Goal: Task Accomplishment & Management: Manage account settings

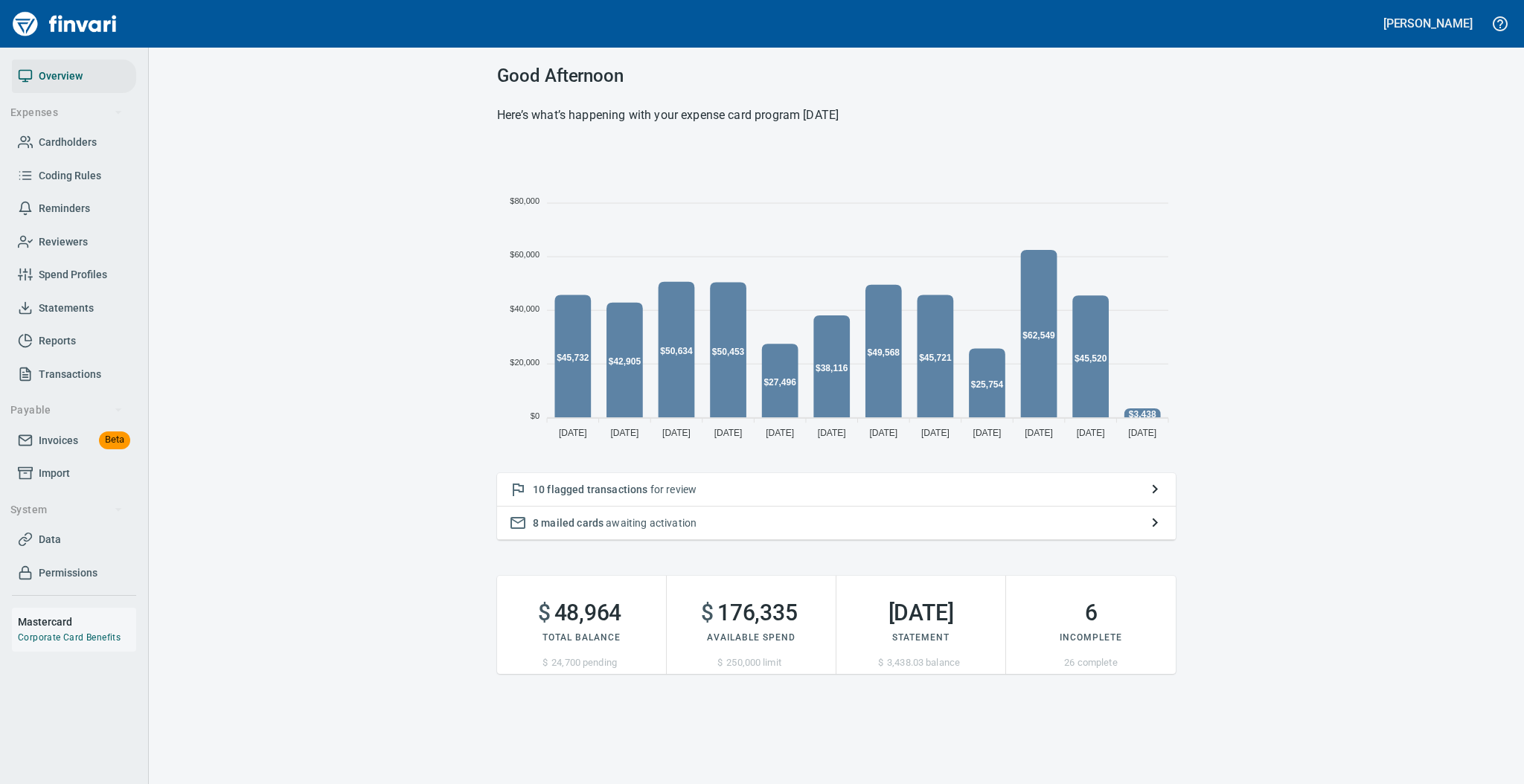
scroll to position [296, 663]
click at [78, 313] on span "Statements" at bounding box center [66, 308] width 55 height 19
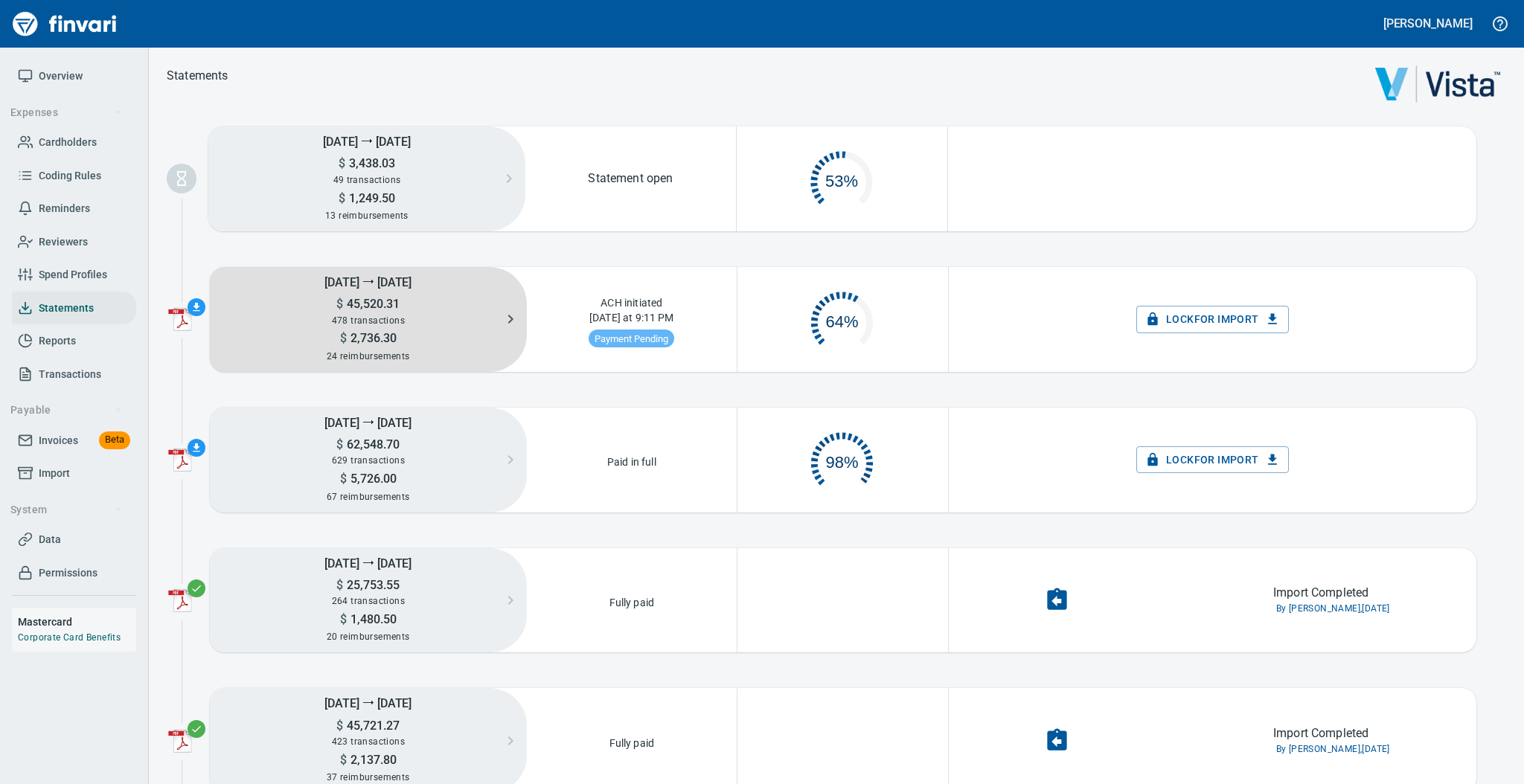
scroll to position [70, 193]
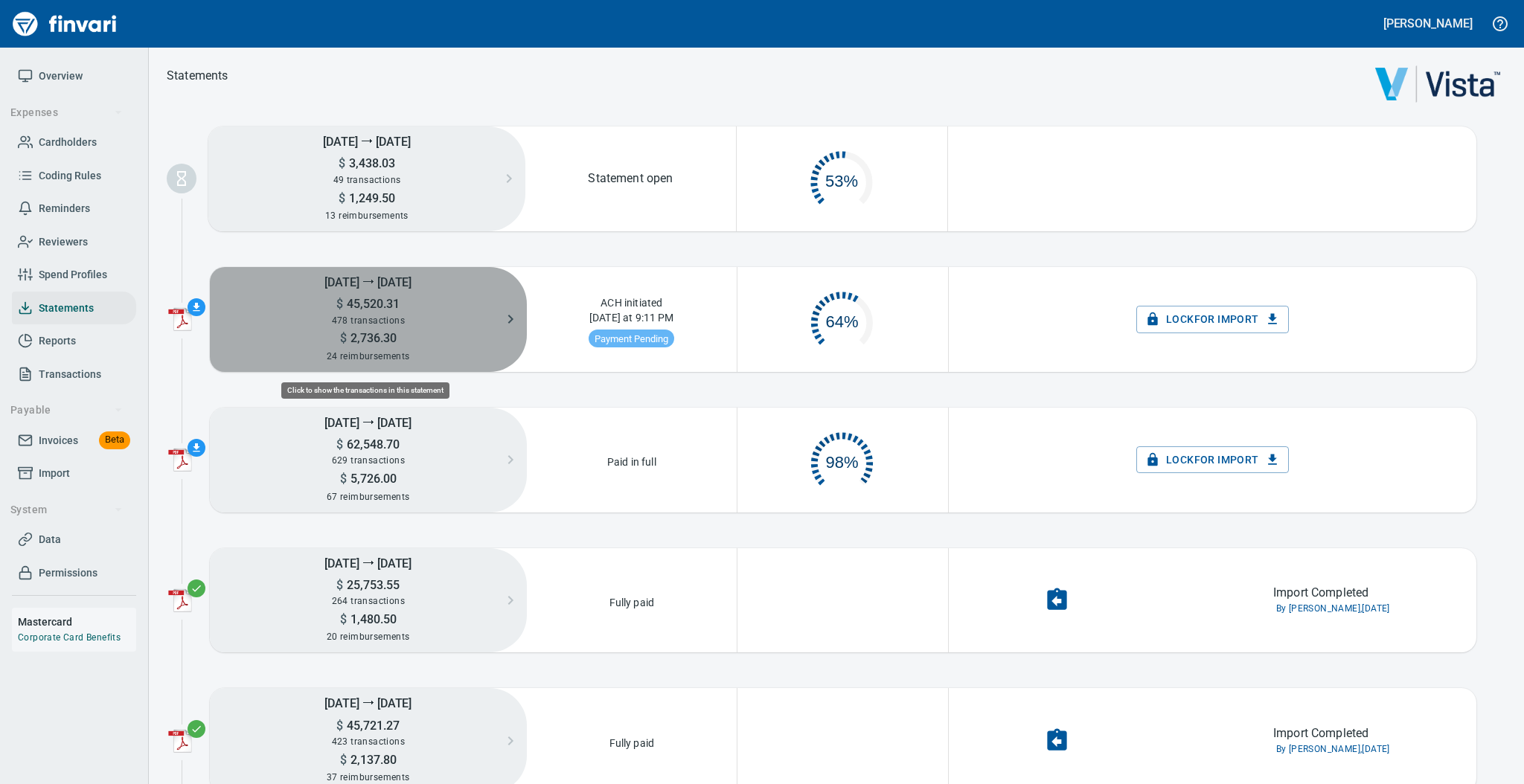
click at [363, 322] on span "478 transactions" at bounding box center [368, 320] width 73 height 11
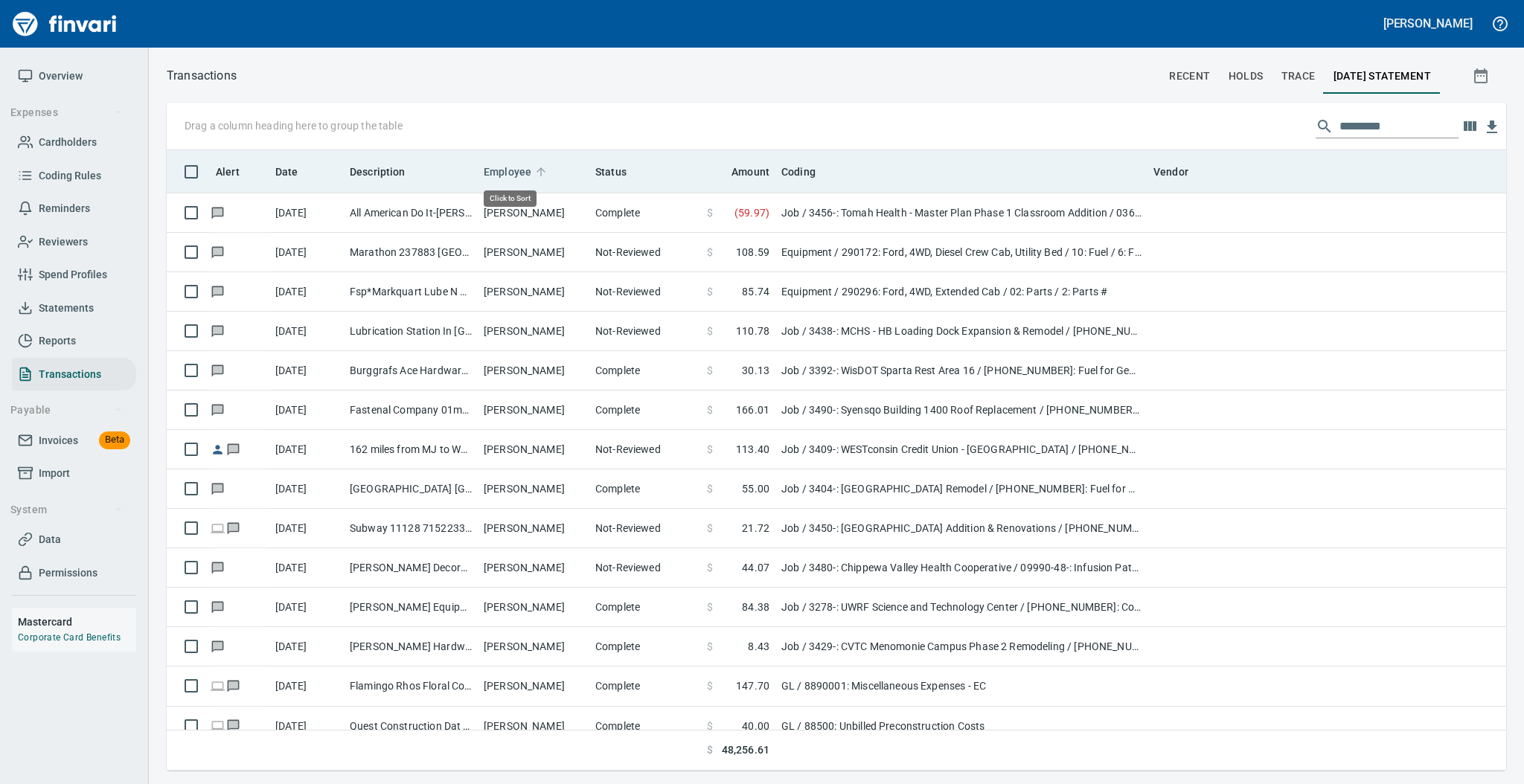
scroll to position [605, 1308]
click at [543, 170] on icon at bounding box center [541, 172] width 13 height 13
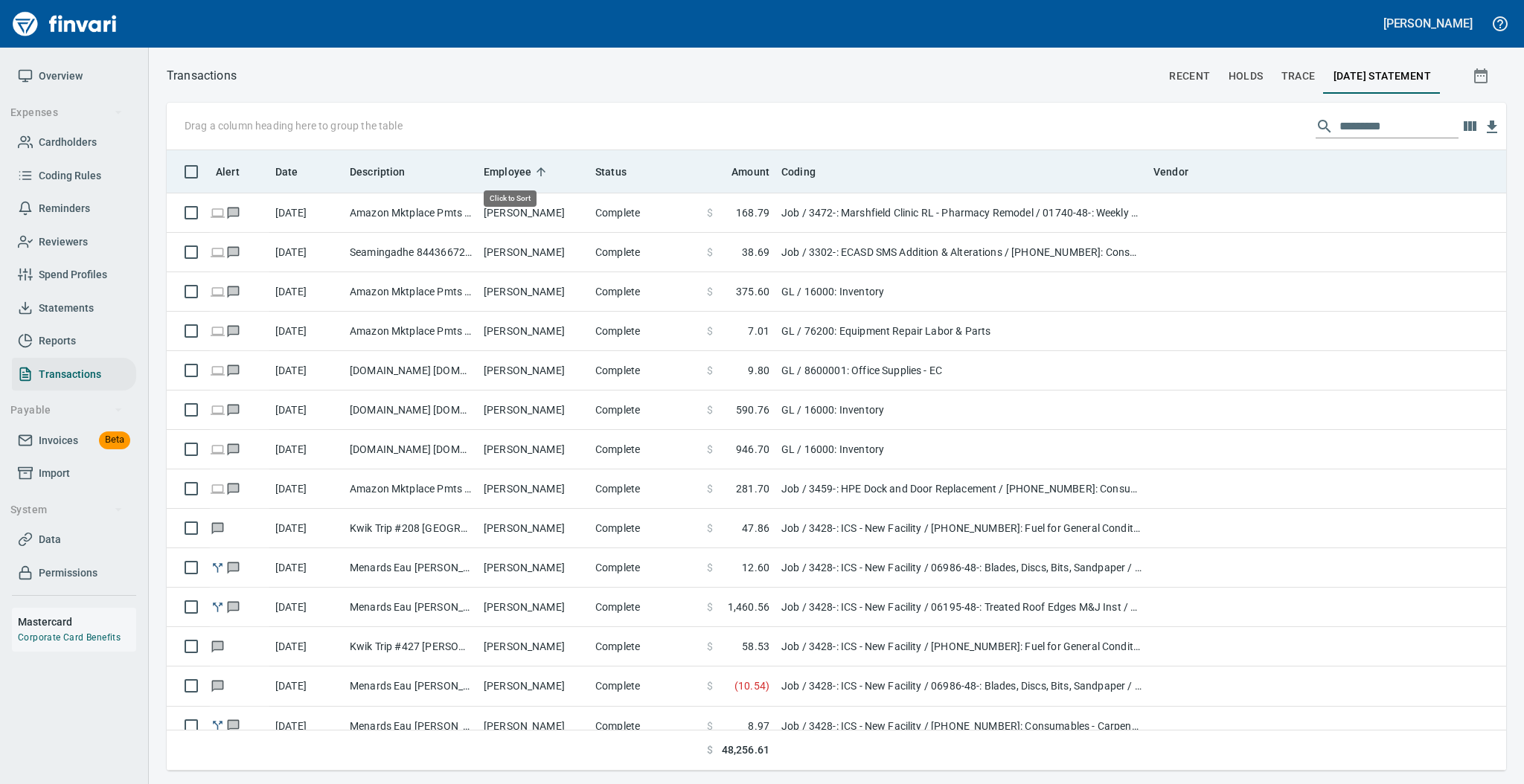
click at [543, 170] on icon at bounding box center [541, 172] width 13 height 13
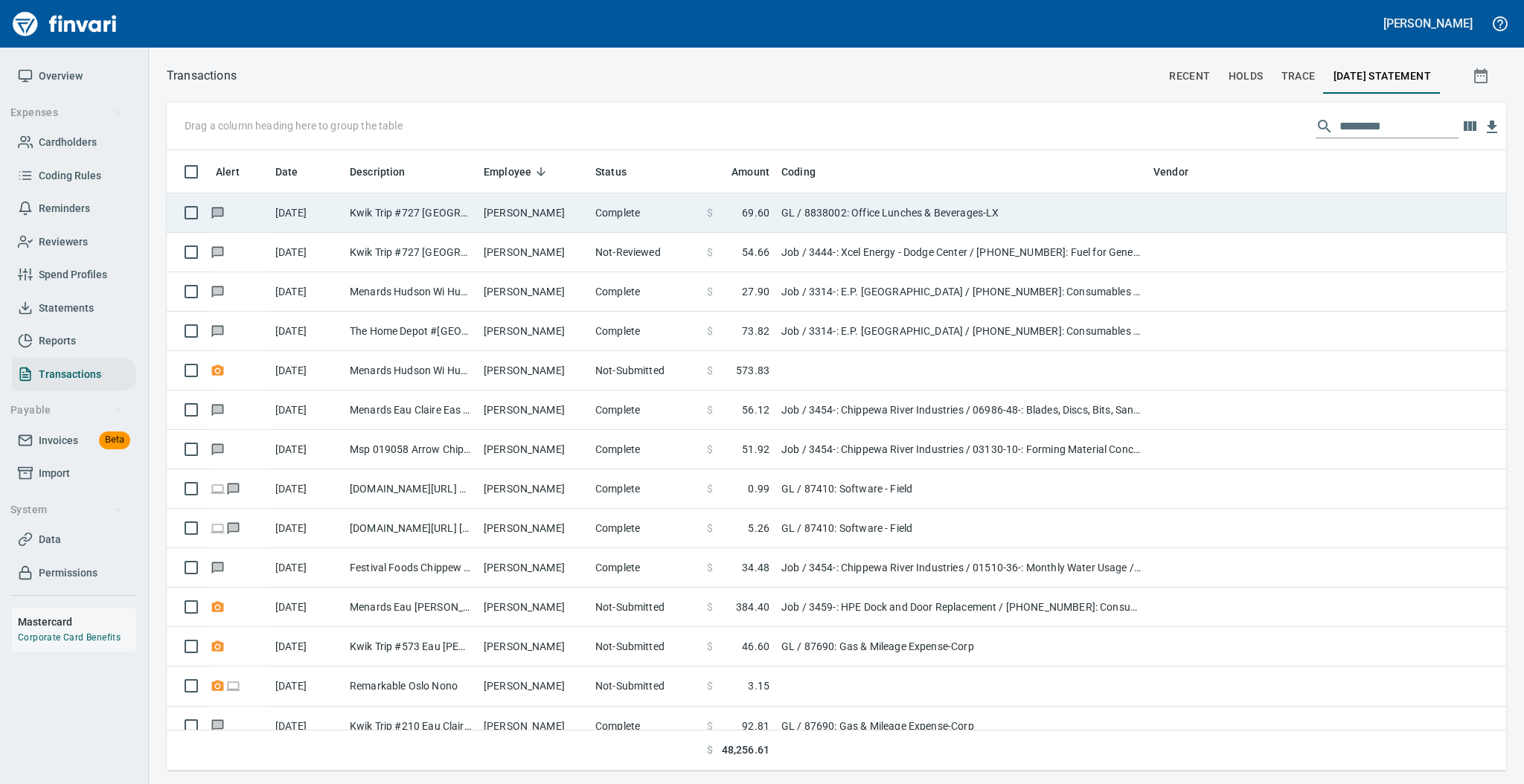
click at [530, 213] on td "[PERSON_NAME]" at bounding box center [534, 213] width 112 height 39
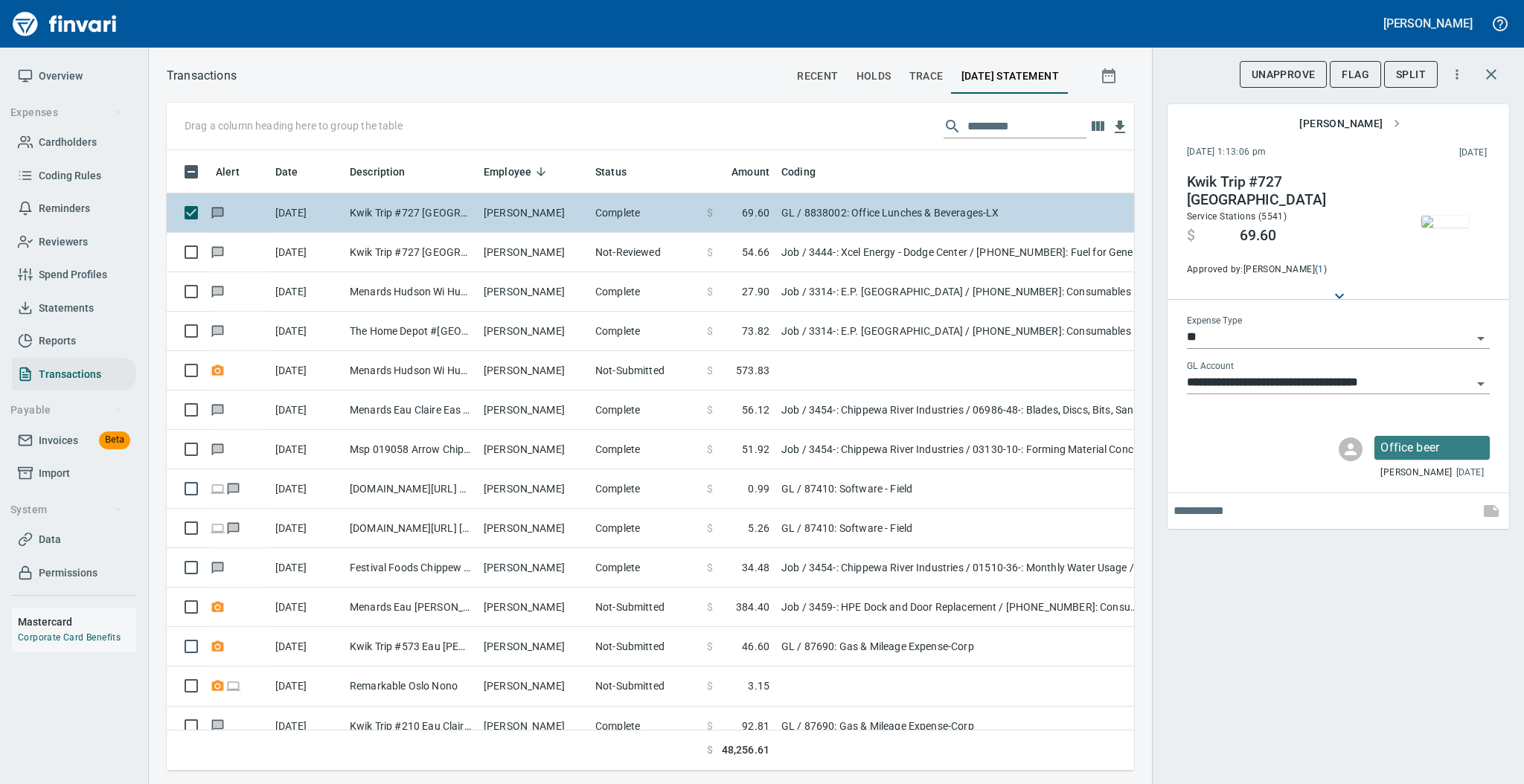
scroll to position [590, 937]
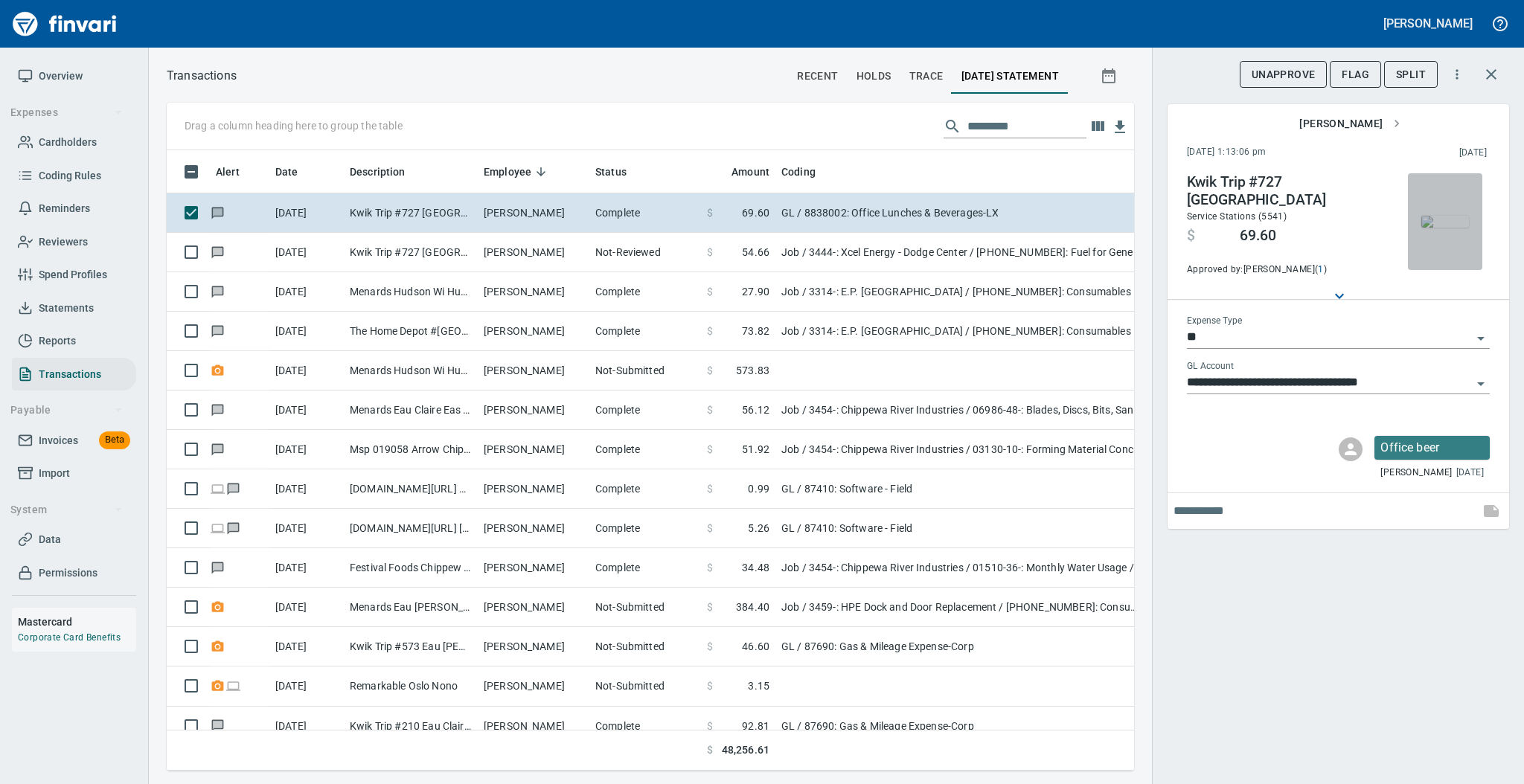
click at [1447, 218] on img "button" at bounding box center [1444, 222] width 48 height 11
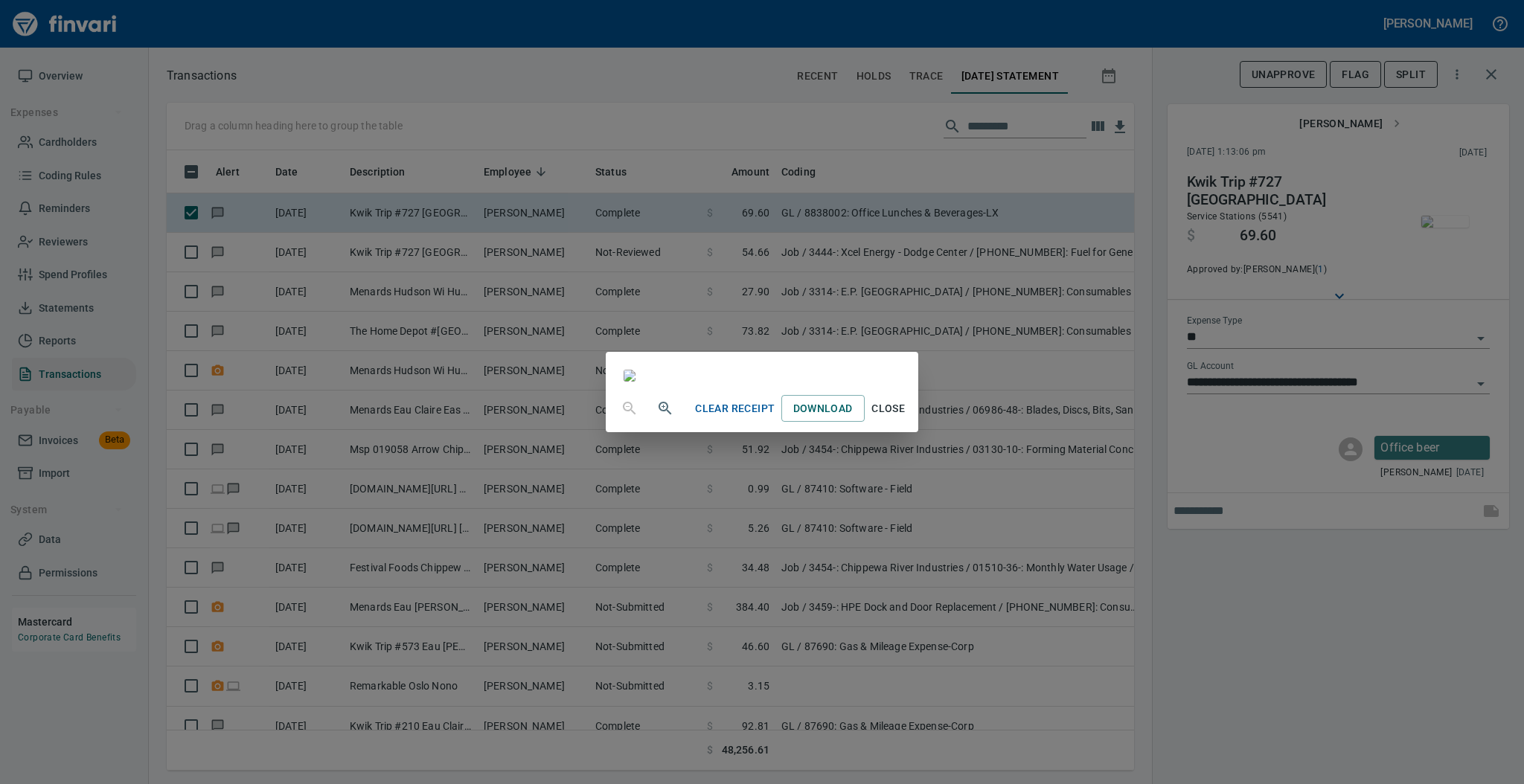
click at [907, 418] on span "Close" at bounding box center [888, 409] width 35 height 19
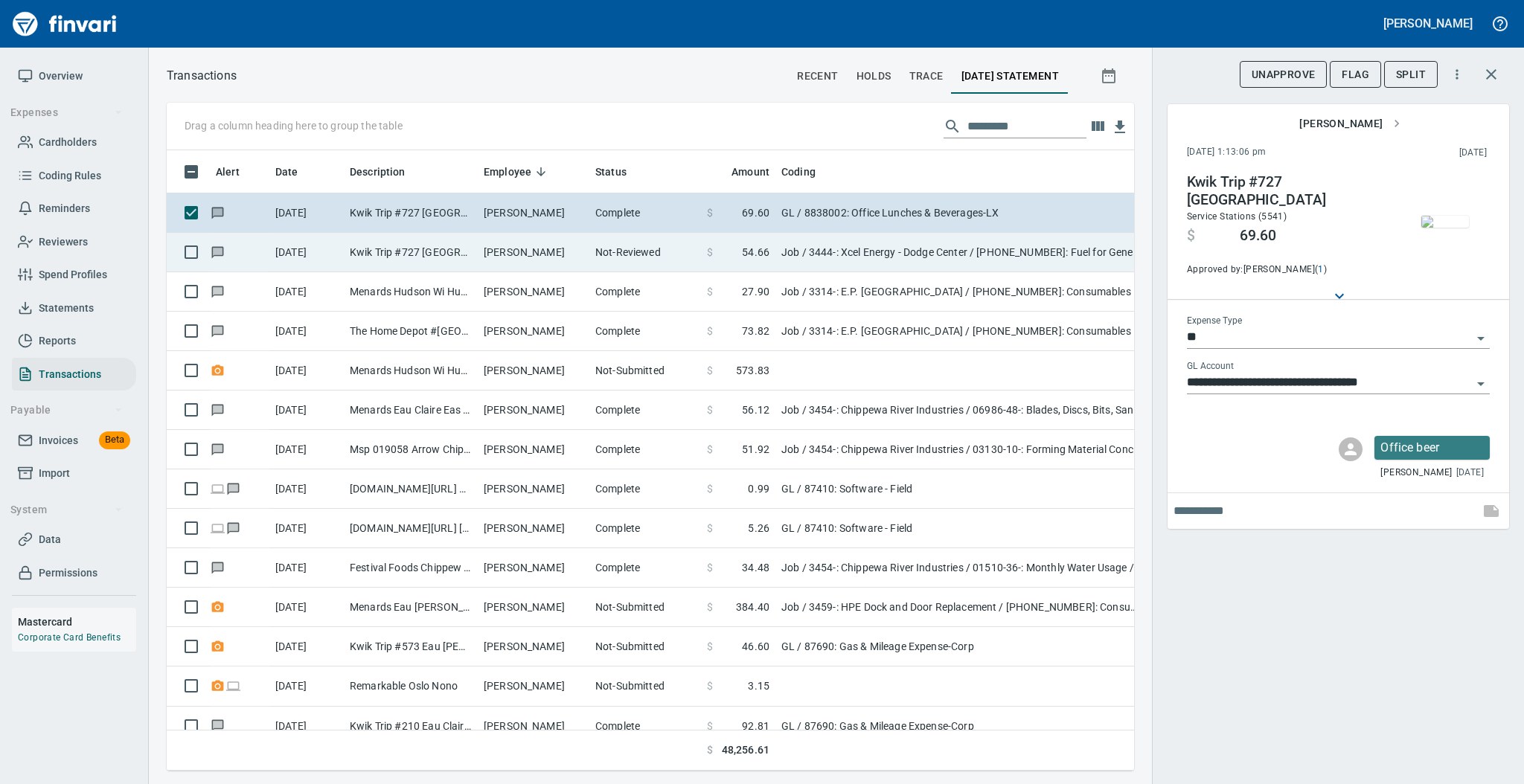
click at [431, 254] on td "Kwik Trip #727 [GEOGRAPHIC_DATA]" at bounding box center [411, 253] width 134 height 39
type input "***"
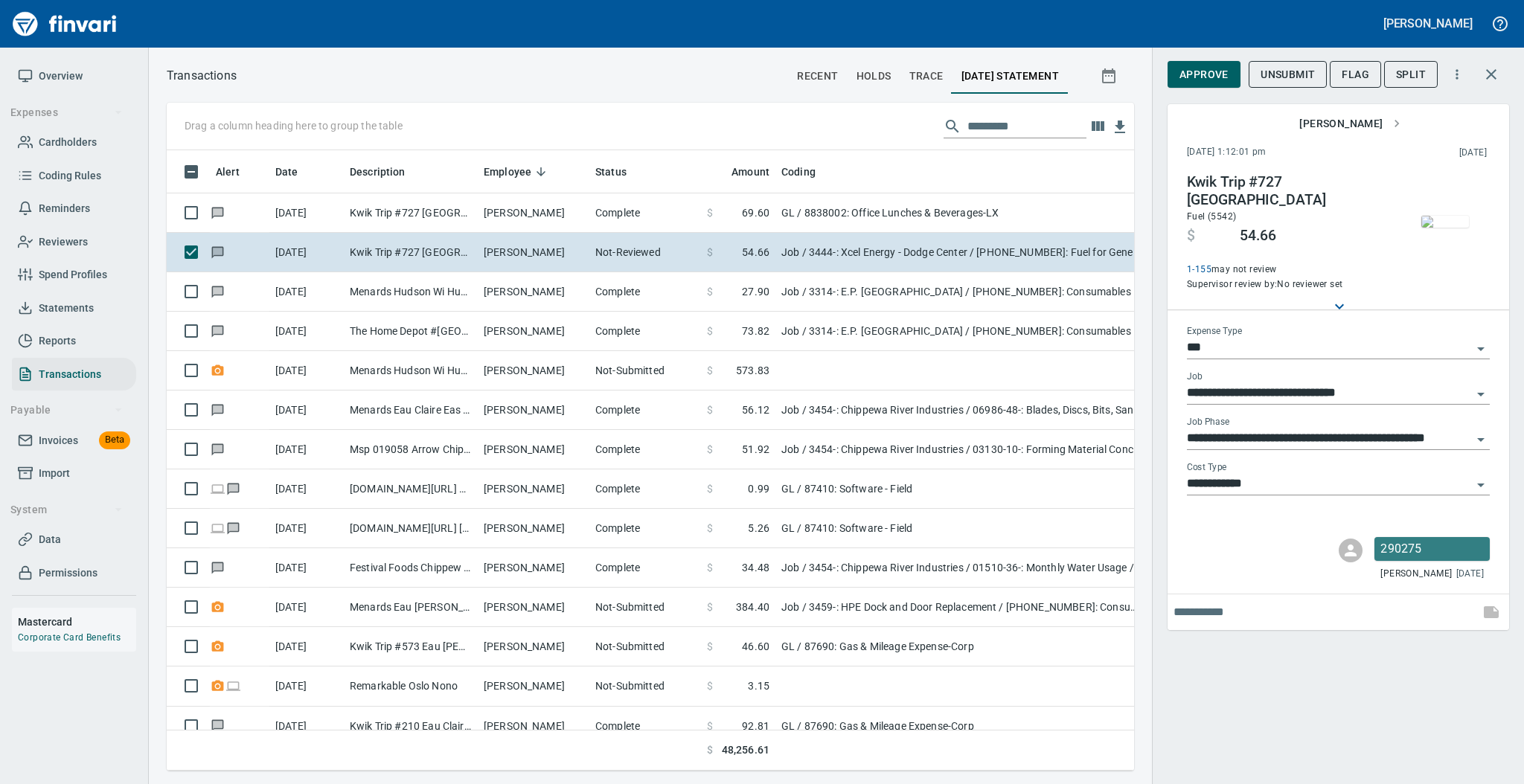
click at [1437, 218] on img "button" at bounding box center [1444, 222] width 48 height 11
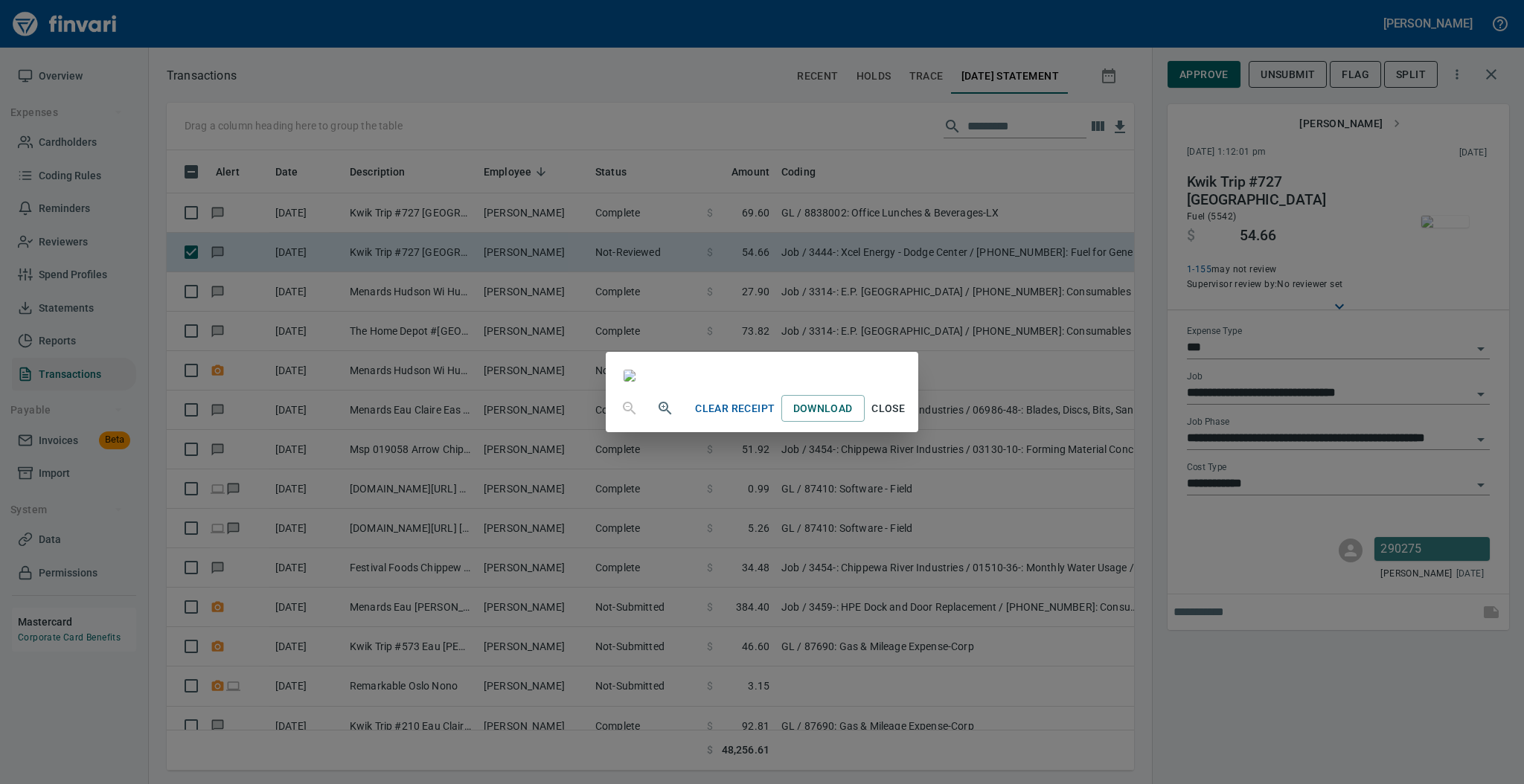
click at [907, 418] on span "Close" at bounding box center [888, 409] width 35 height 19
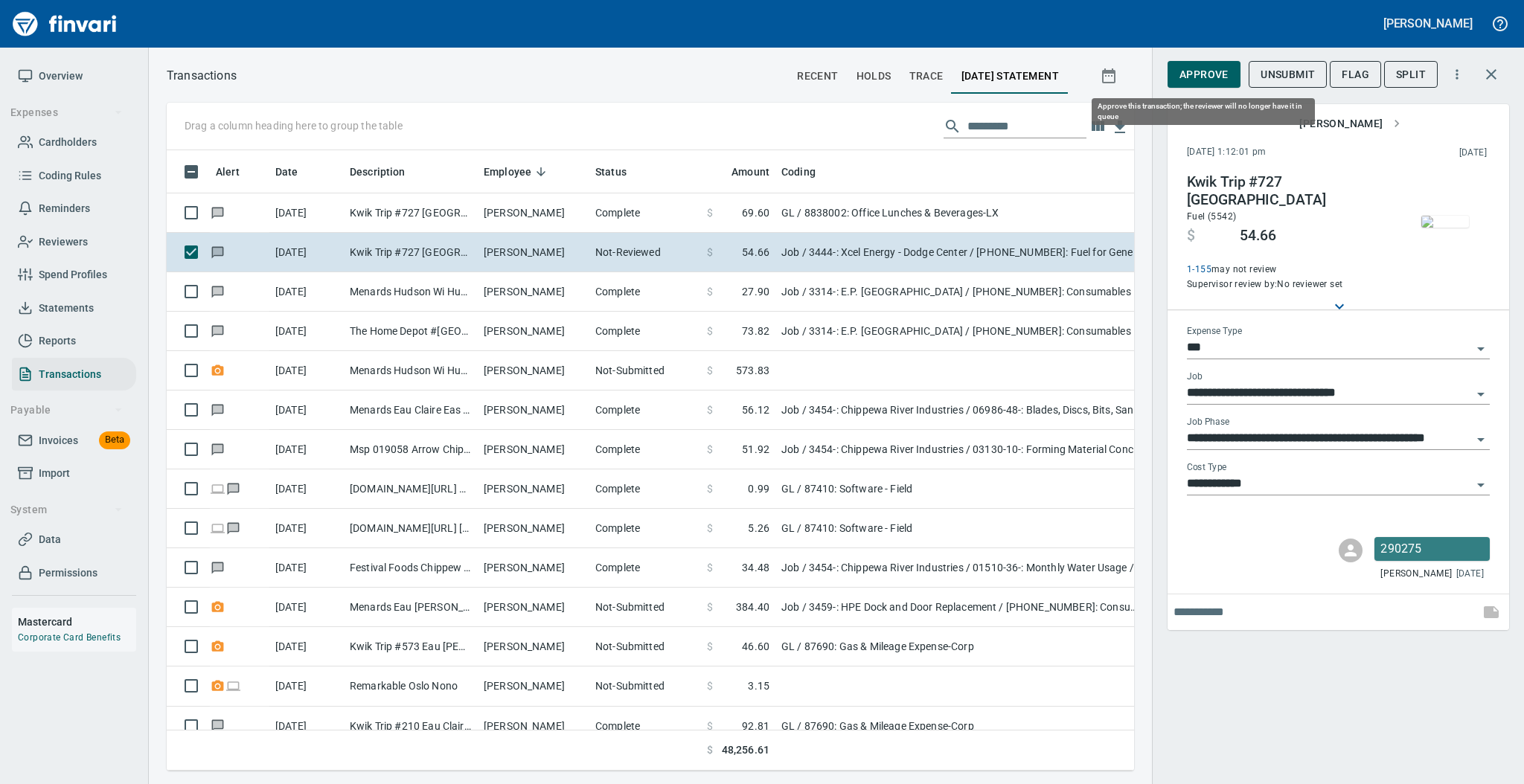
click at [1191, 76] on span "Approve" at bounding box center [1204, 75] width 49 height 19
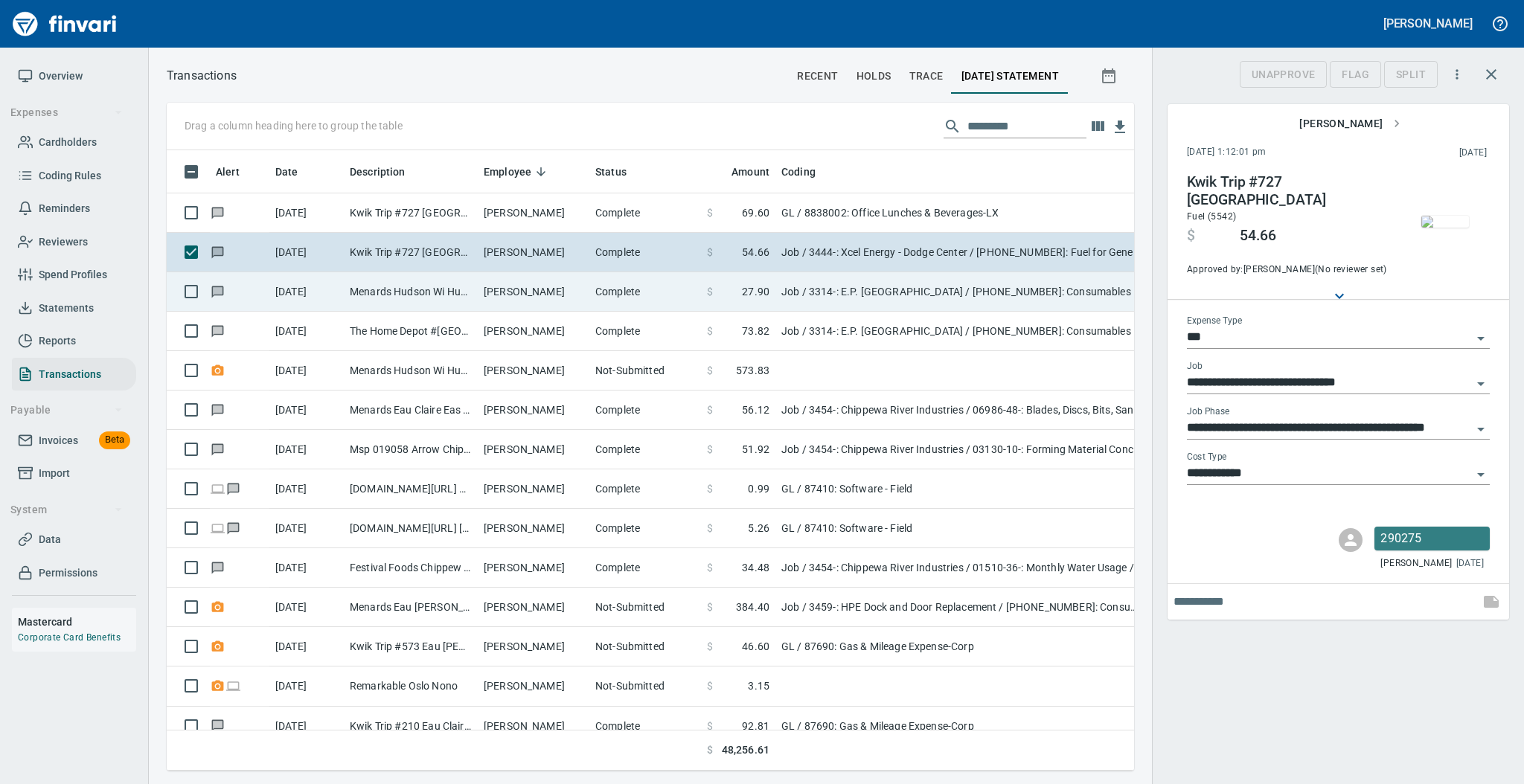
scroll to position [590, 937]
click at [603, 285] on td "Complete" at bounding box center [645, 292] width 112 height 39
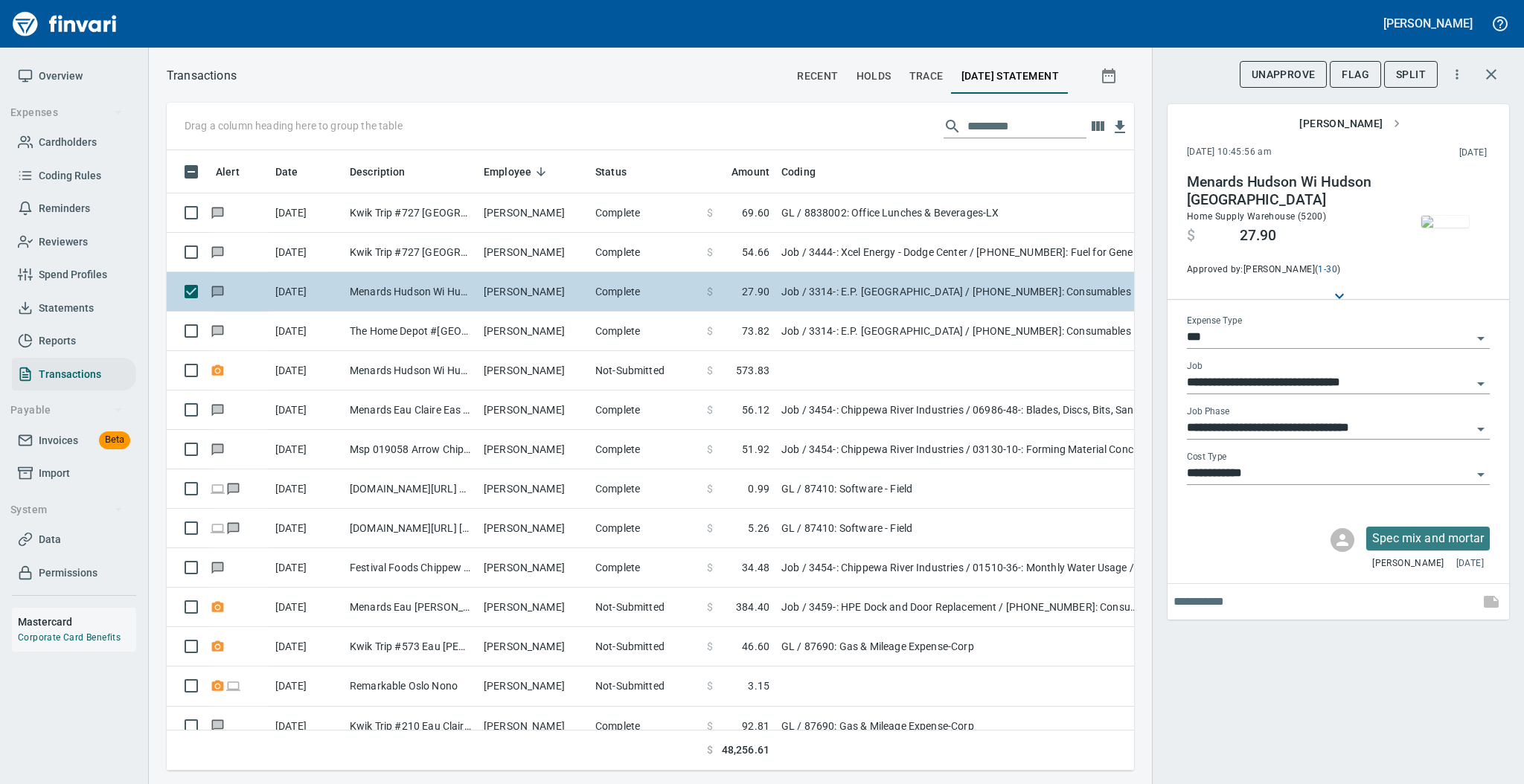
type input "**********"
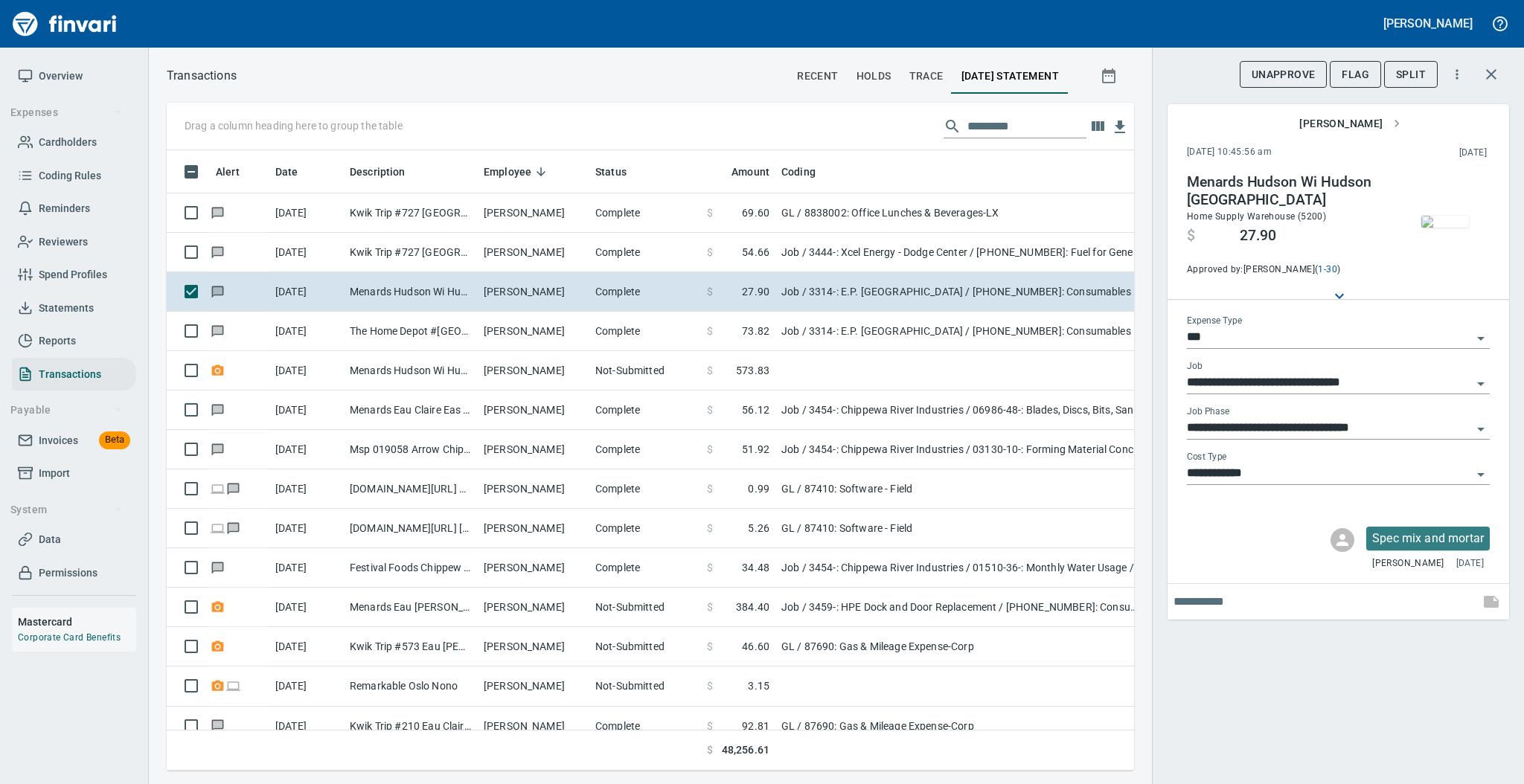
click at [1439, 223] on img "button" at bounding box center [1444, 222] width 48 height 11
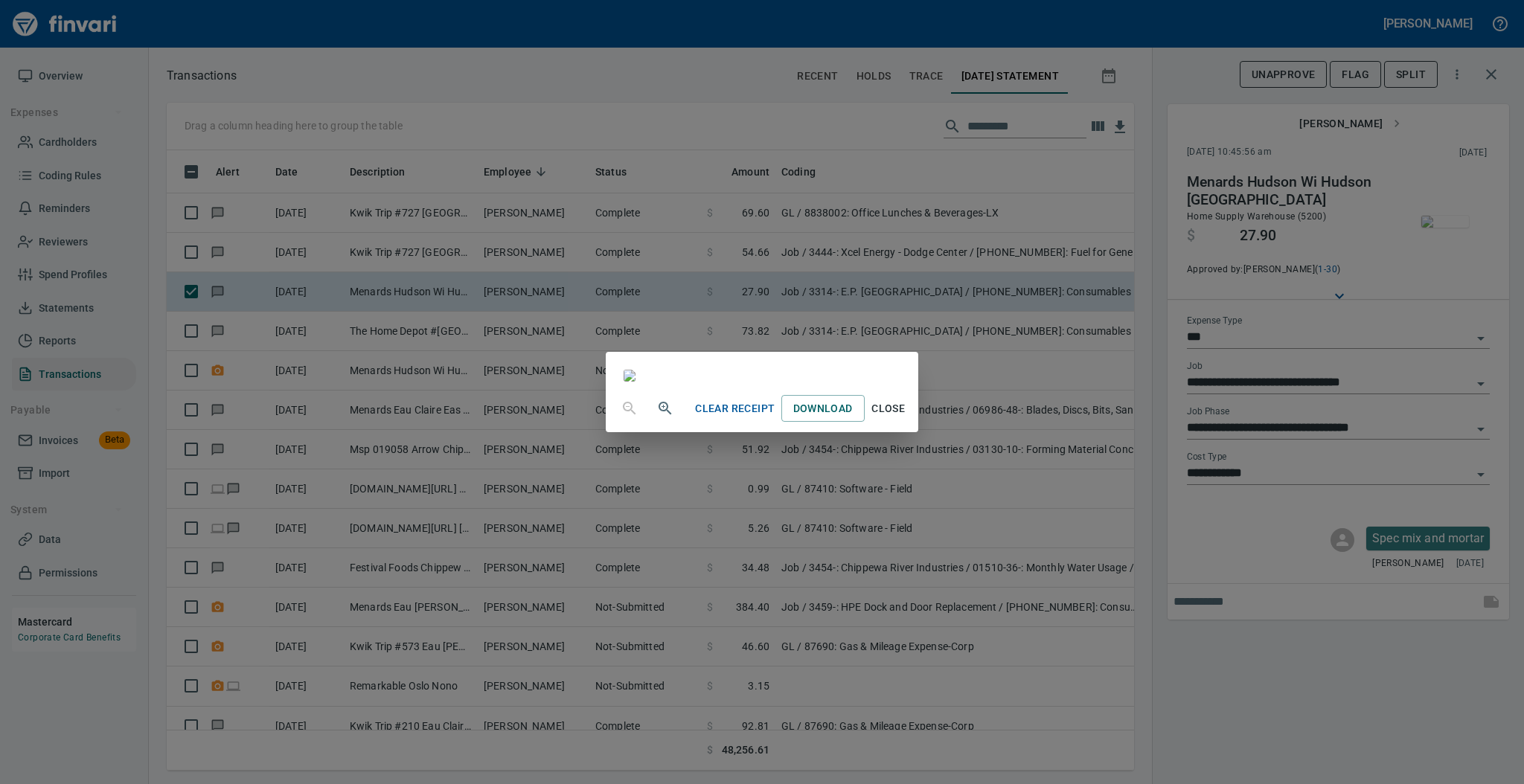
click at [907, 418] on span "Close" at bounding box center [888, 409] width 35 height 19
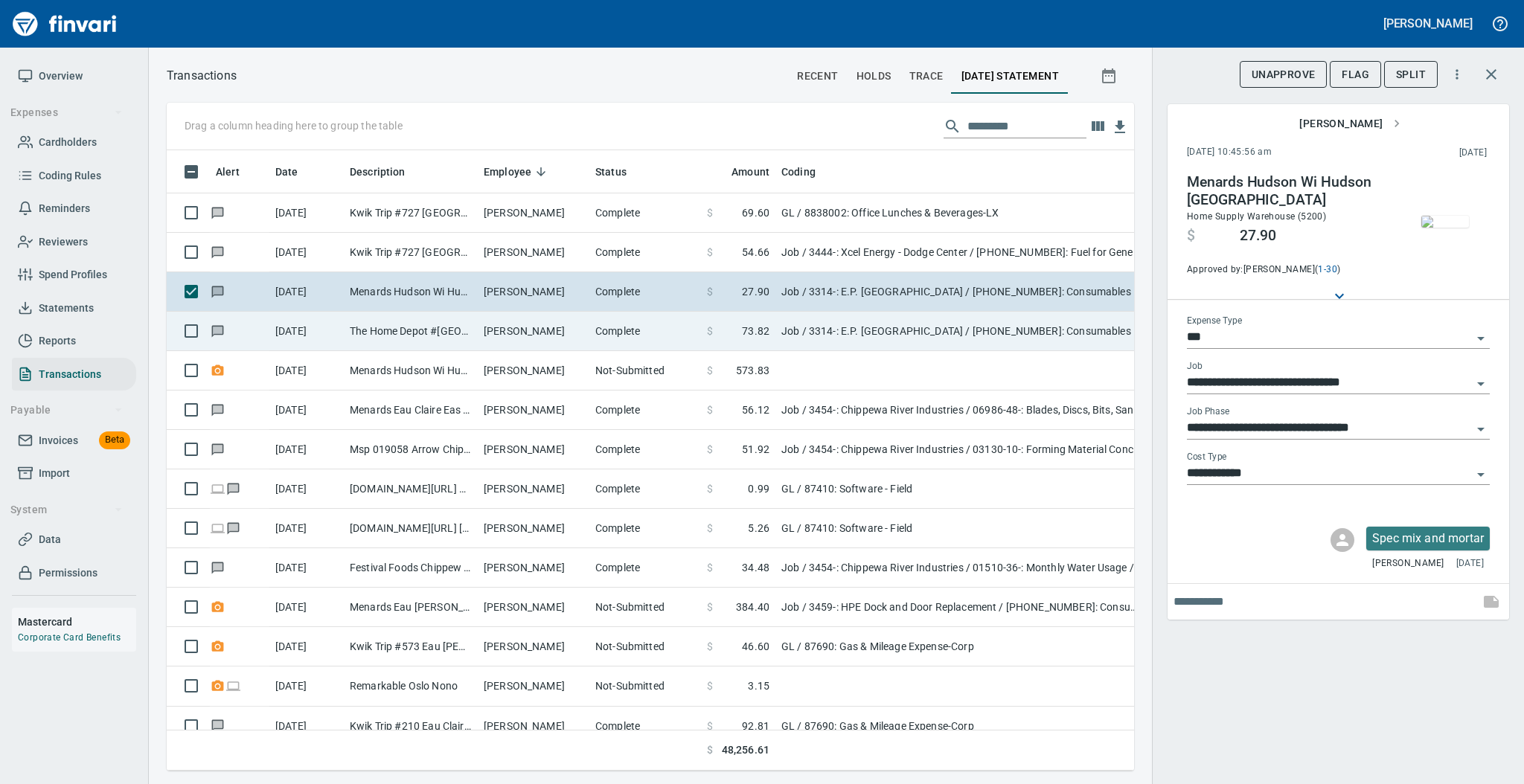
click at [549, 339] on td "[PERSON_NAME]" at bounding box center [534, 332] width 112 height 39
type input "**********"
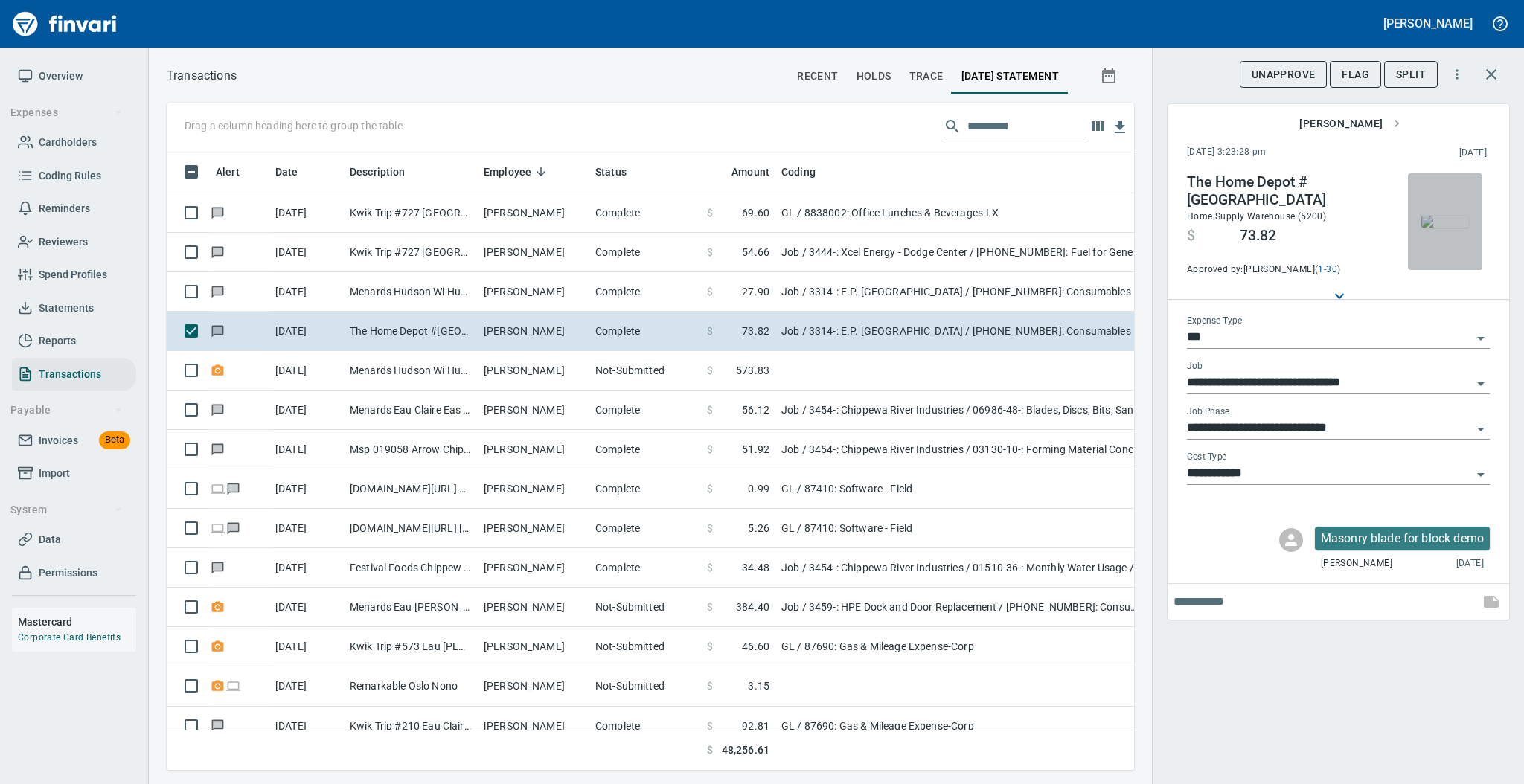
click at [1443, 216] on img "button" at bounding box center [1444, 222] width 48 height 11
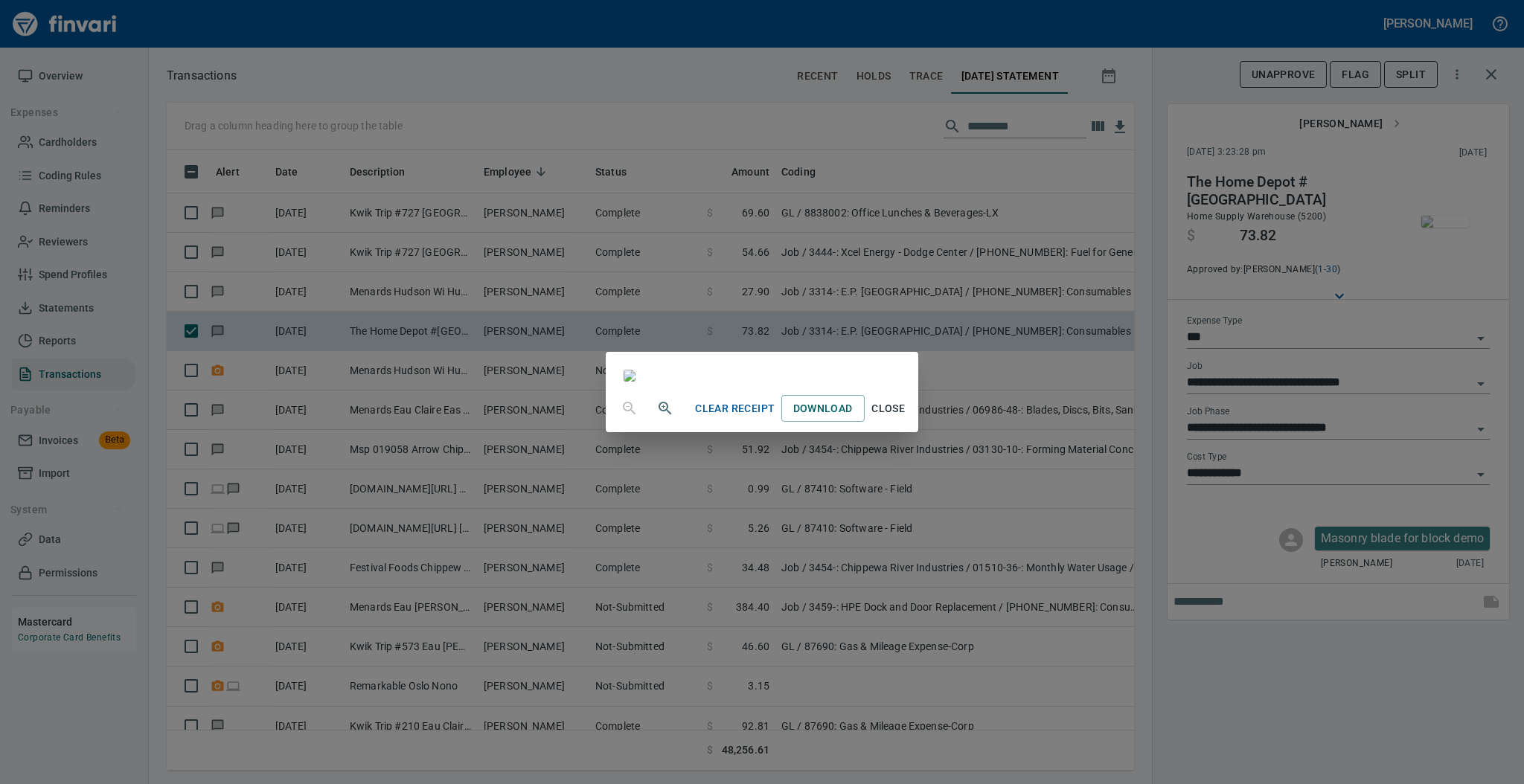
click at [907, 418] on span "Close" at bounding box center [888, 409] width 35 height 19
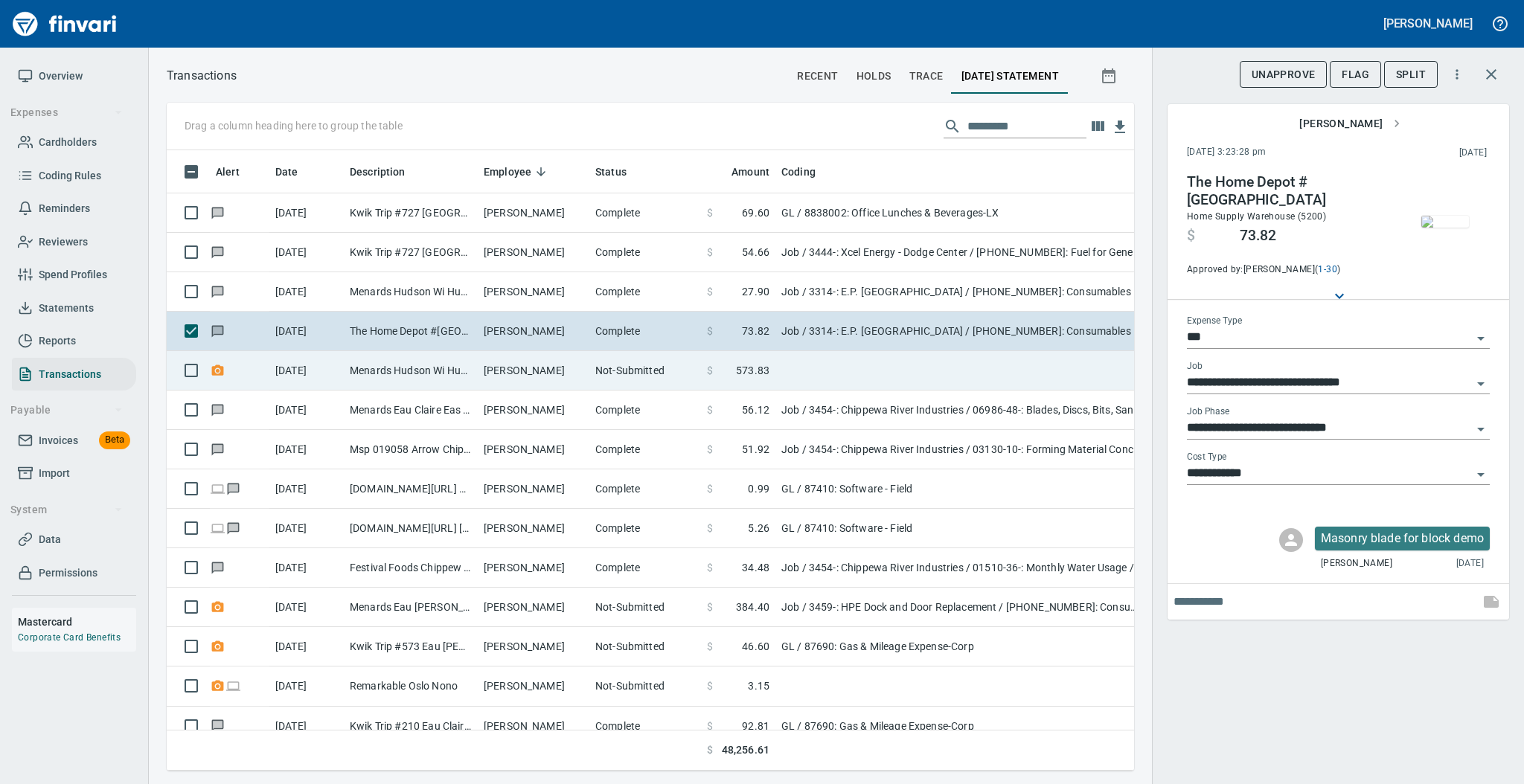
click at [575, 375] on td "[PERSON_NAME]" at bounding box center [534, 371] width 112 height 39
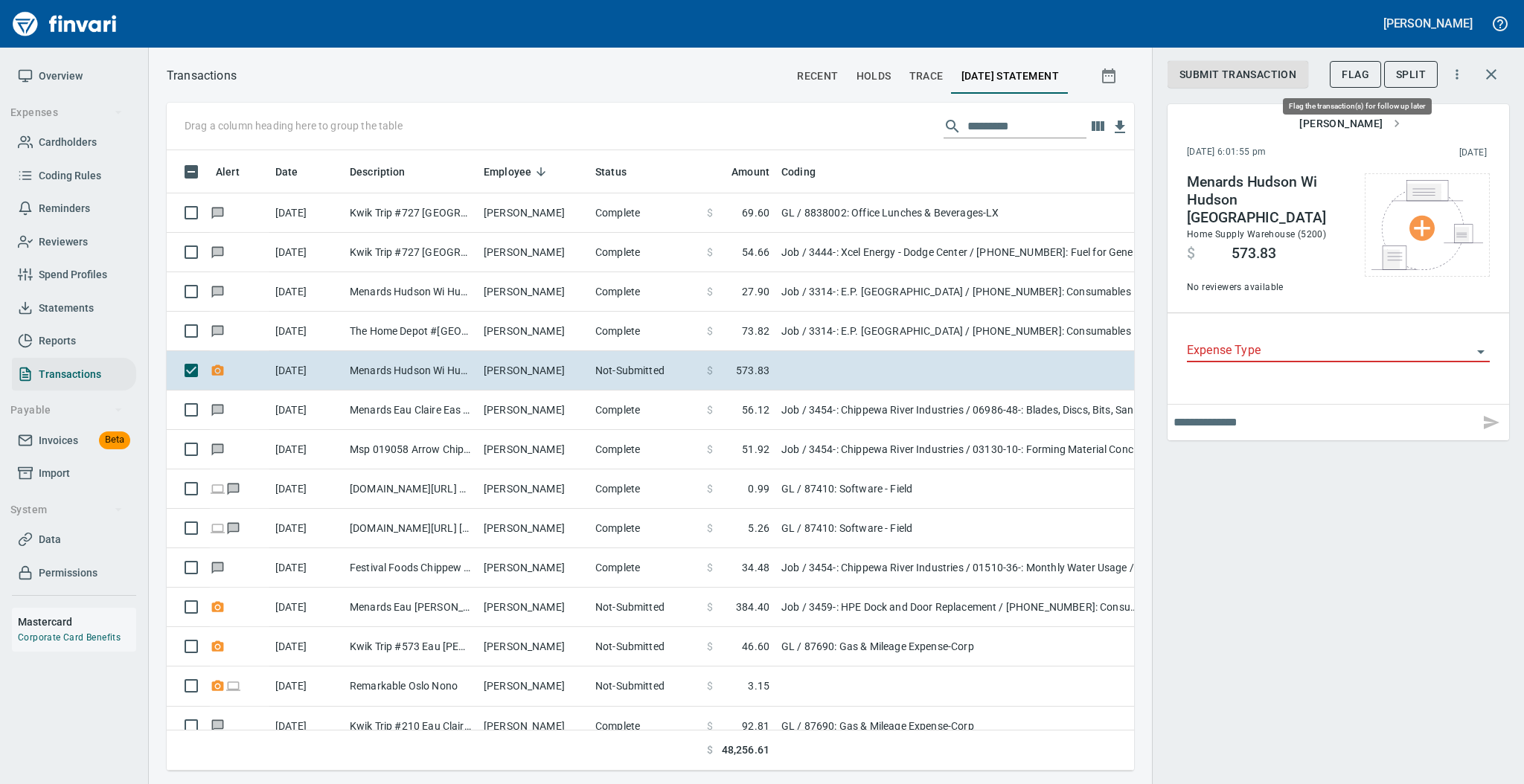
click at [1361, 76] on span "Flag" at bounding box center [1356, 75] width 28 height 19
click at [1204, 410] on input "text" at bounding box center [1323, 422] width 300 height 24
type input "**********"
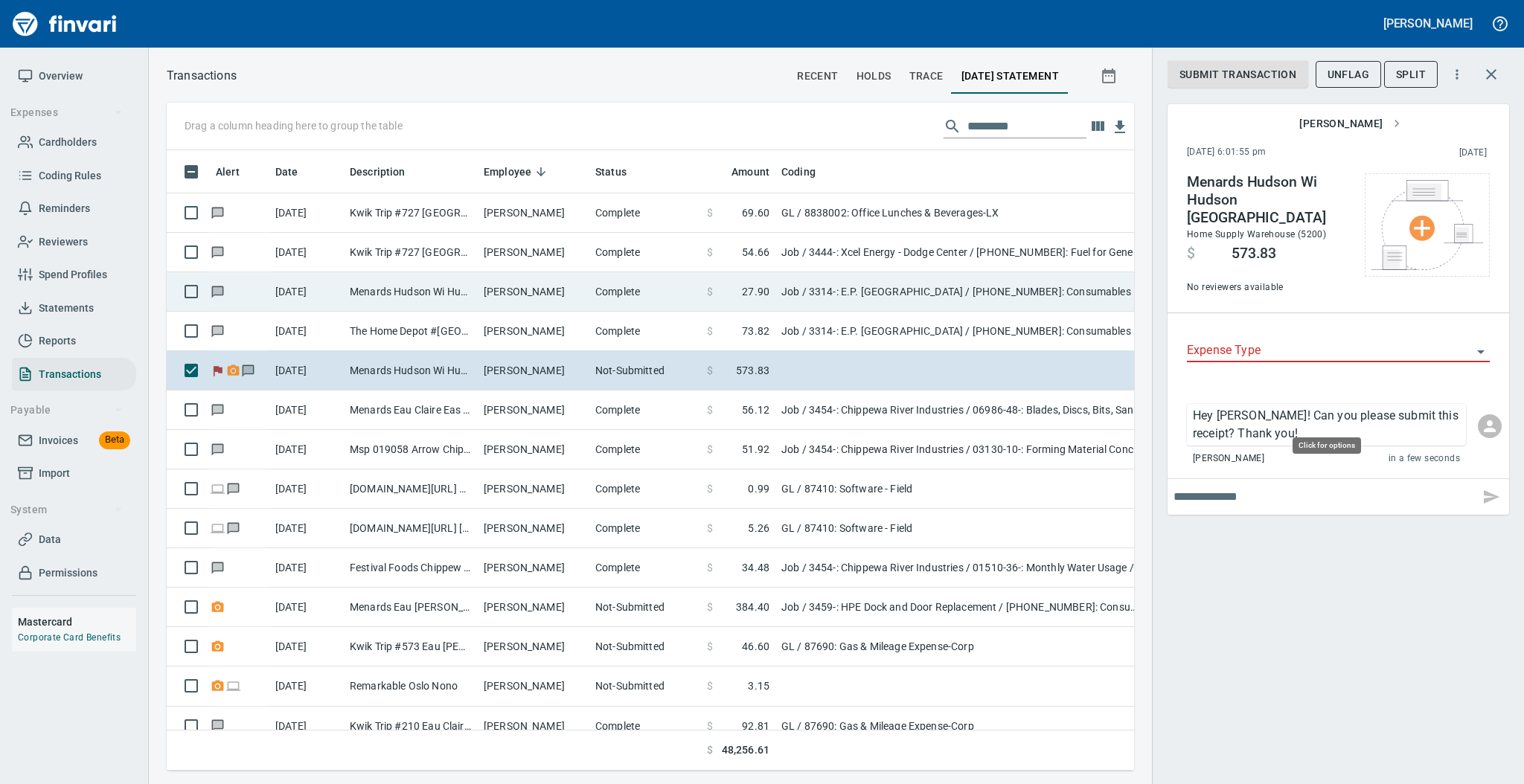
scroll to position [590, 937]
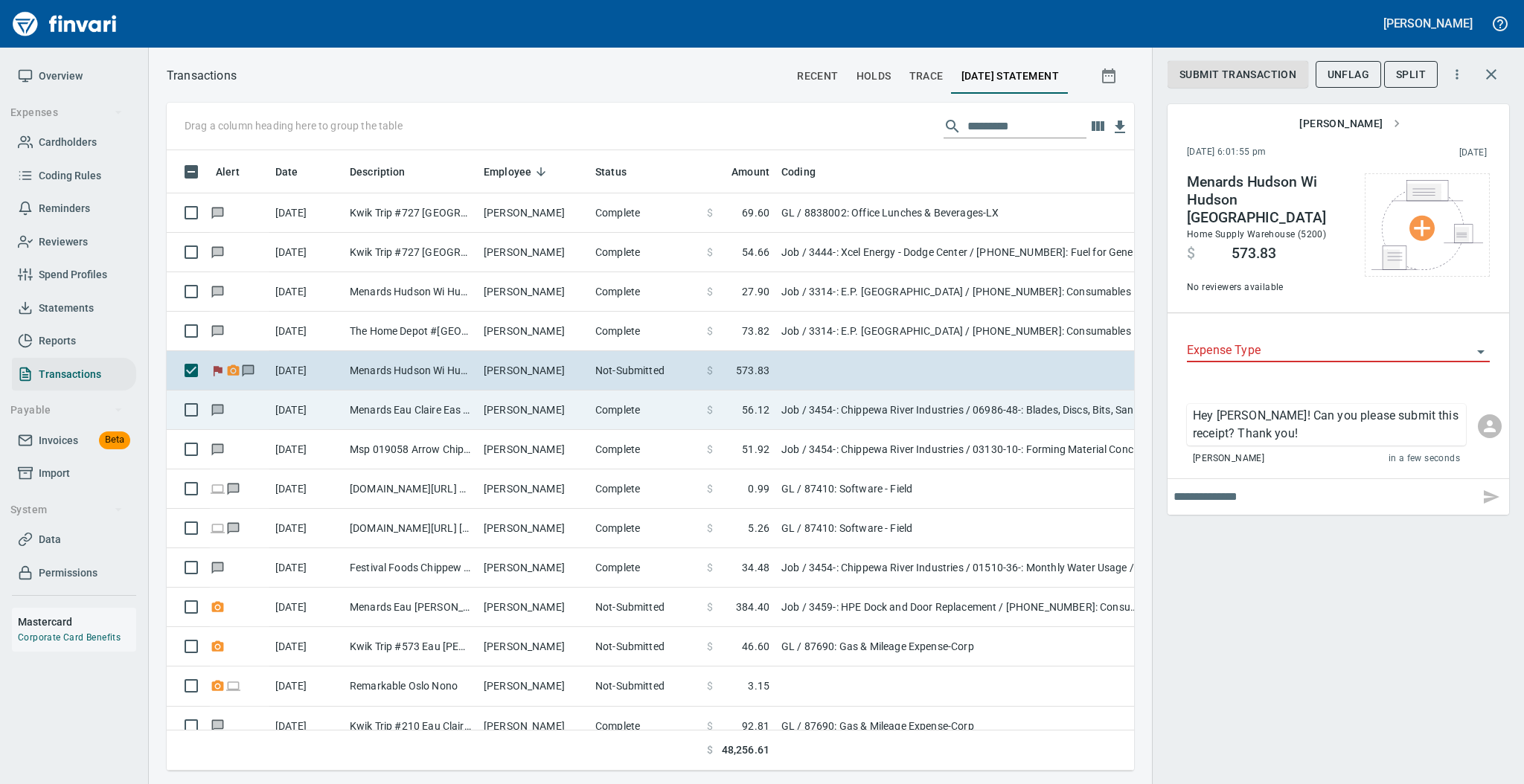
click at [577, 410] on td "[PERSON_NAME]" at bounding box center [534, 410] width 112 height 39
type input "***"
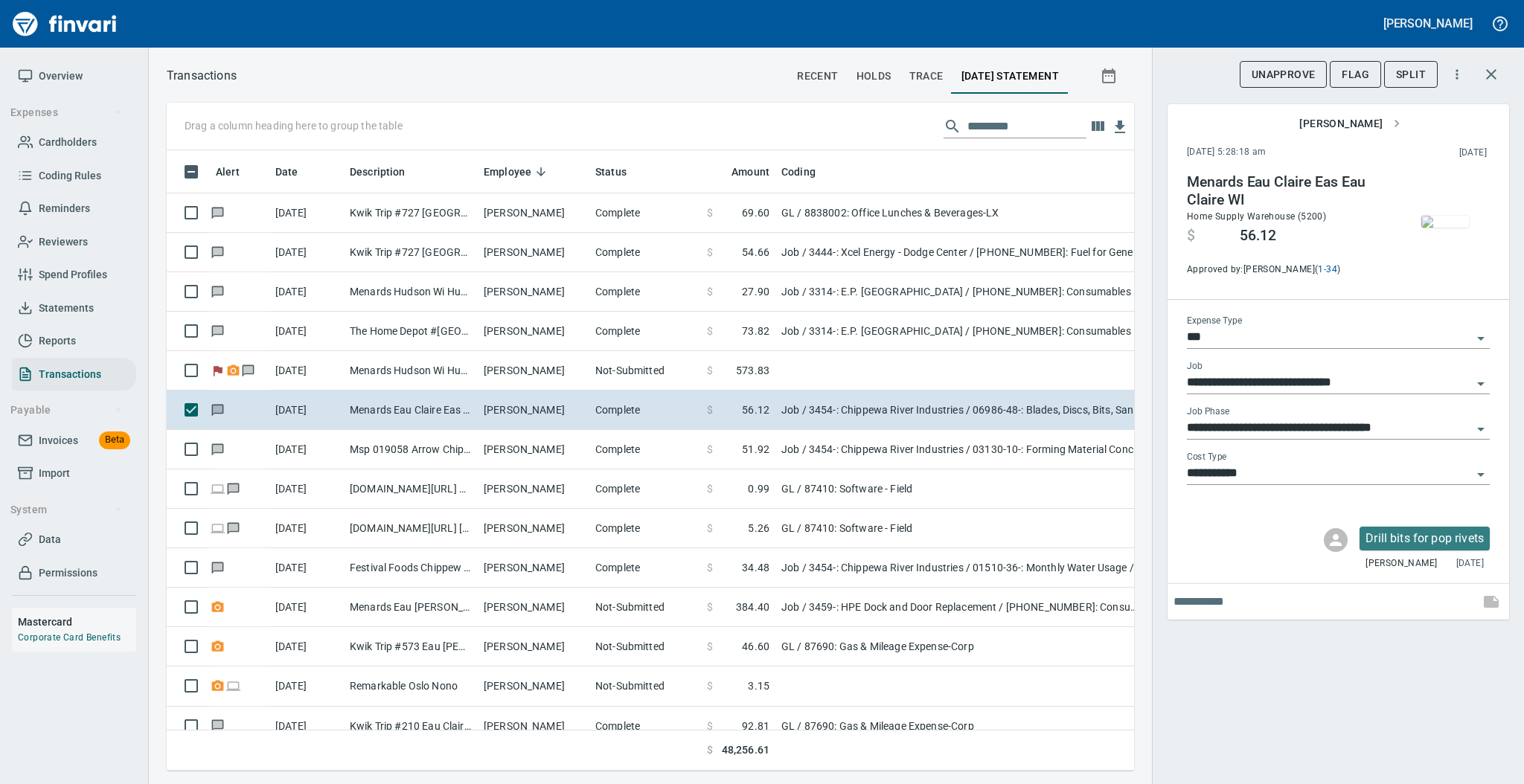
click at [1438, 221] on img "button" at bounding box center [1444, 222] width 48 height 11
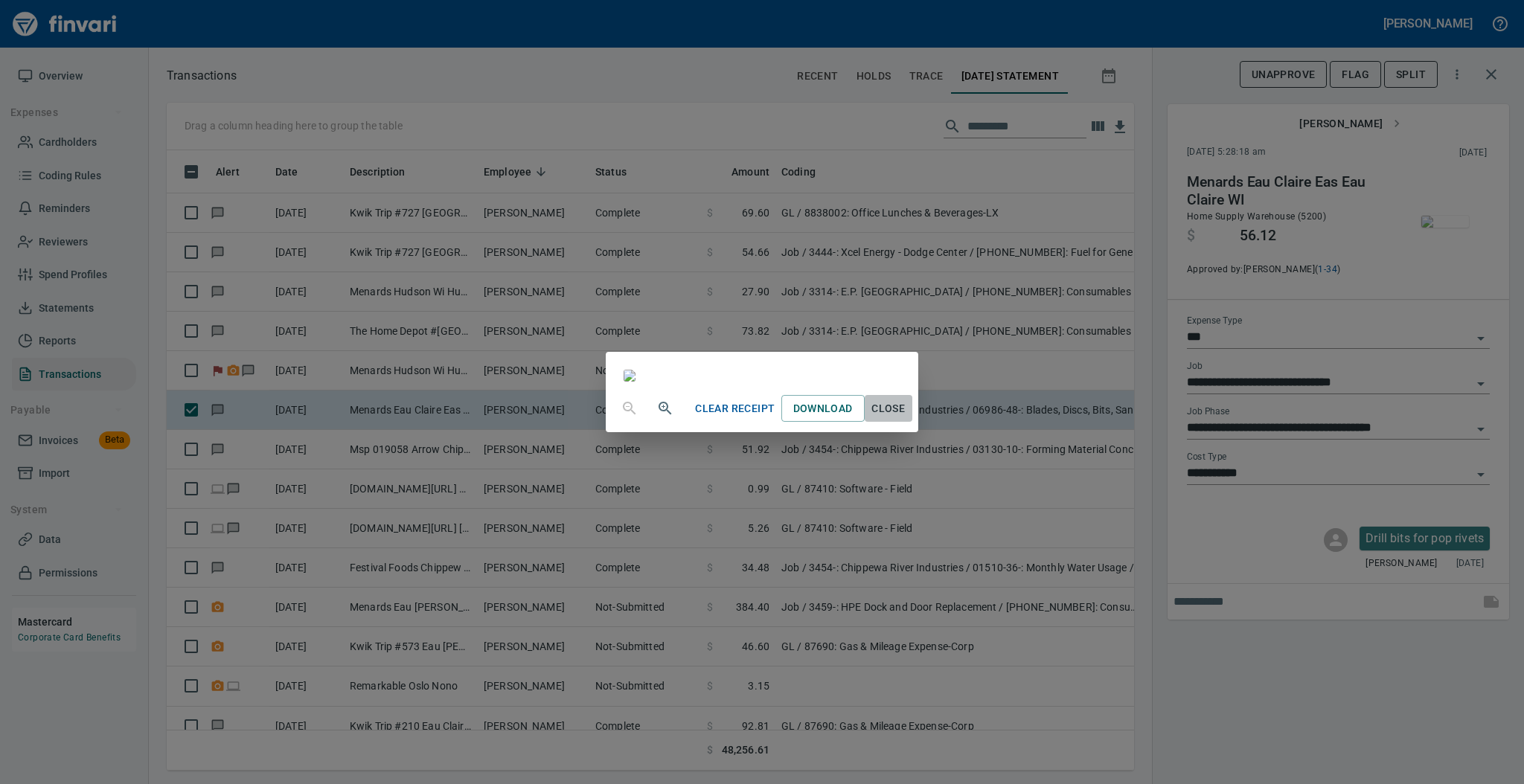
click at [907, 418] on span "Close" at bounding box center [888, 409] width 35 height 19
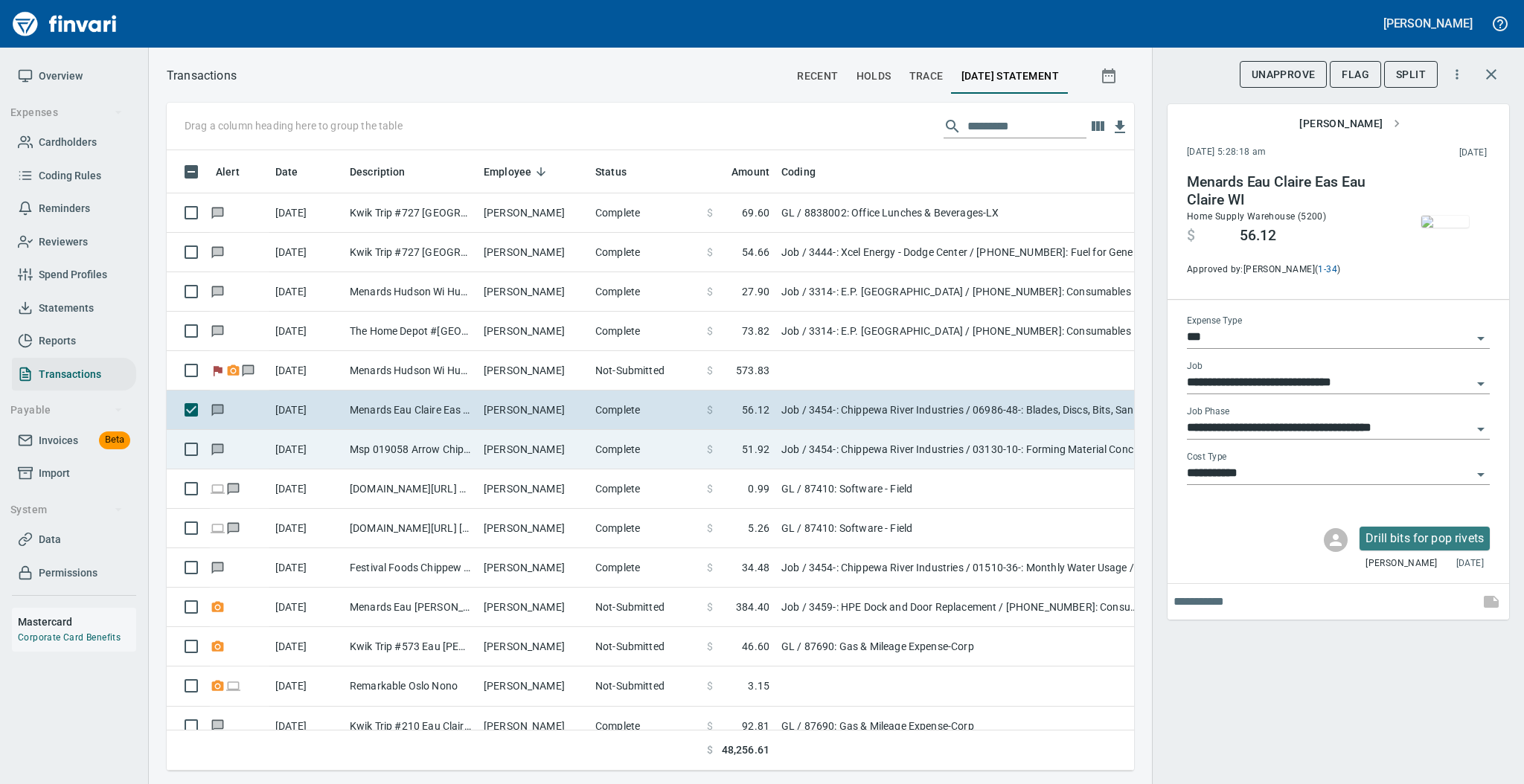
click at [518, 440] on td "[PERSON_NAME]" at bounding box center [534, 450] width 112 height 39
type input "**********"
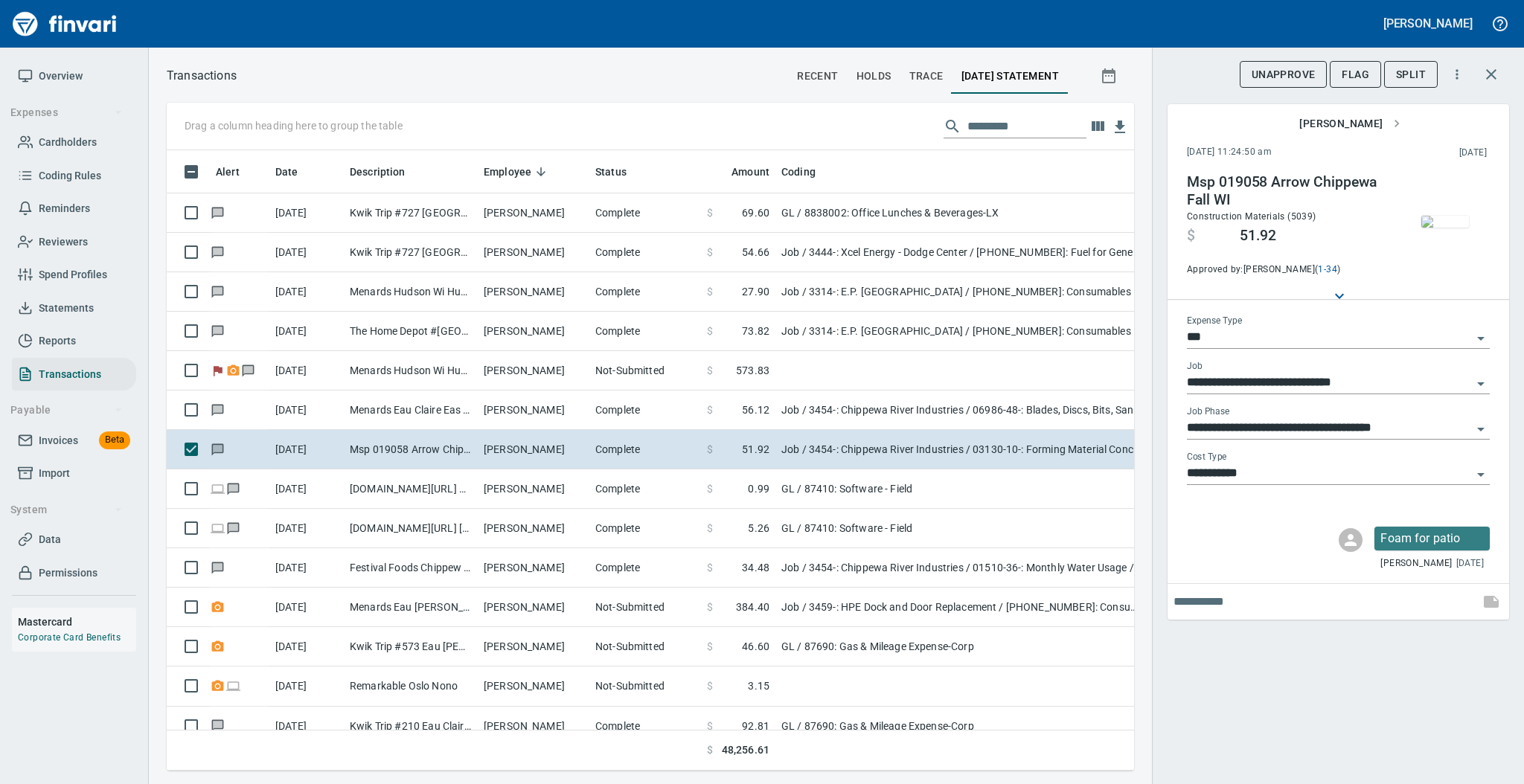
click at [1438, 222] on img "button" at bounding box center [1444, 222] width 48 height 11
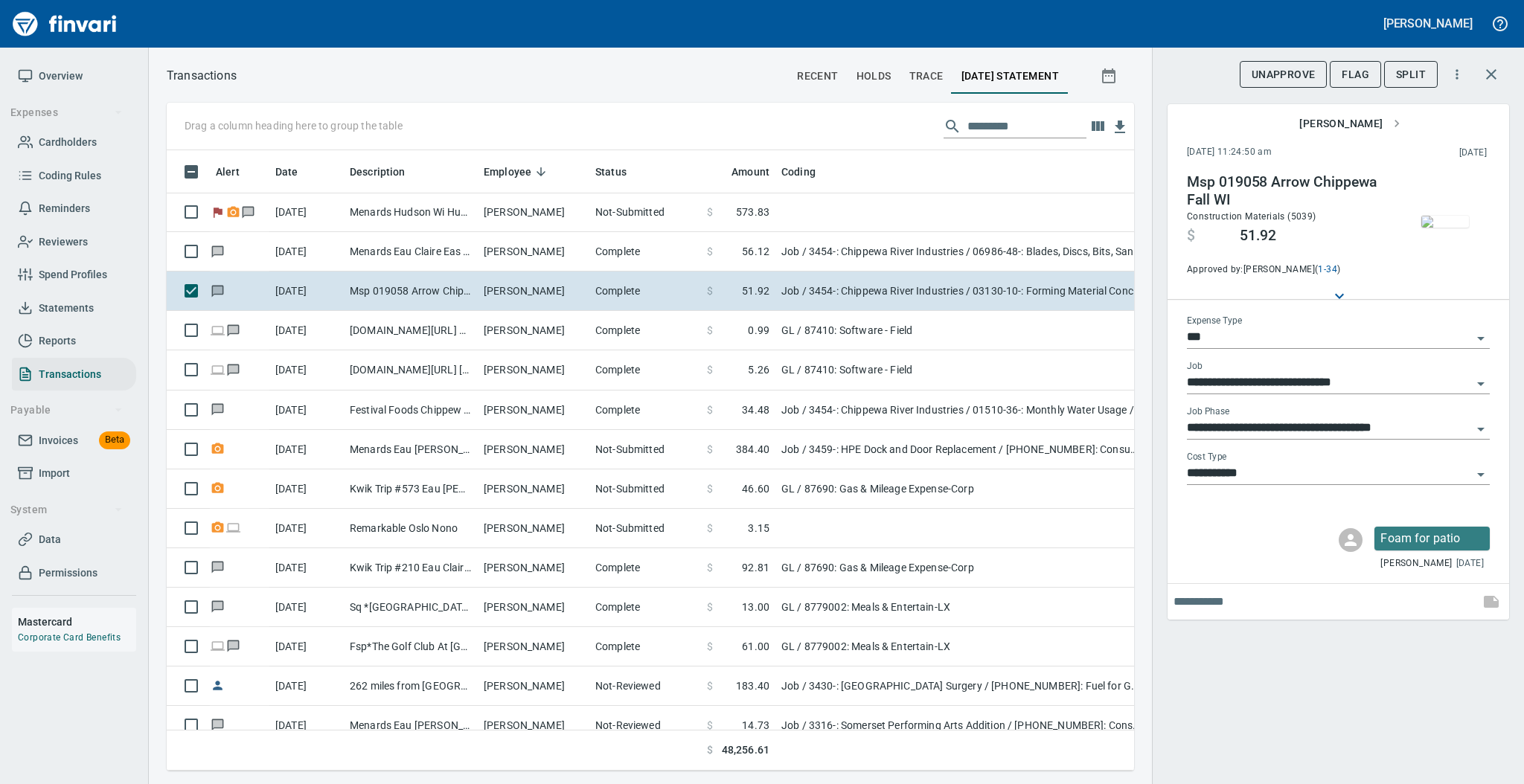
scroll to position [198, 0]
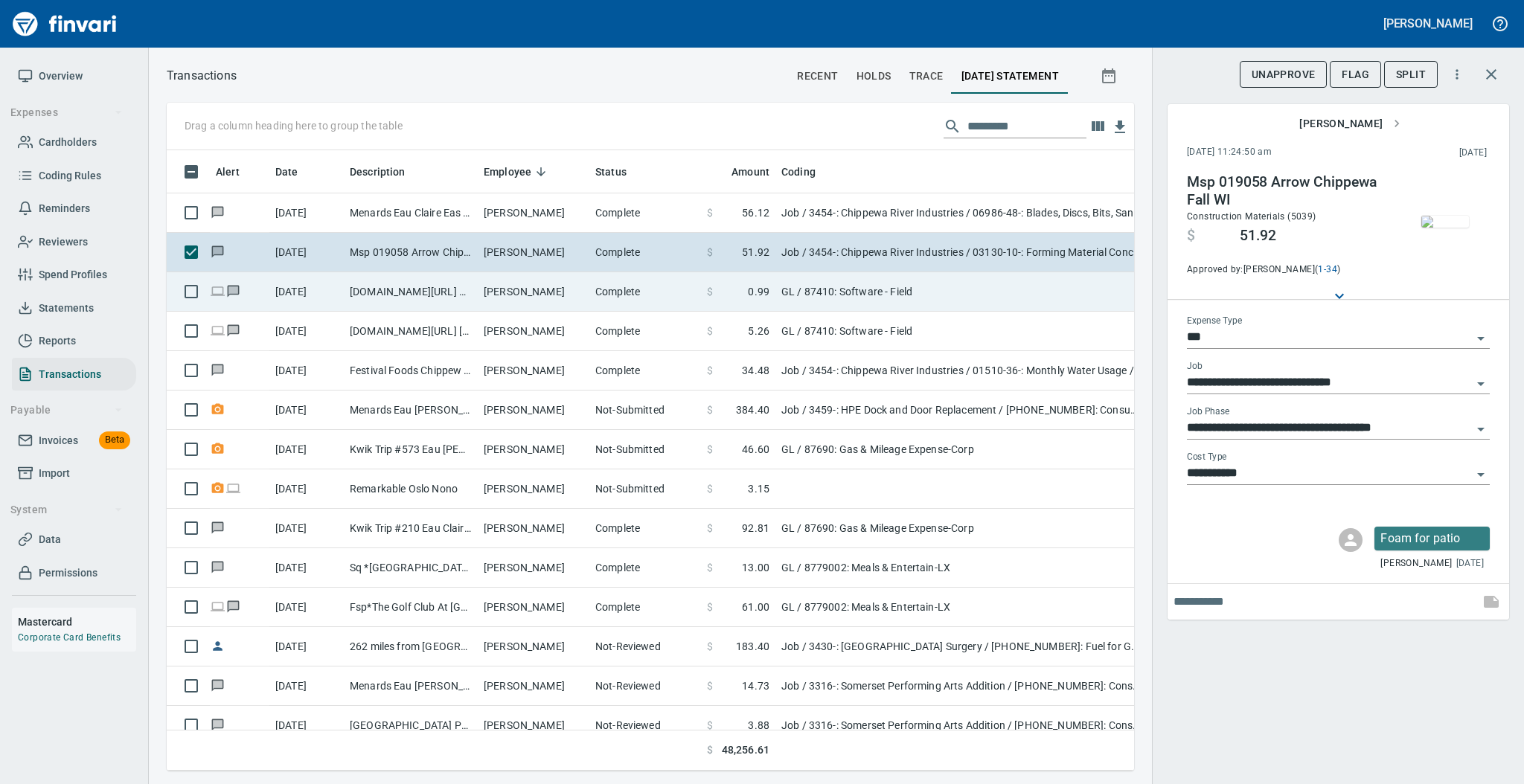
click at [438, 301] on td "[DOMAIN_NAME][URL] Cupertino CA" at bounding box center [411, 292] width 134 height 39
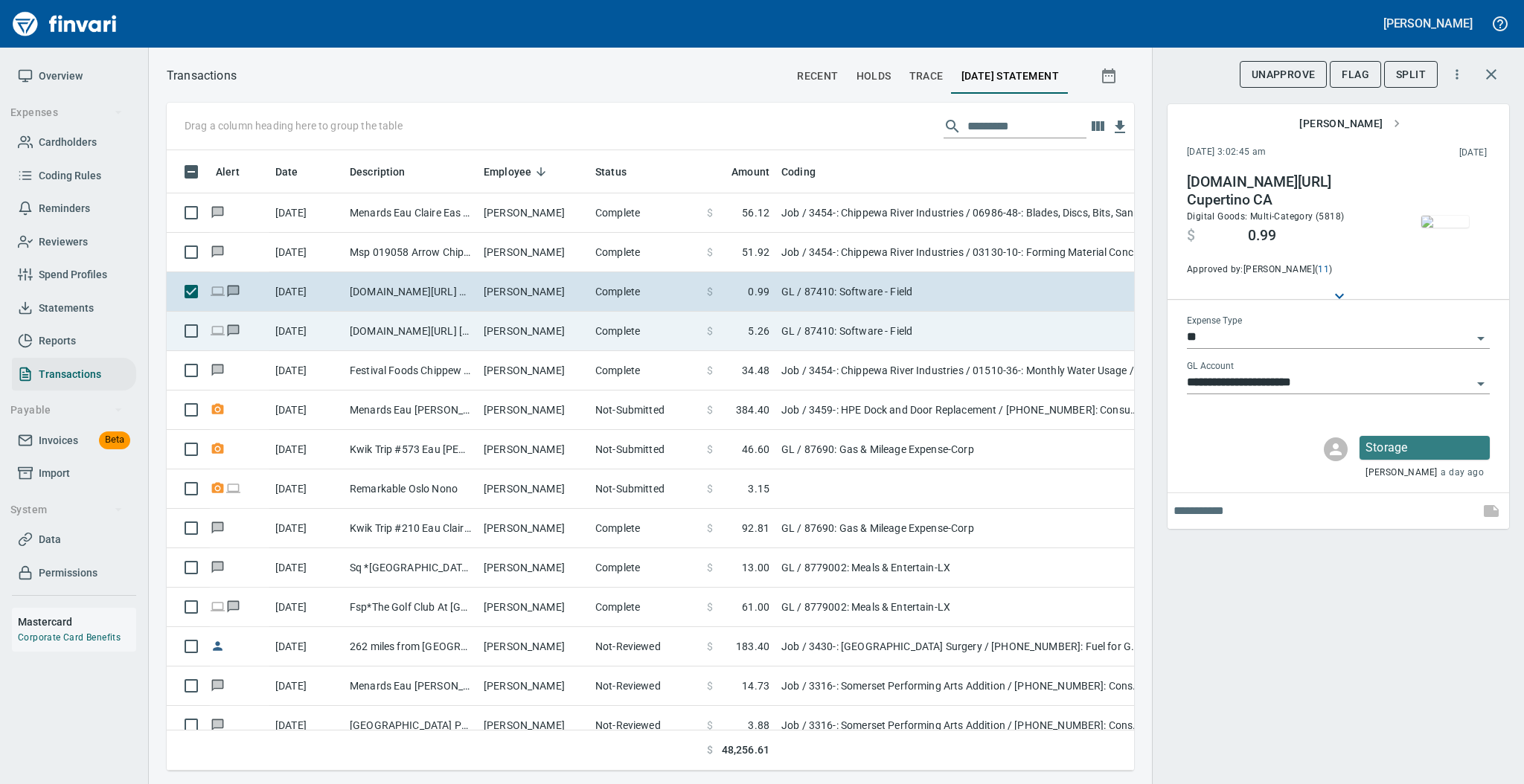
click at [520, 321] on td "[PERSON_NAME]" at bounding box center [534, 332] width 112 height 39
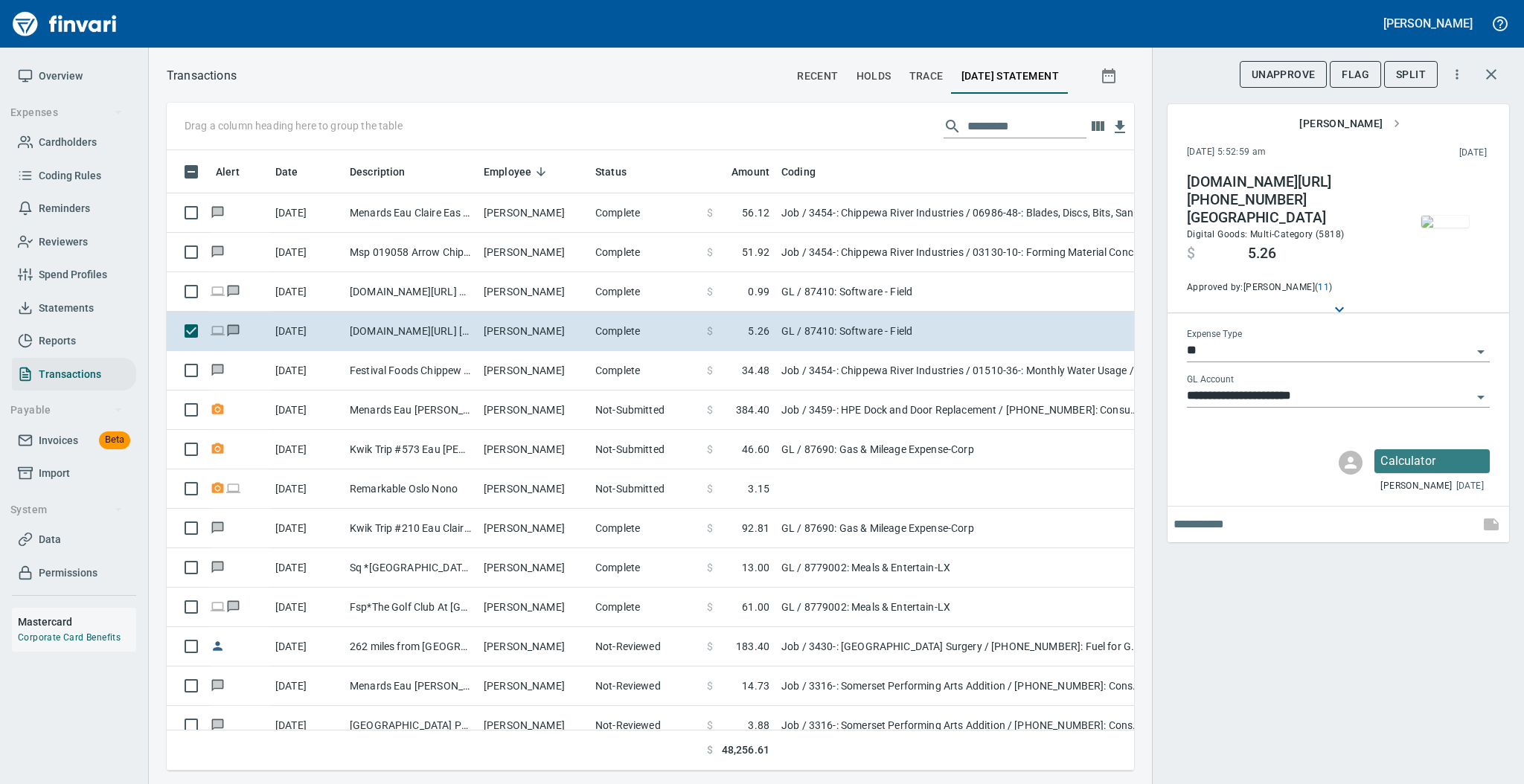
click at [1446, 216] on img "button" at bounding box center [1444, 222] width 48 height 11
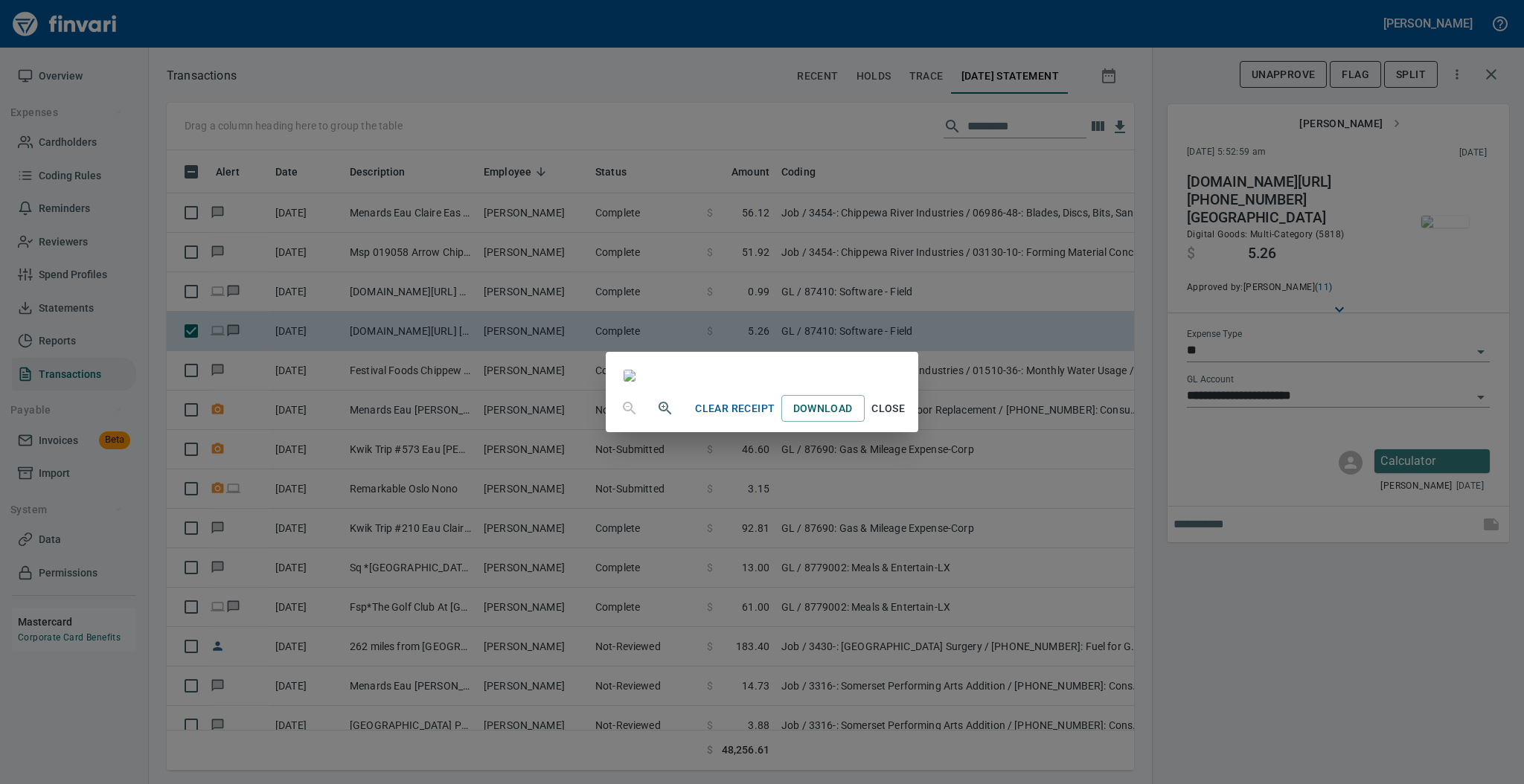
click at [907, 418] on span "Close" at bounding box center [888, 409] width 35 height 19
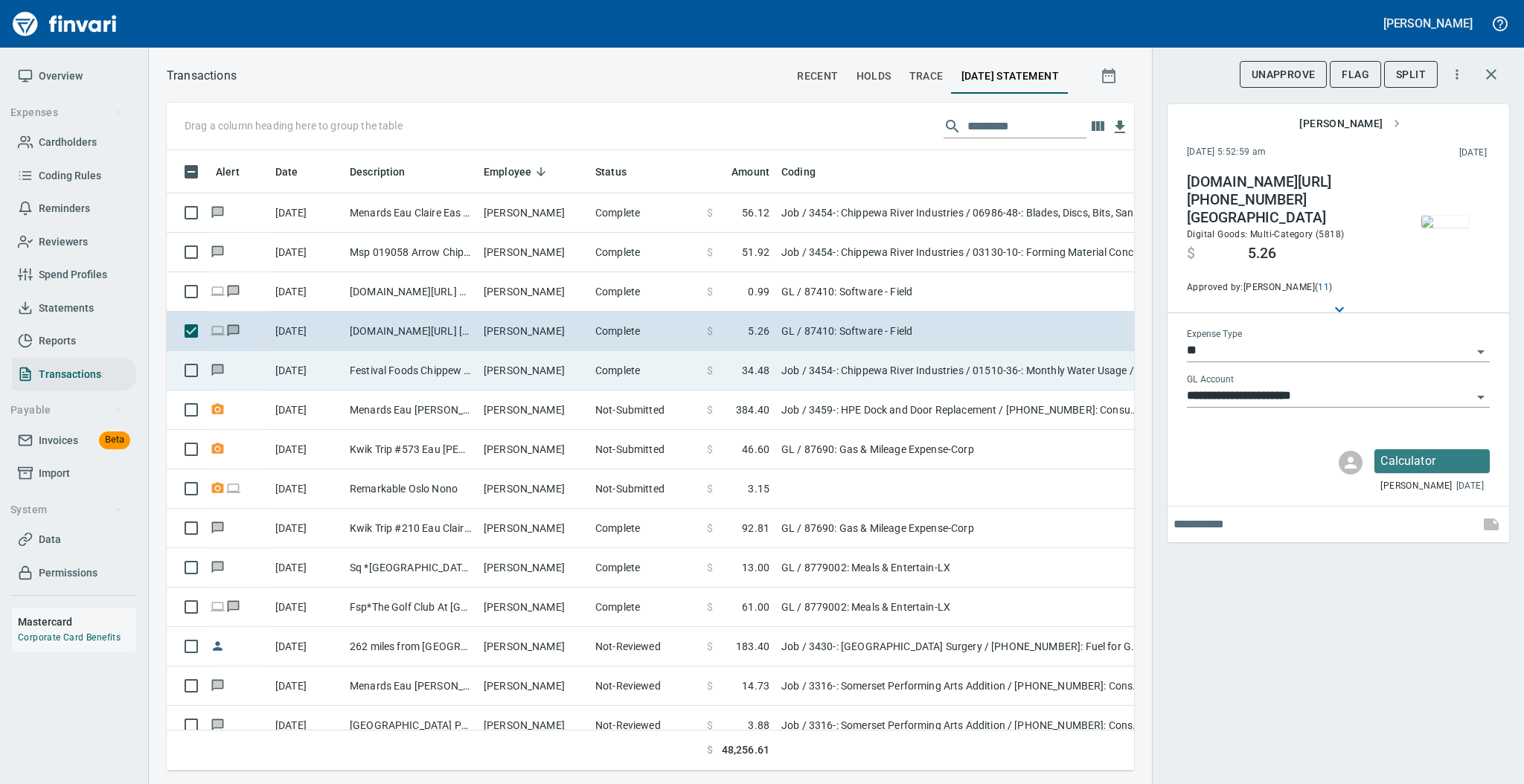
click at [430, 377] on td "Festival Foods Chippew Chippewa Fall WI" at bounding box center [411, 371] width 134 height 39
type input "***"
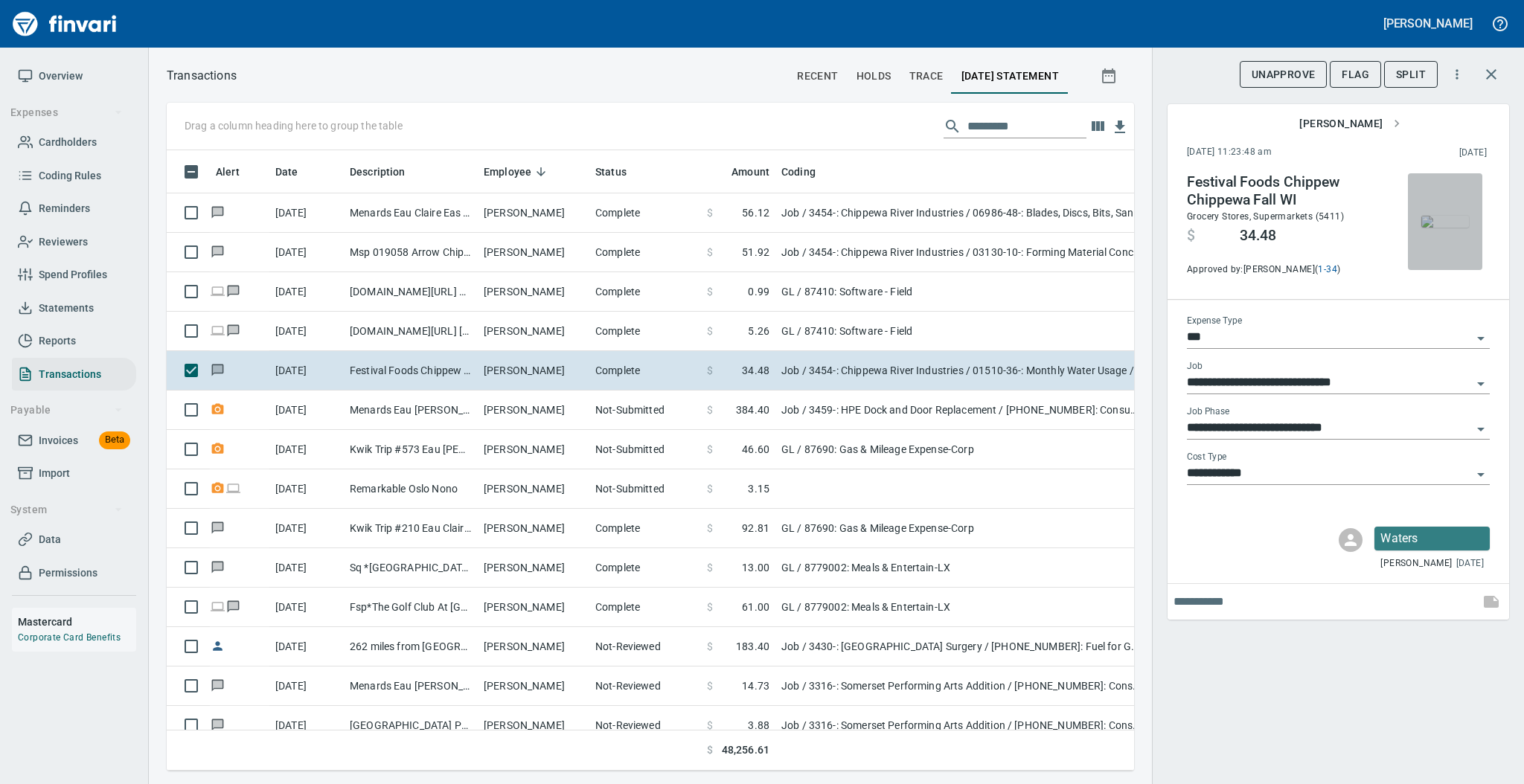
click at [1440, 222] on img "button" at bounding box center [1444, 222] width 48 height 11
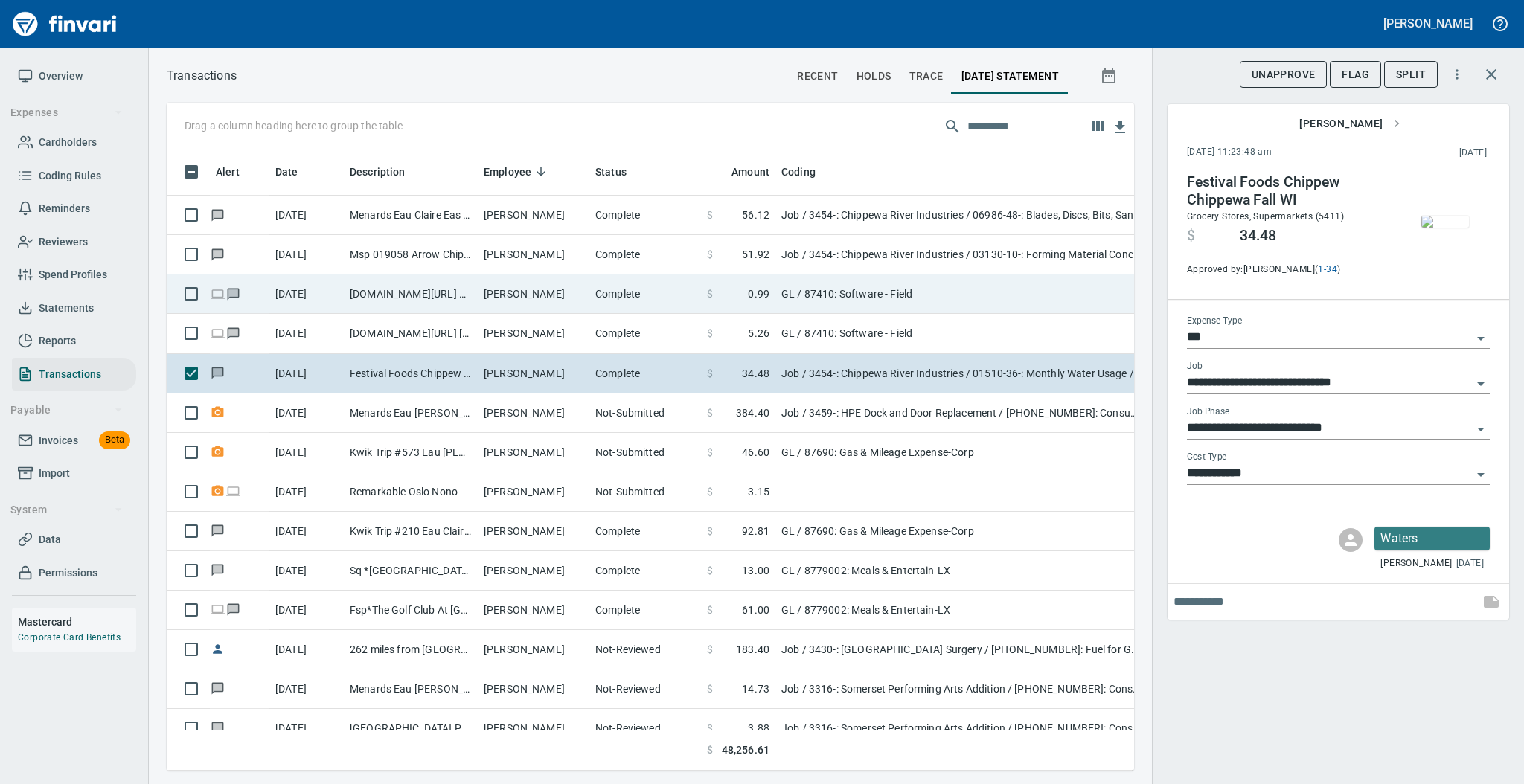
scroll to position [196, 0]
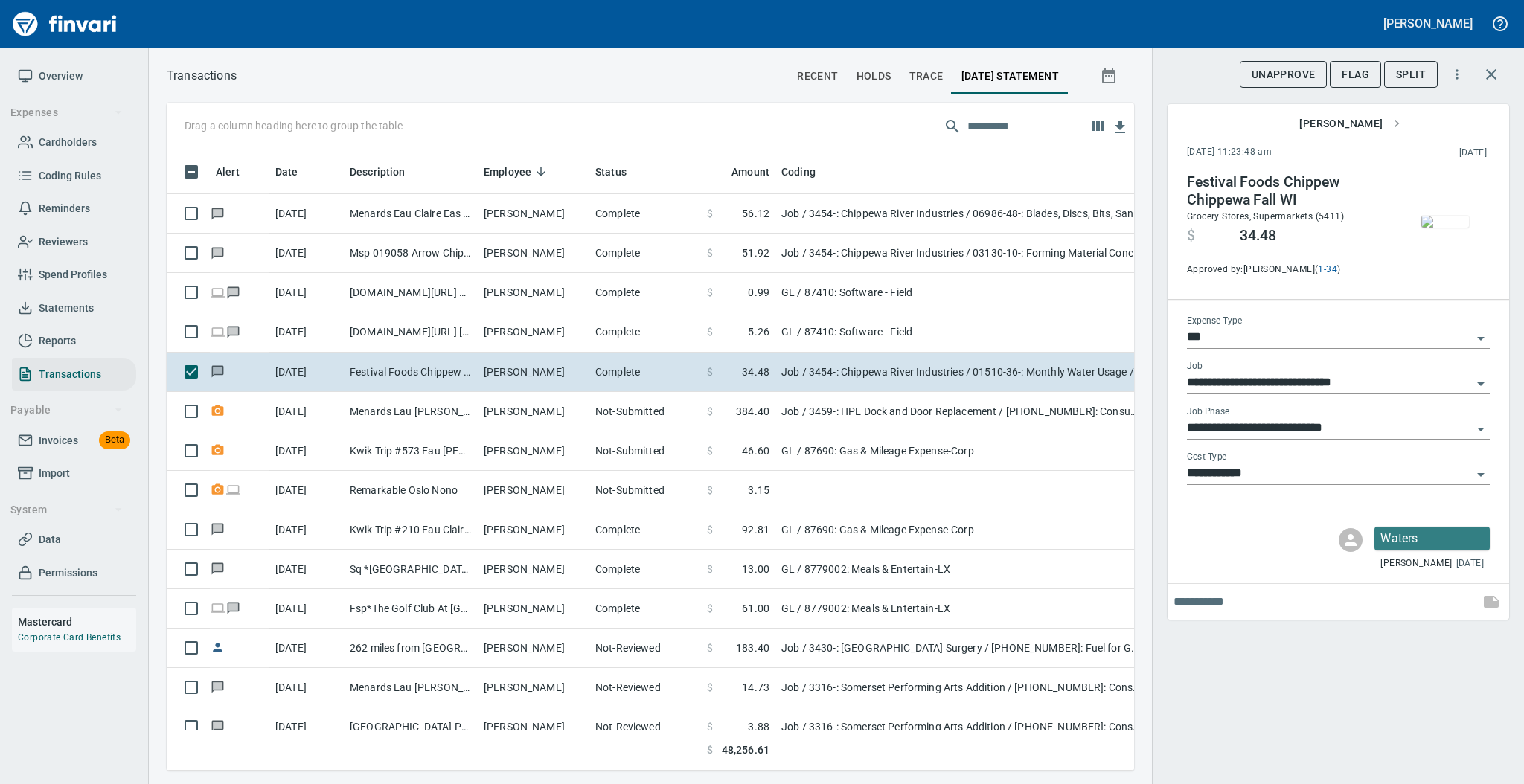
click at [1242, 429] on input "**********" at bounding box center [1329, 428] width 285 height 21
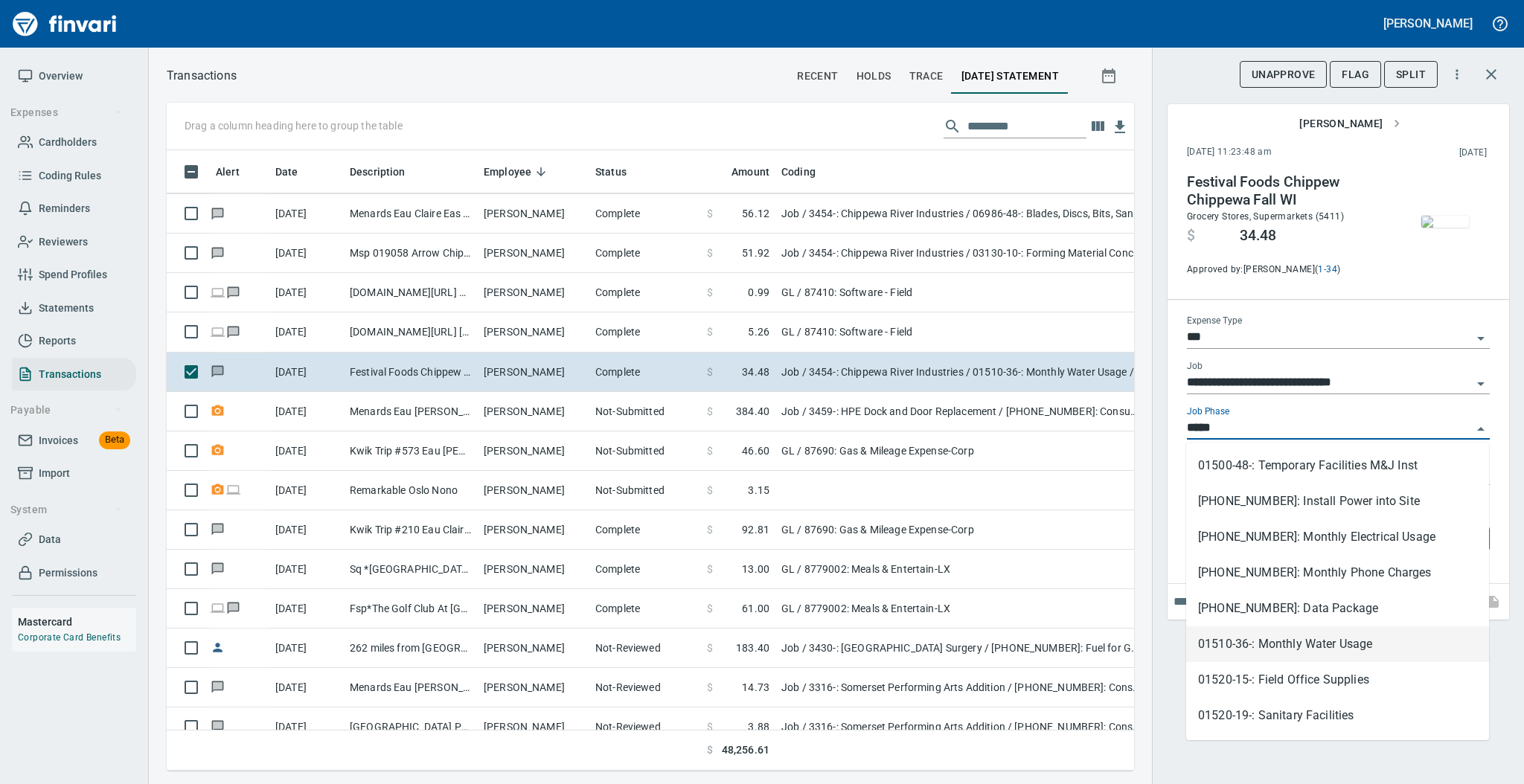
scroll to position [590, 937]
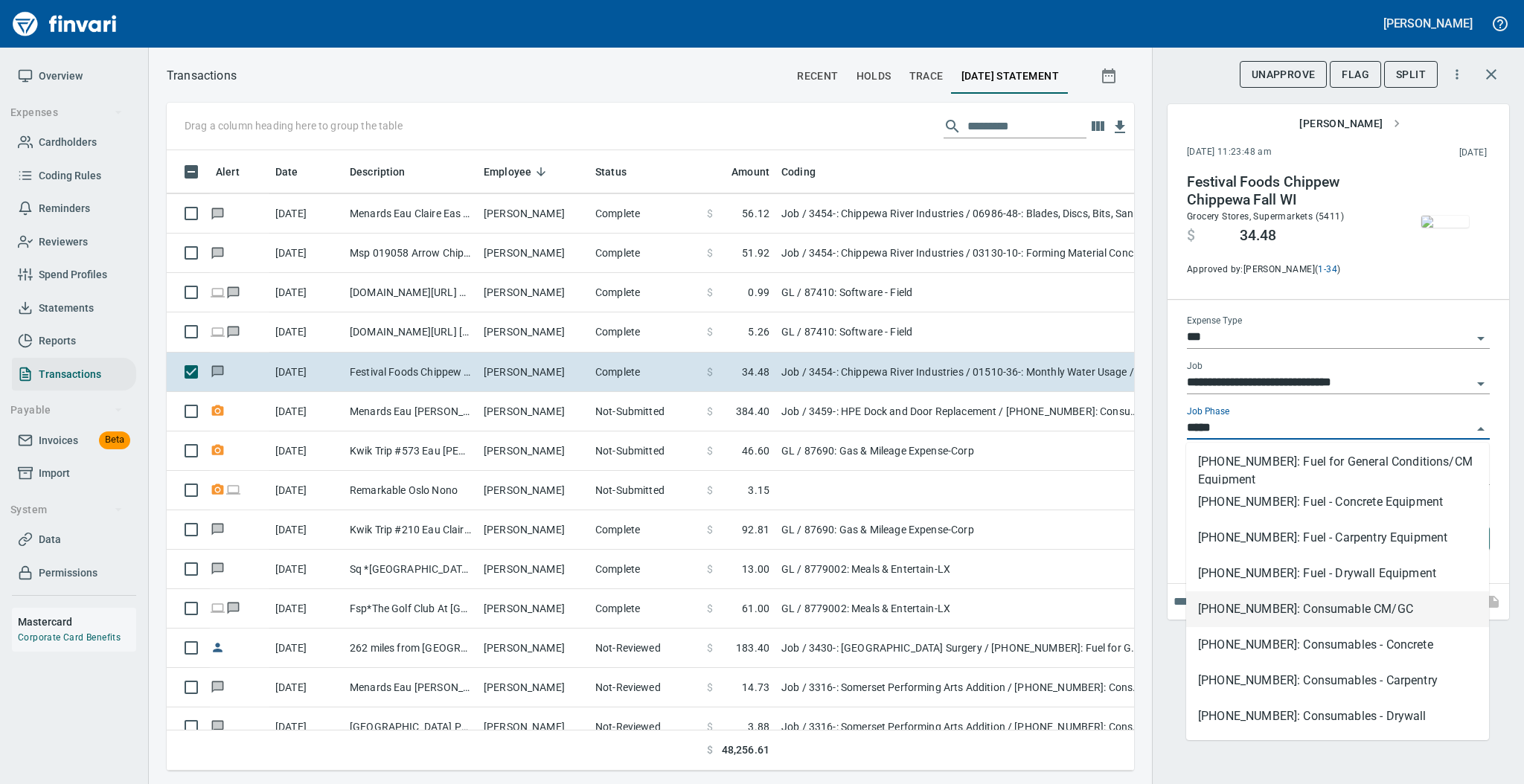
click at [1250, 606] on li "[PHONE_NUMBER]: Consumable CM/GC" at bounding box center [1337, 608] width 303 height 35
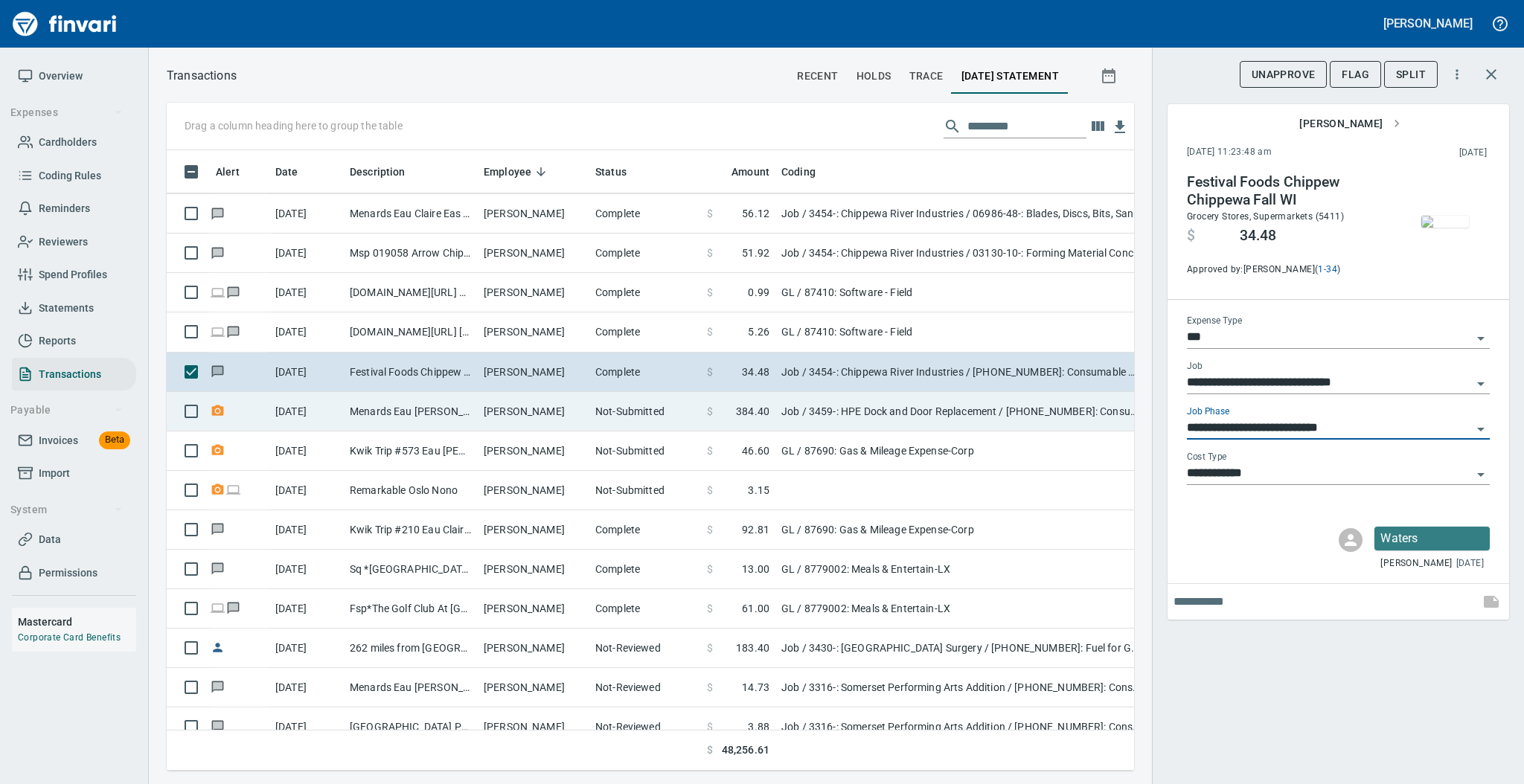
type input "**********"
click at [530, 413] on td "[PERSON_NAME]" at bounding box center [534, 411] width 112 height 39
type input "**********"
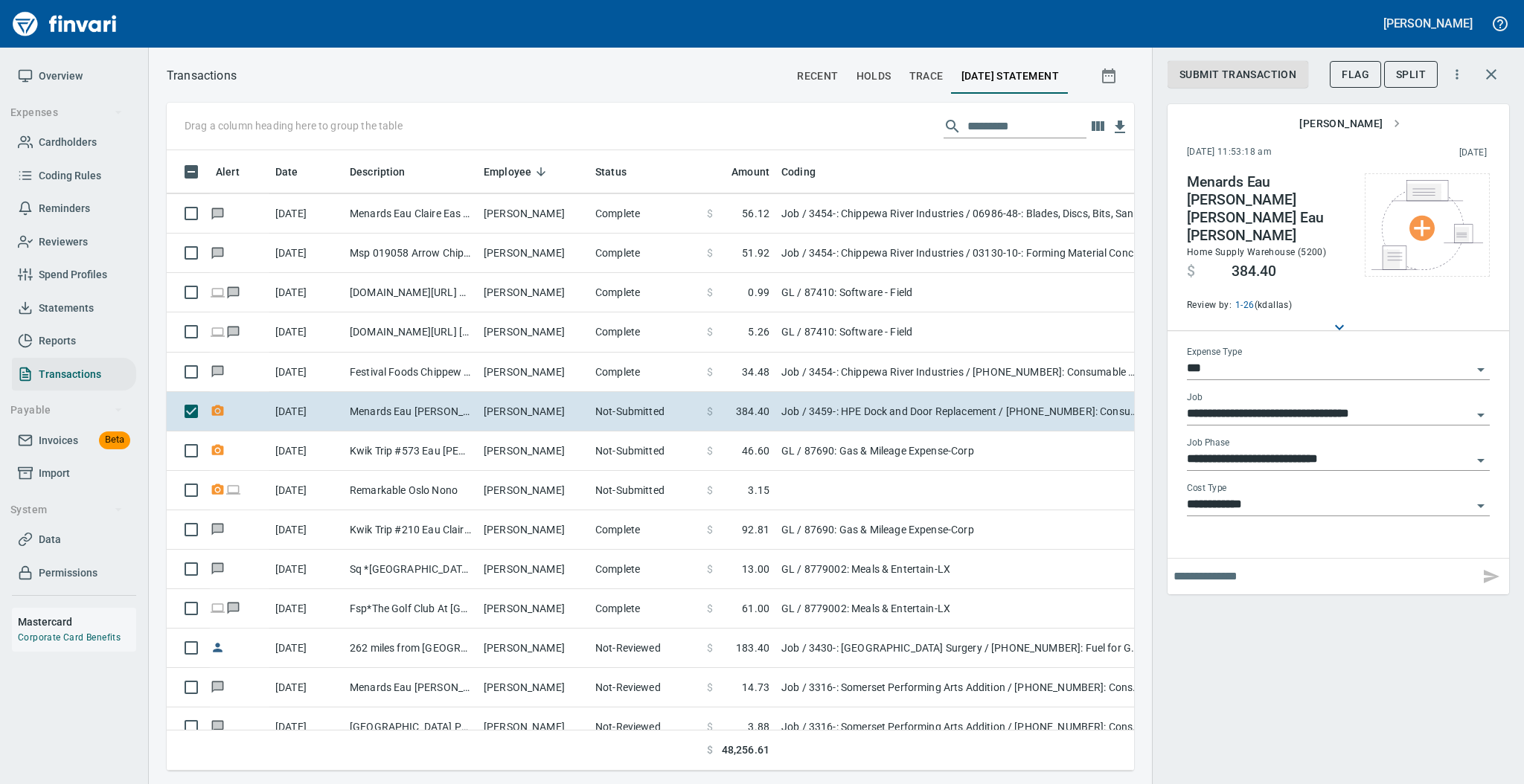
scroll to position [590, 937]
click at [1356, 77] on span "Flag" at bounding box center [1356, 75] width 28 height 19
click at [1187, 565] on input "text" at bounding box center [1323, 576] width 300 height 24
type input "**********"
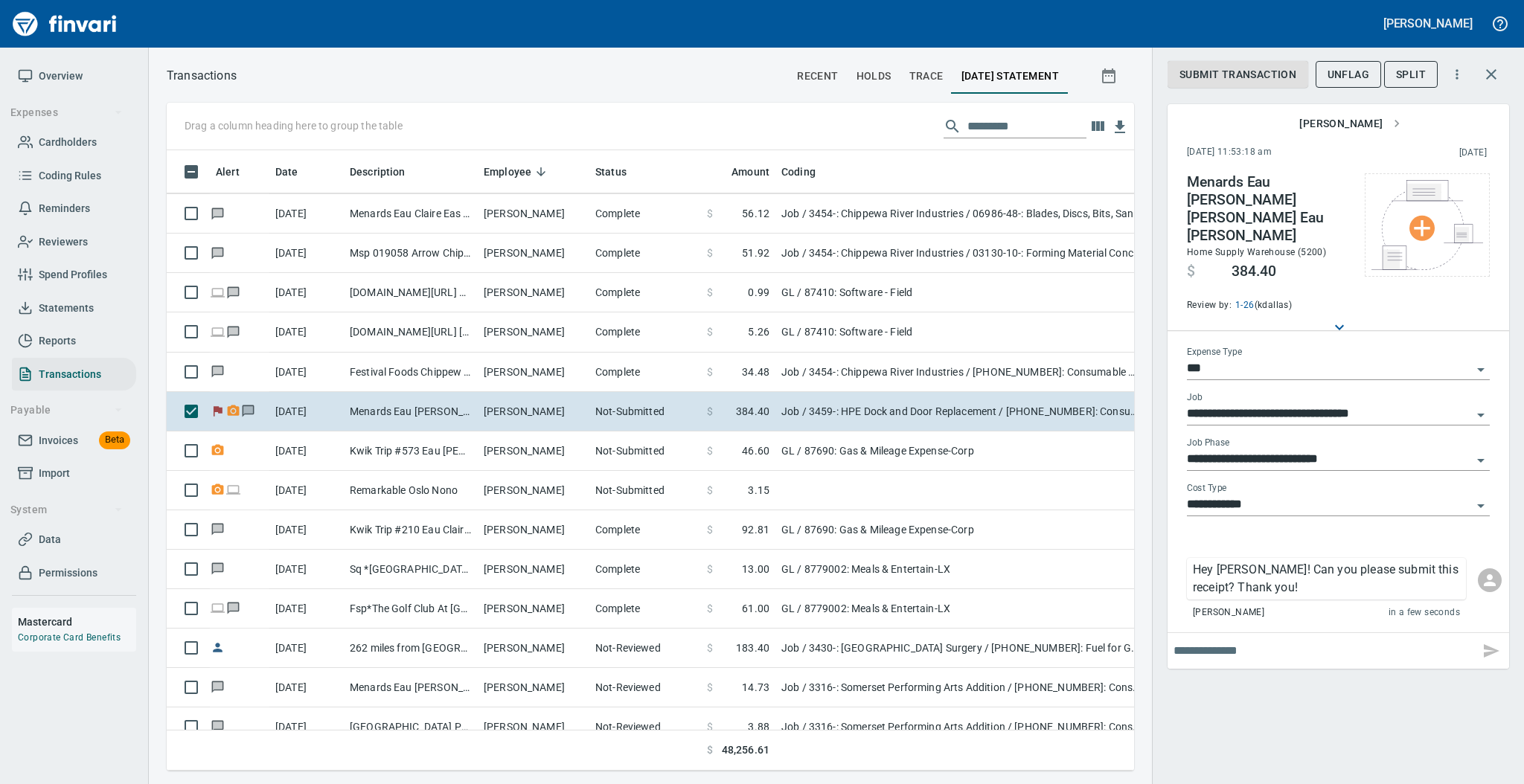
scroll to position [590, 937]
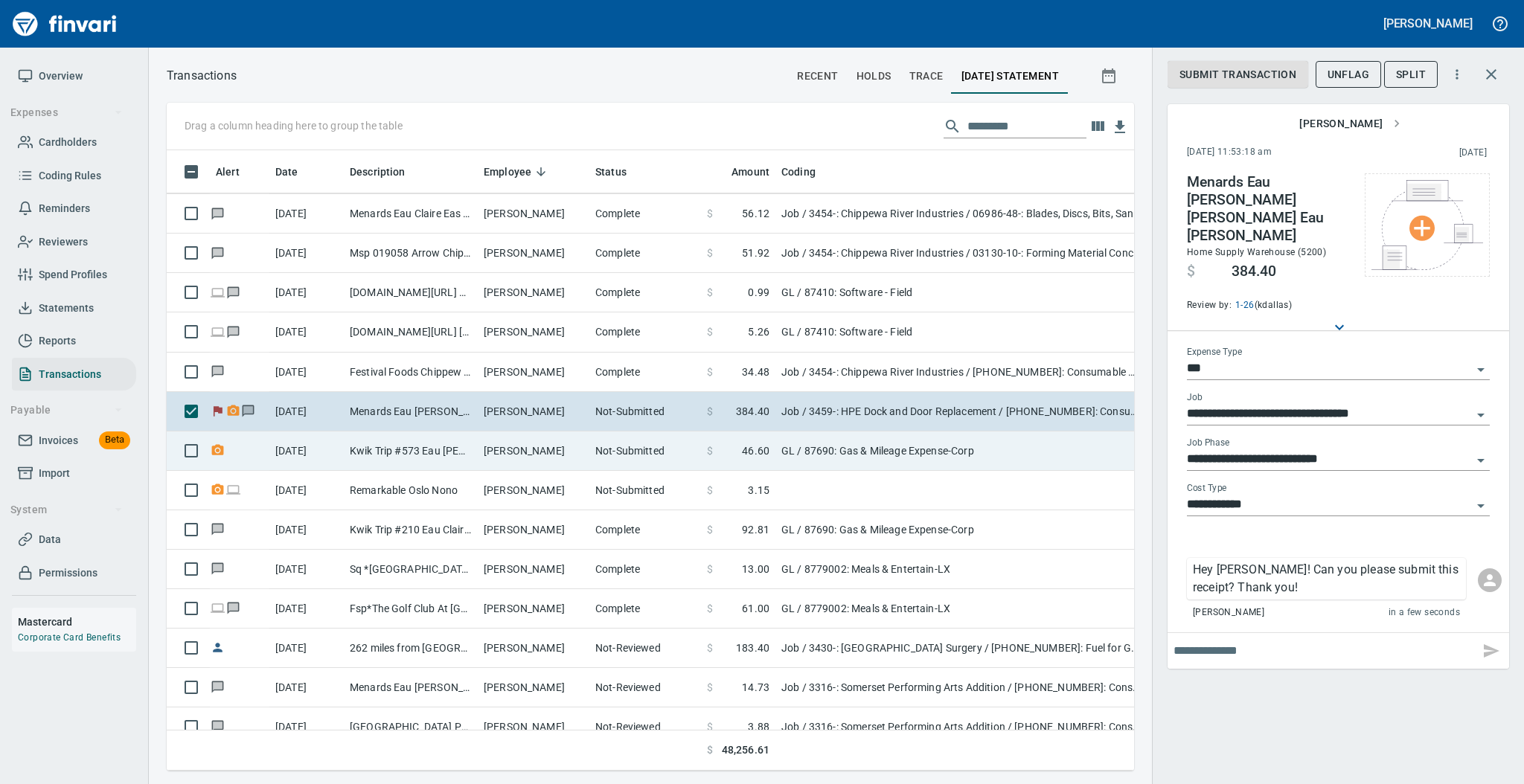
click at [579, 452] on td "[PERSON_NAME]" at bounding box center [534, 451] width 112 height 39
type input "**"
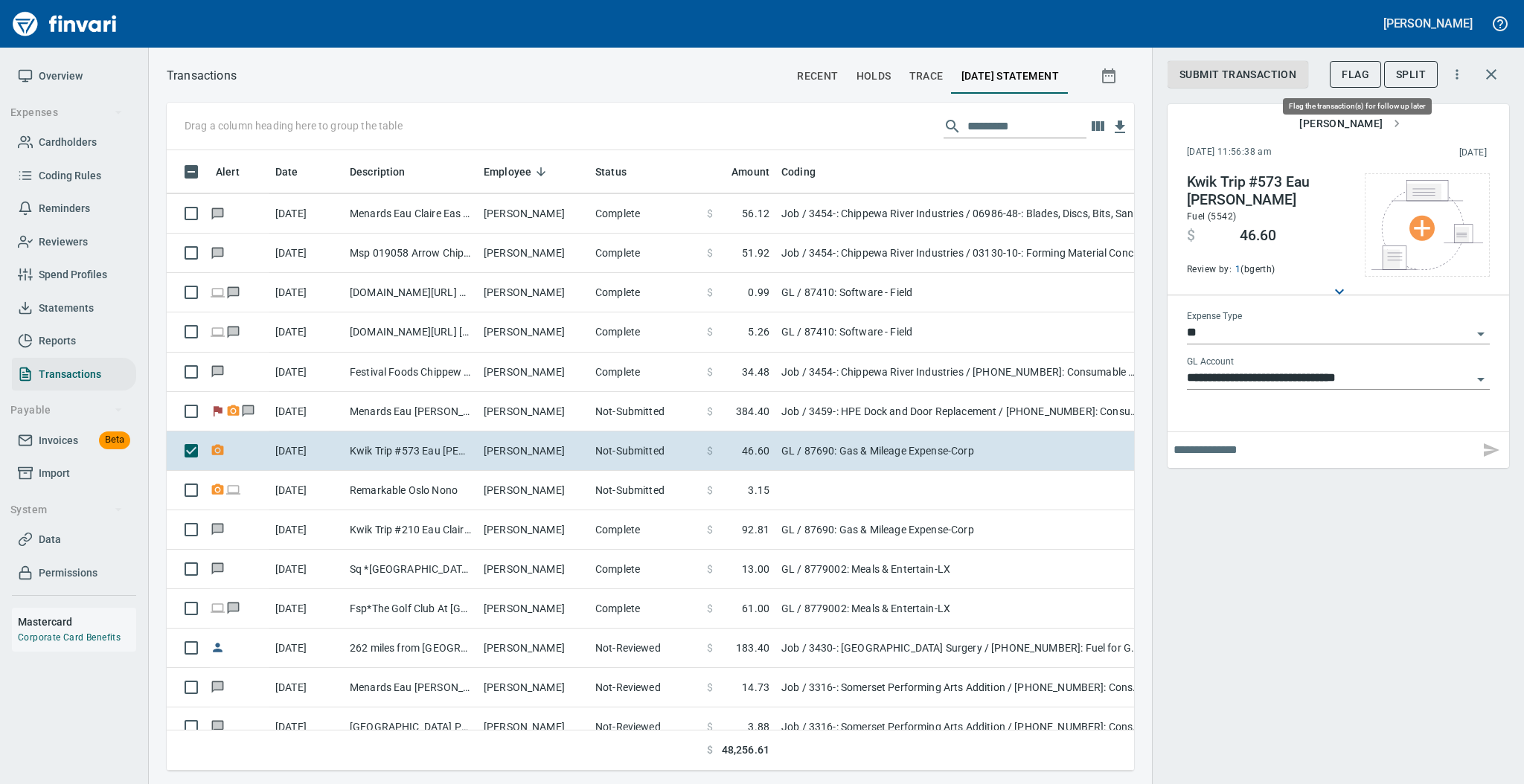
click at [1339, 76] on button "Flag" at bounding box center [1355, 75] width 52 height 28
click at [1208, 454] on input "text" at bounding box center [1323, 450] width 300 height 24
type input "**********"
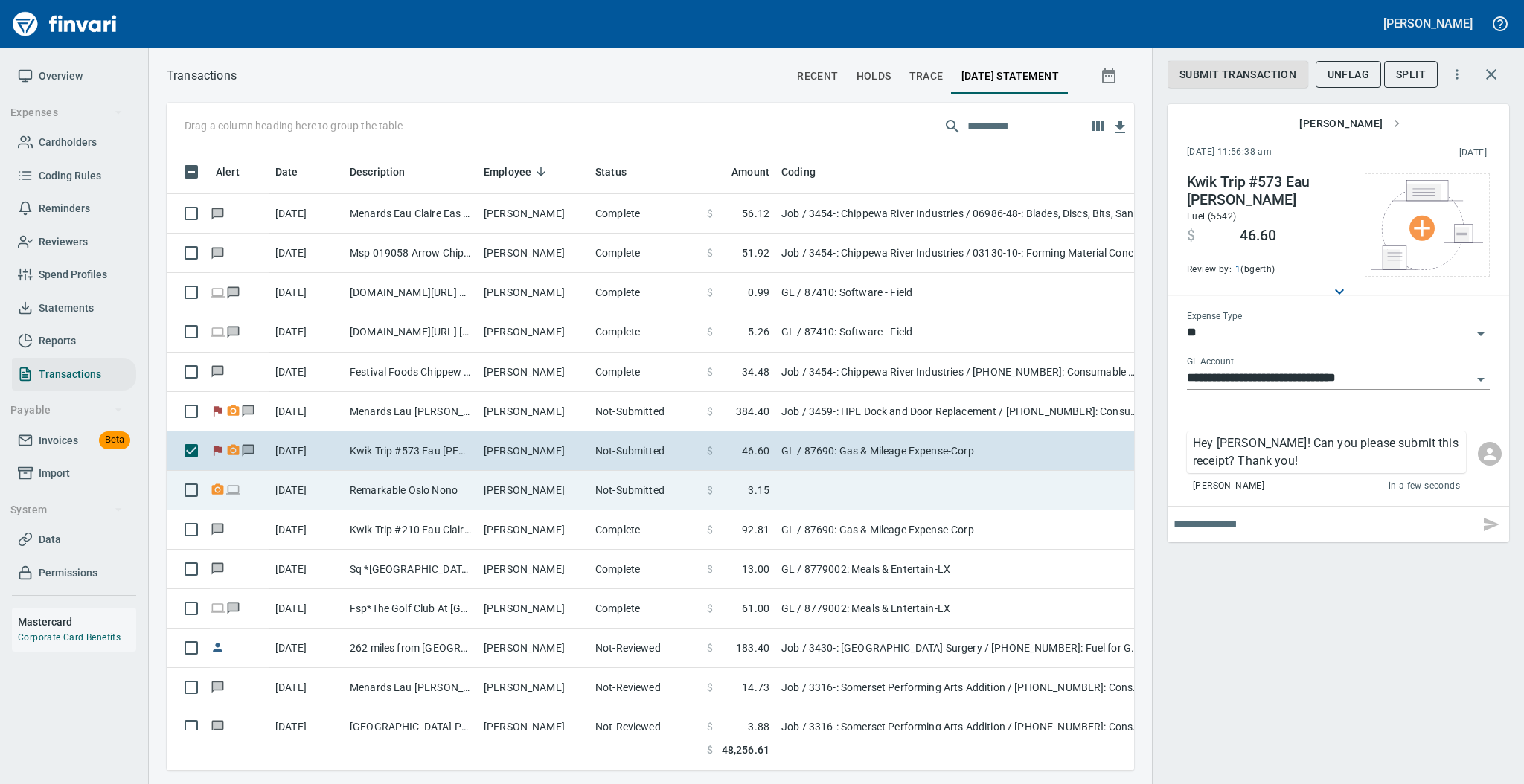
scroll to position [590, 937]
click at [500, 492] on td "[PERSON_NAME]" at bounding box center [534, 491] width 112 height 39
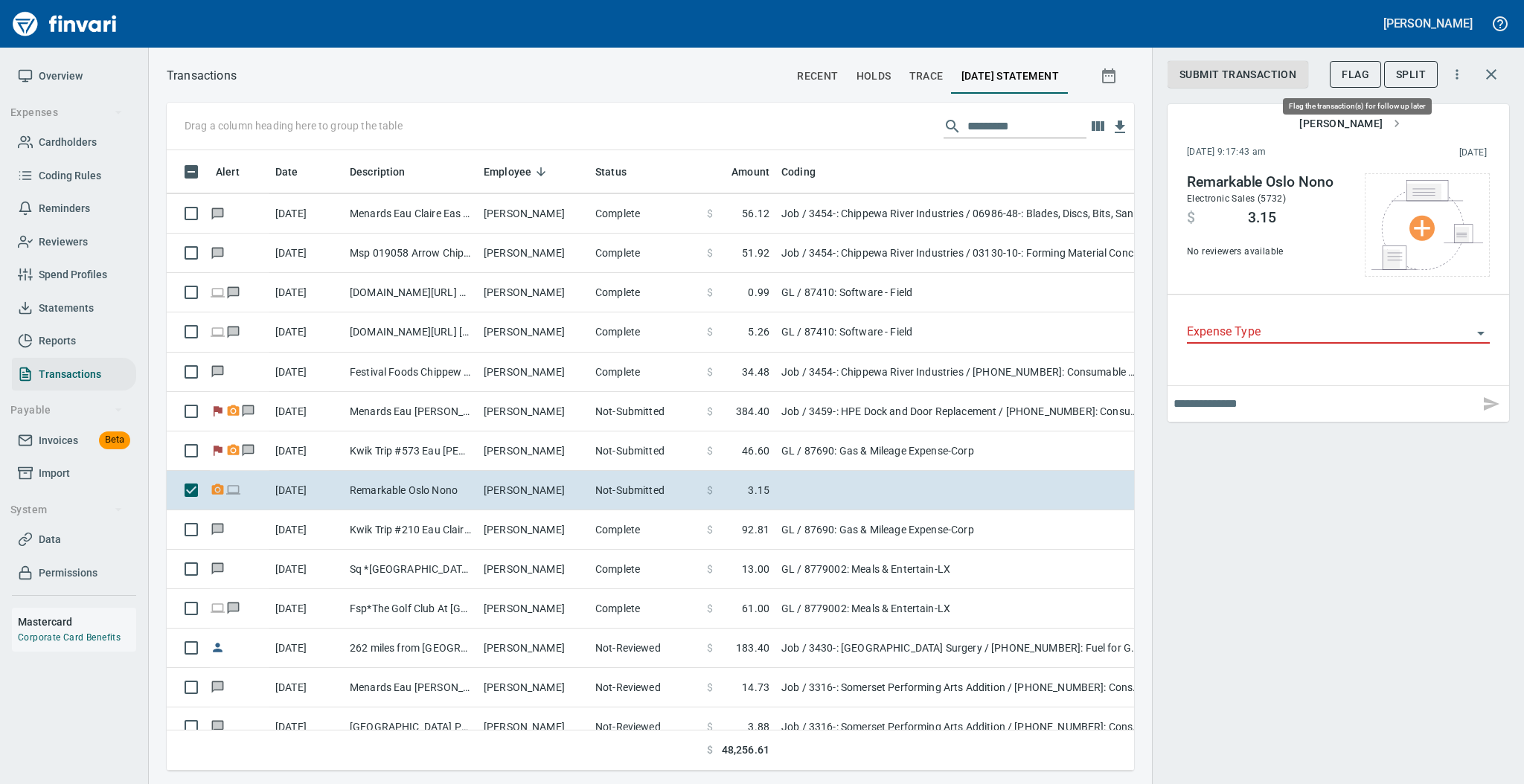
click at [1356, 80] on span "Flag" at bounding box center [1356, 75] width 28 height 19
click at [1224, 406] on input "text" at bounding box center [1323, 403] width 300 height 24
type input "**********"
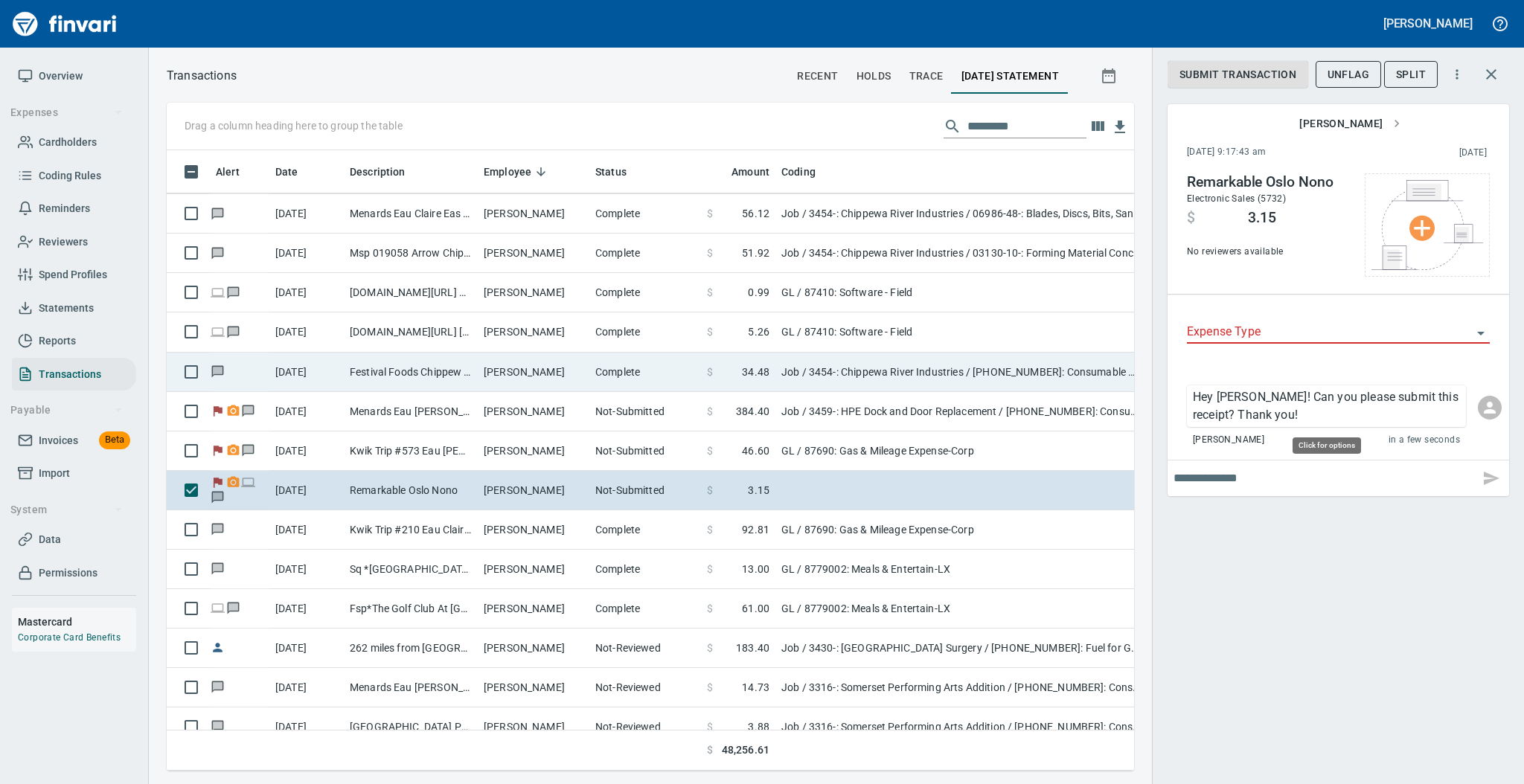
scroll to position [590, 937]
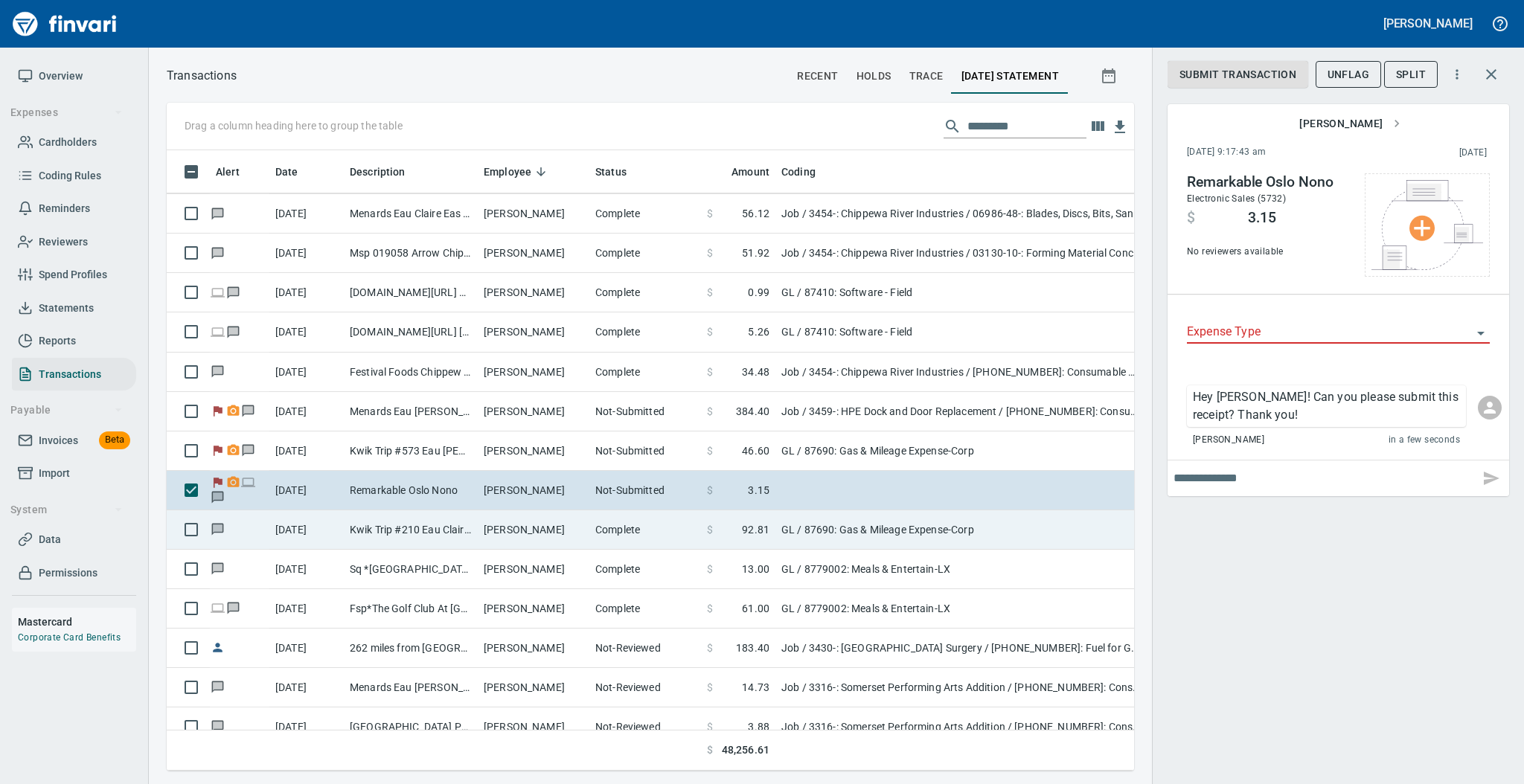
click at [552, 529] on td "[PERSON_NAME]" at bounding box center [534, 530] width 112 height 39
type input "**"
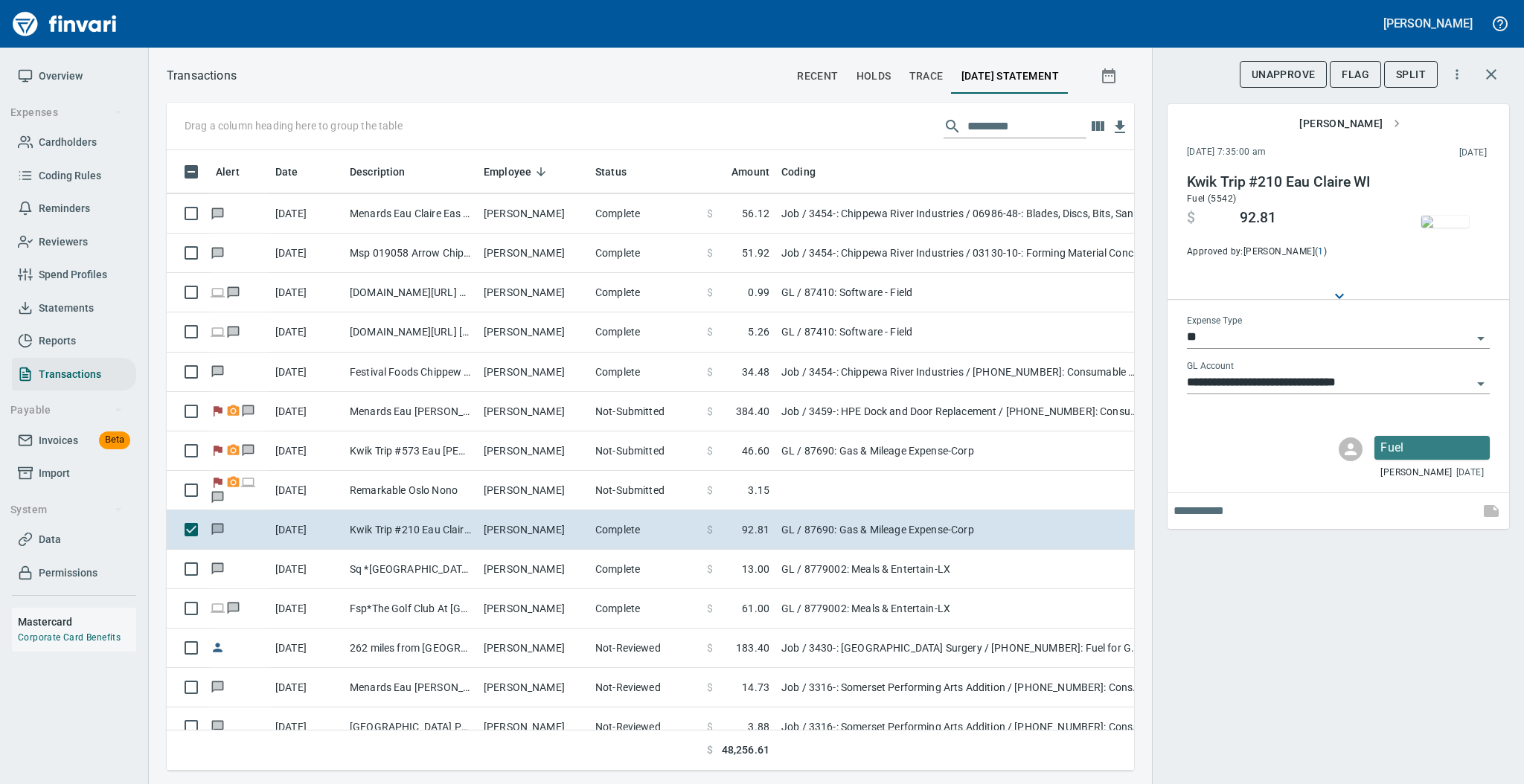
click at [1447, 216] on img "button" at bounding box center [1444, 222] width 48 height 11
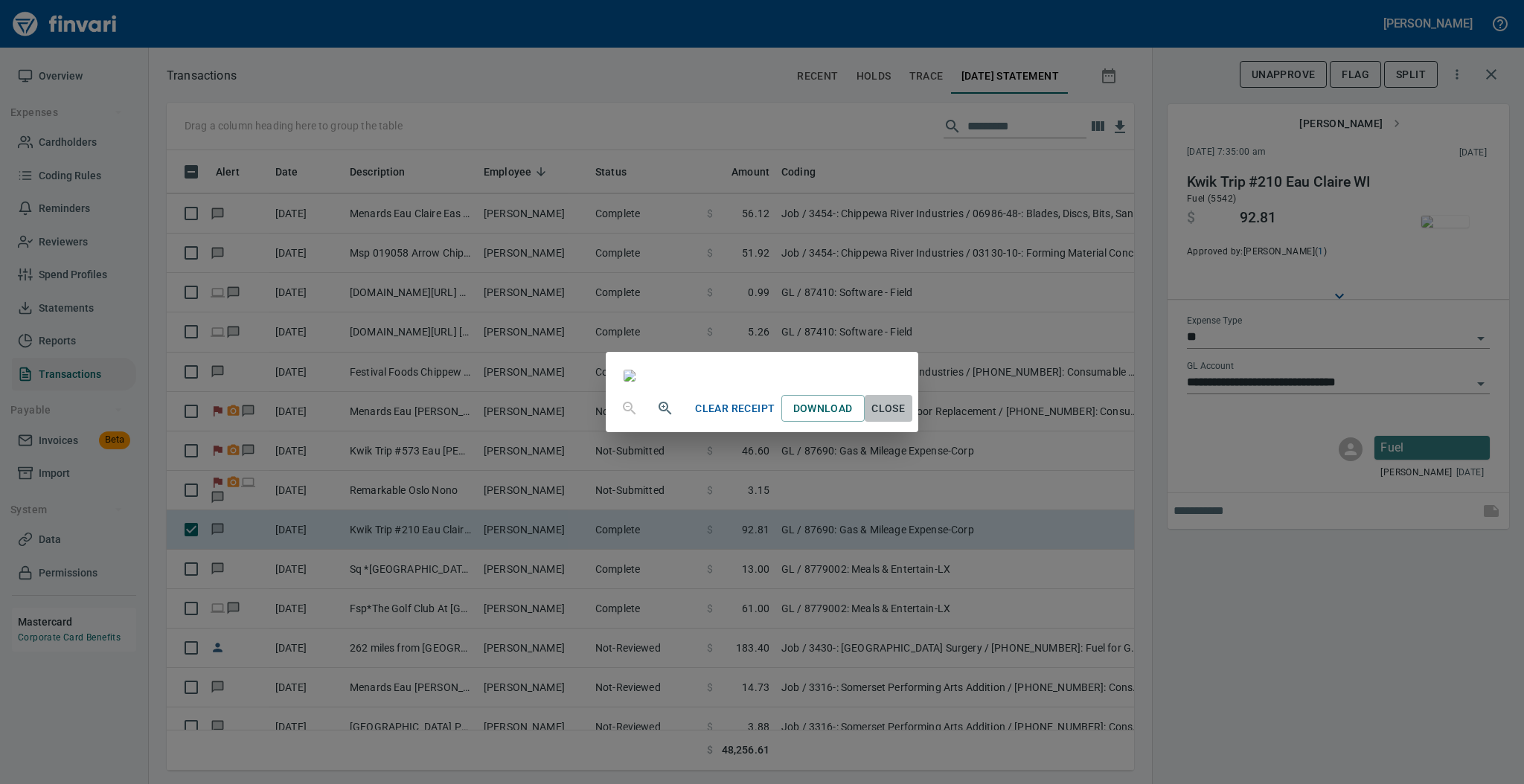
click at [907, 418] on span "Close" at bounding box center [888, 409] width 35 height 19
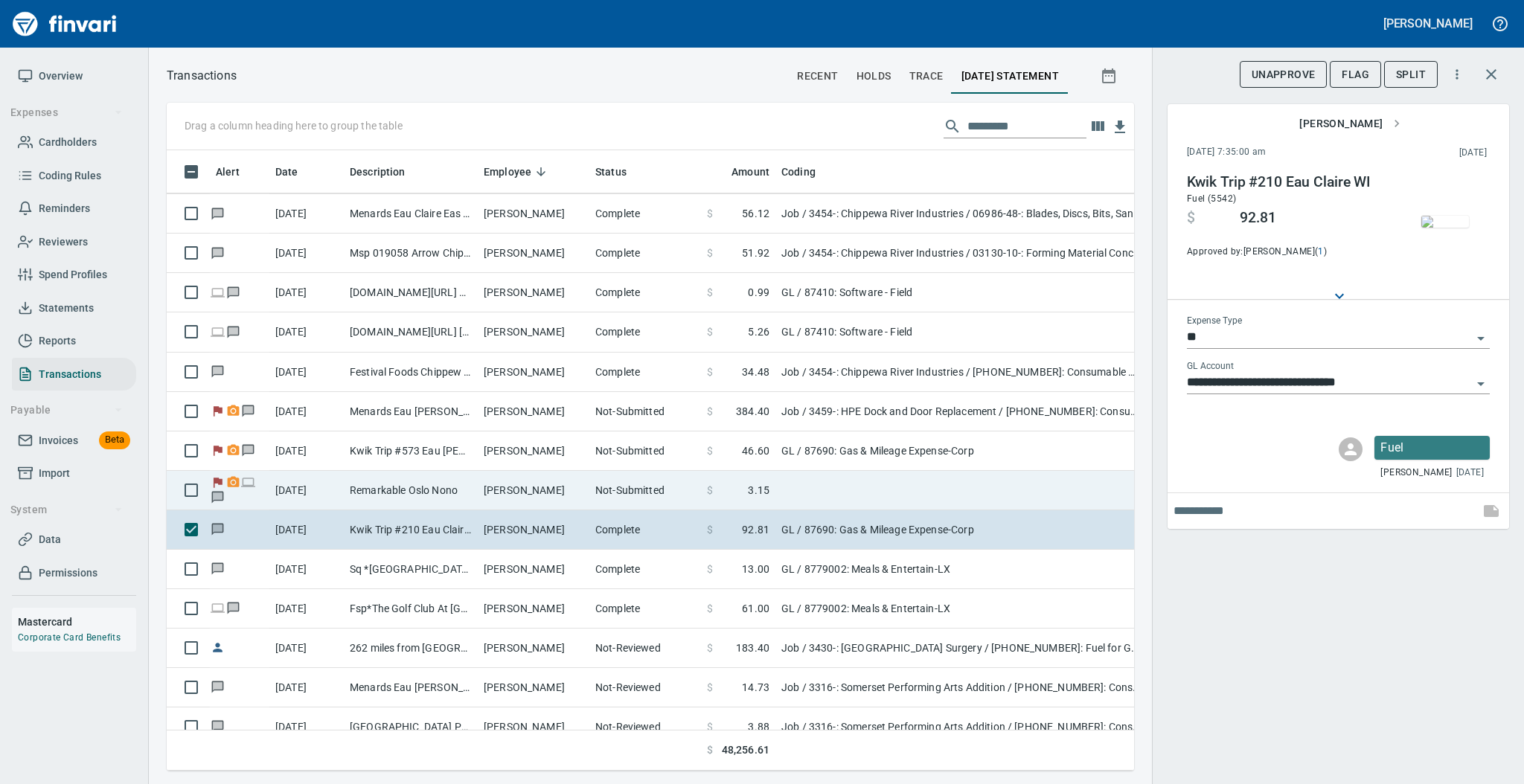
click at [536, 485] on td "[PERSON_NAME]" at bounding box center [534, 491] width 112 height 39
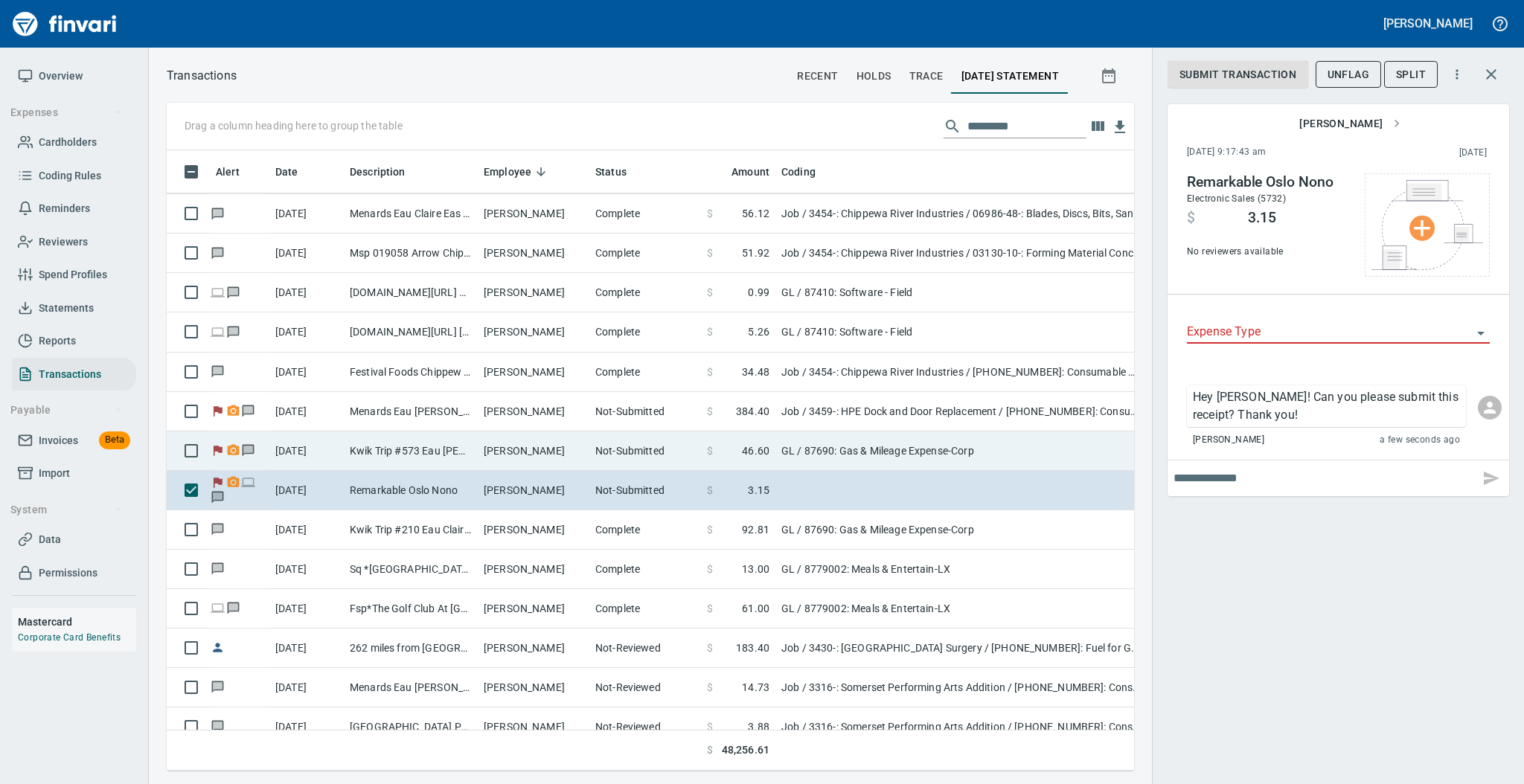
click at [519, 452] on td "[PERSON_NAME]" at bounding box center [534, 451] width 112 height 39
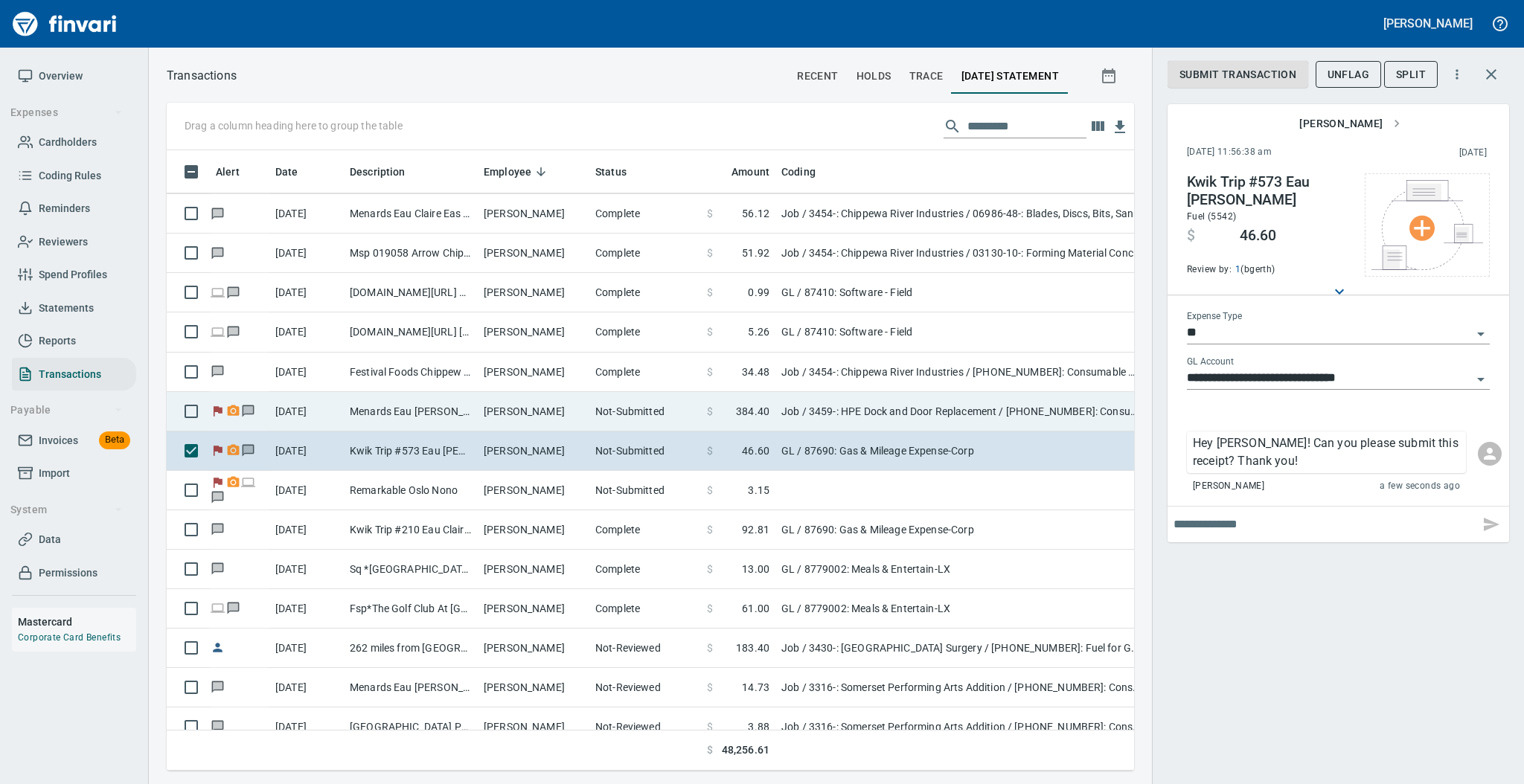
click at [489, 413] on td "[PERSON_NAME]" at bounding box center [534, 411] width 112 height 39
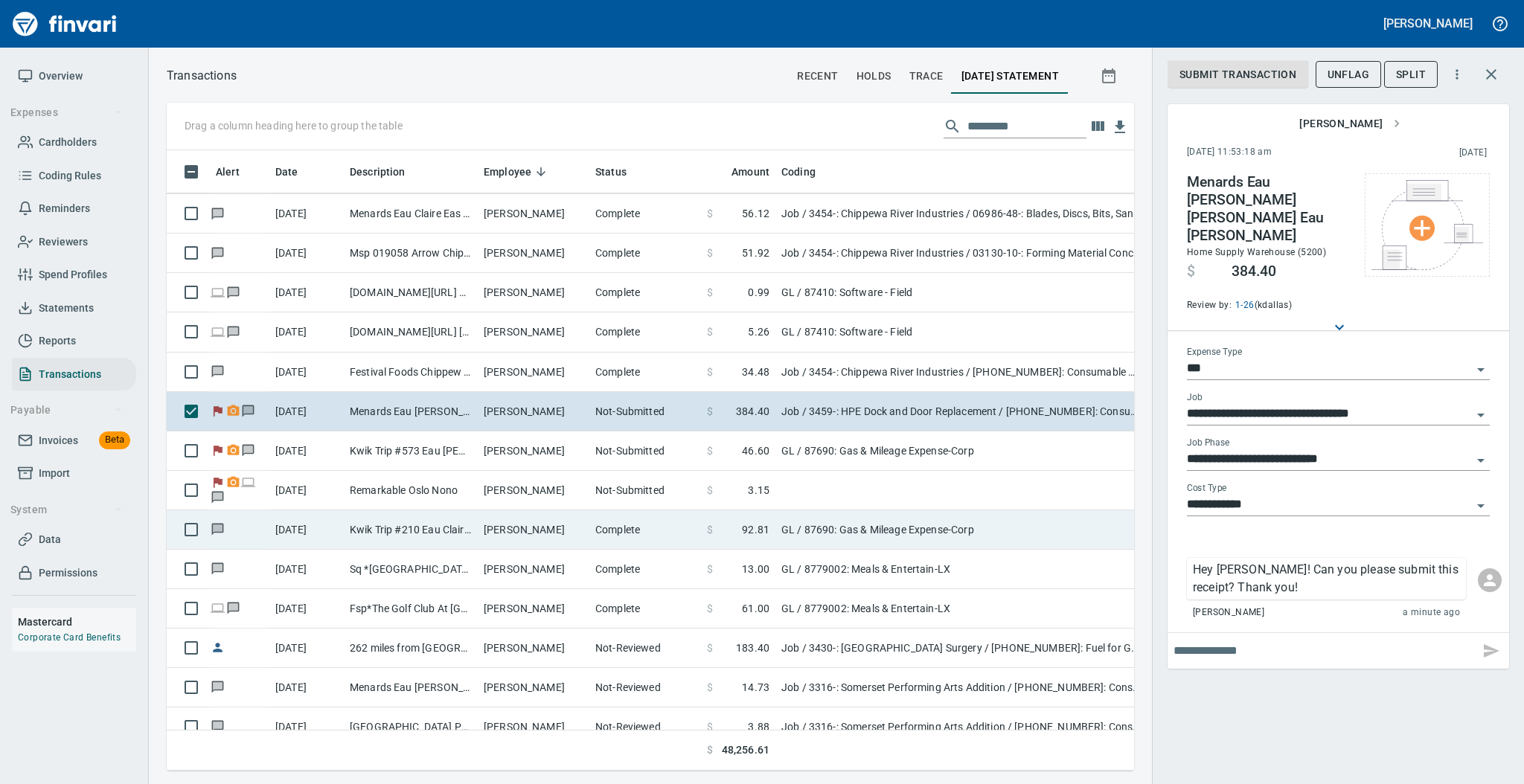
click at [465, 530] on td "Kwik Trip #210 Eau Claire WI" at bounding box center [411, 530] width 134 height 39
type input "**"
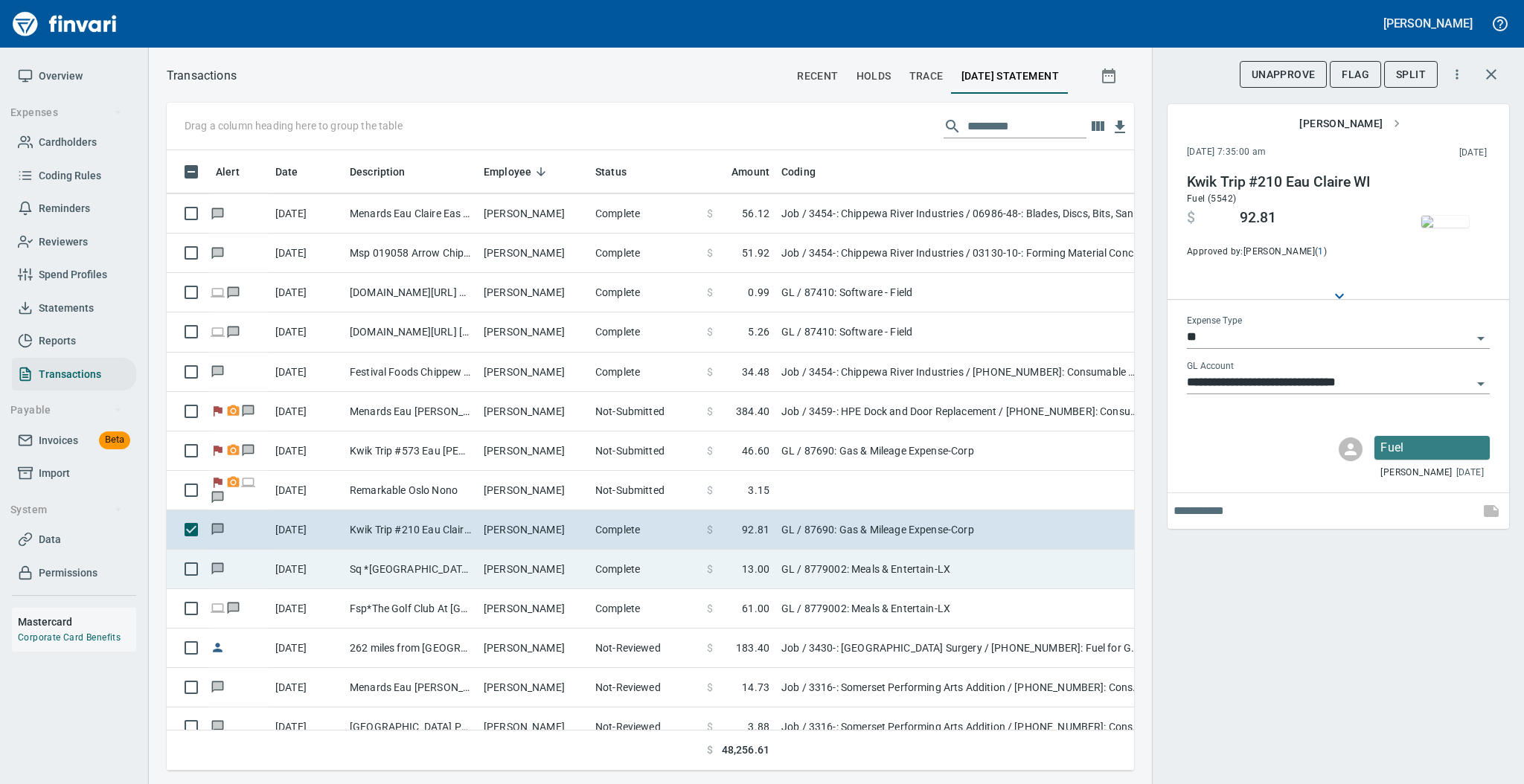
click at [466, 567] on td "Sq *[GEOGRAPHIC_DATA] [GEOGRAPHIC_DATA] [GEOGRAPHIC_DATA]" at bounding box center [411, 570] width 134 height 39
type input "**********"
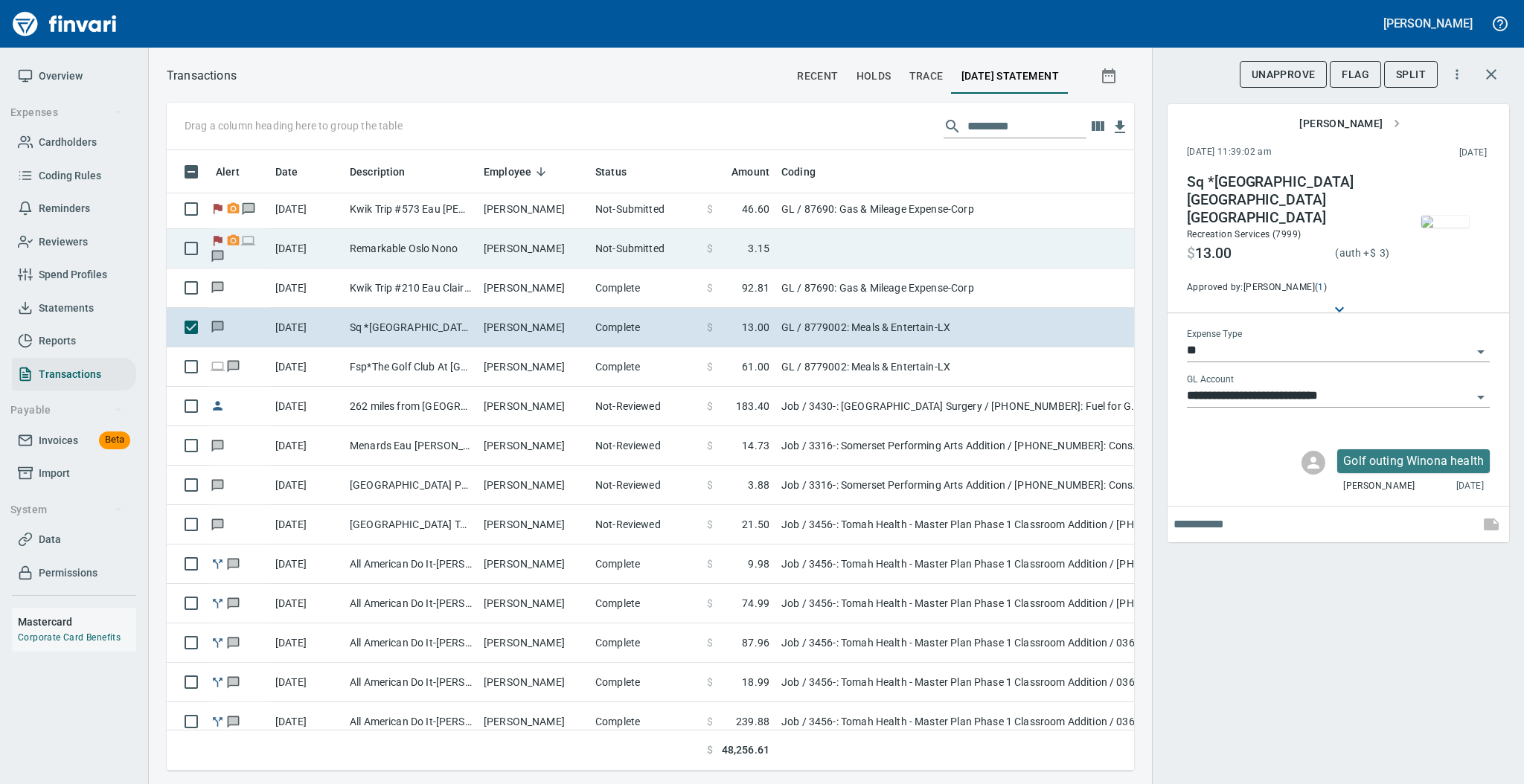
scroll to position [440, 0]
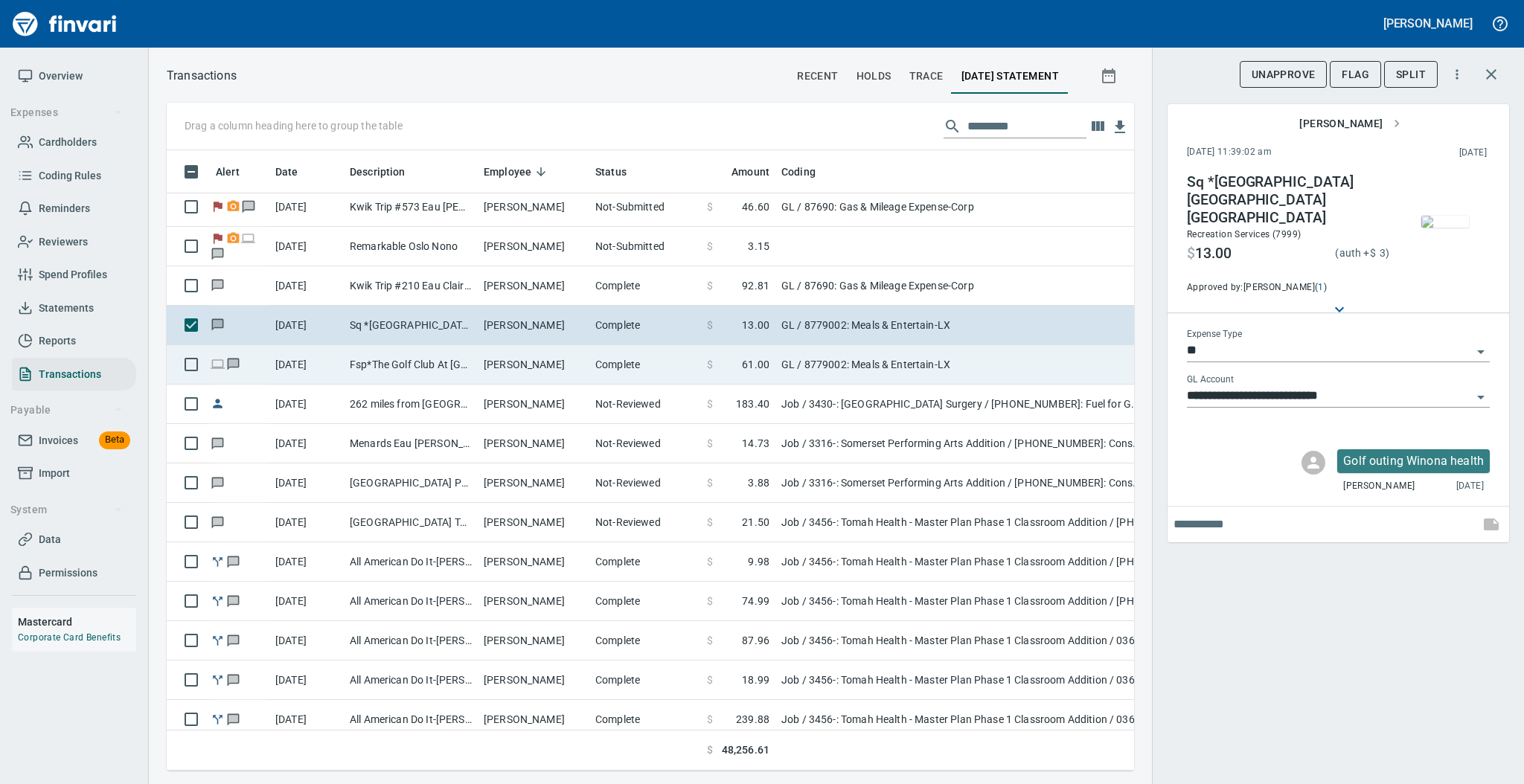
click at [489, 374] on td "[PERSON_NAME]" at bounding box center [534, 364] width 112 height 39
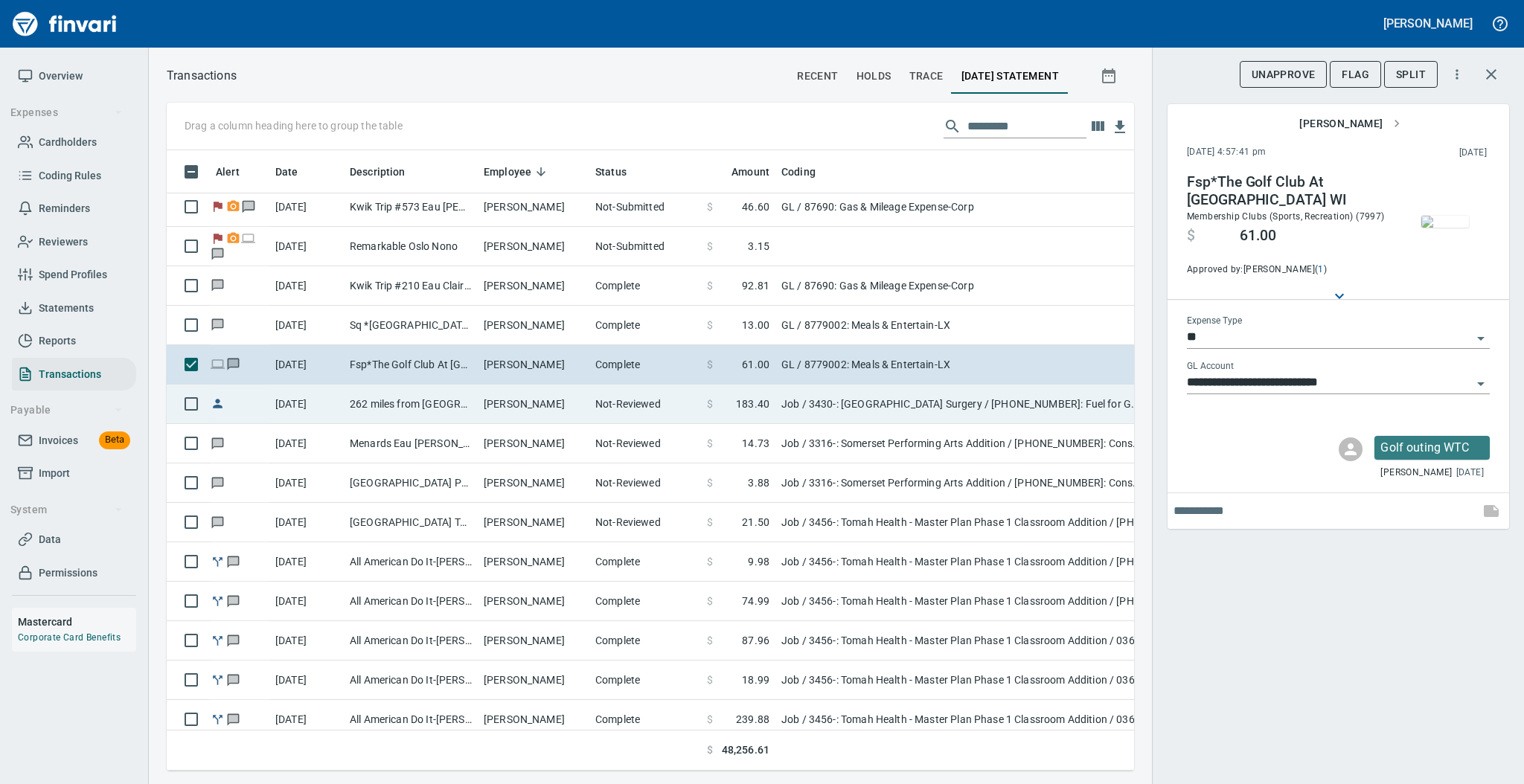
click at [455, 399] on td "262 miles from [GEOGRAPHIC_DATA] to [GEOGRAPHIC_DATA]" at bounding box center [411, 404] width 134 height 39
type input "***"
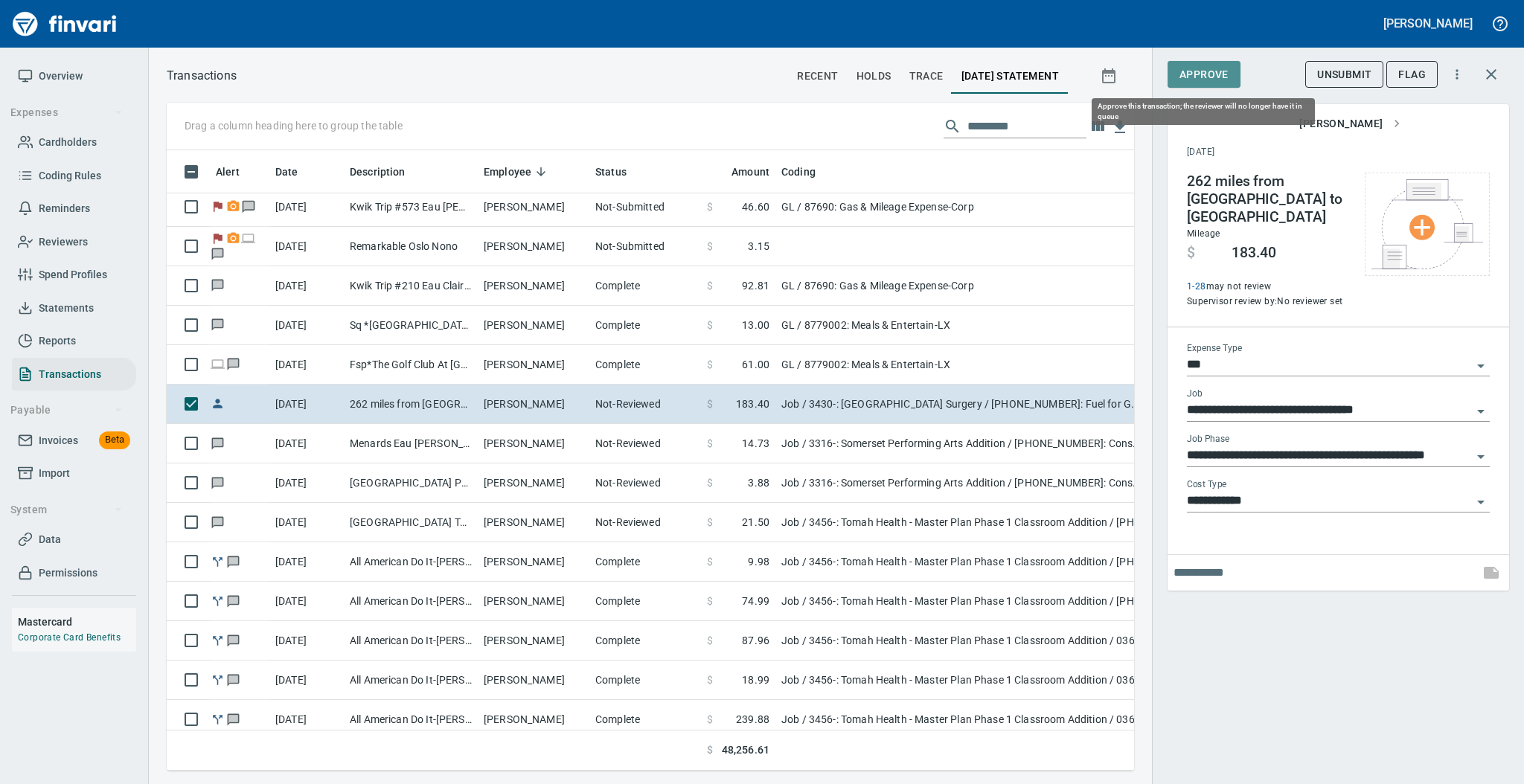
click at [1199, 80] on span "Approve" at bounding box center [1204, 75] width 49 height 19
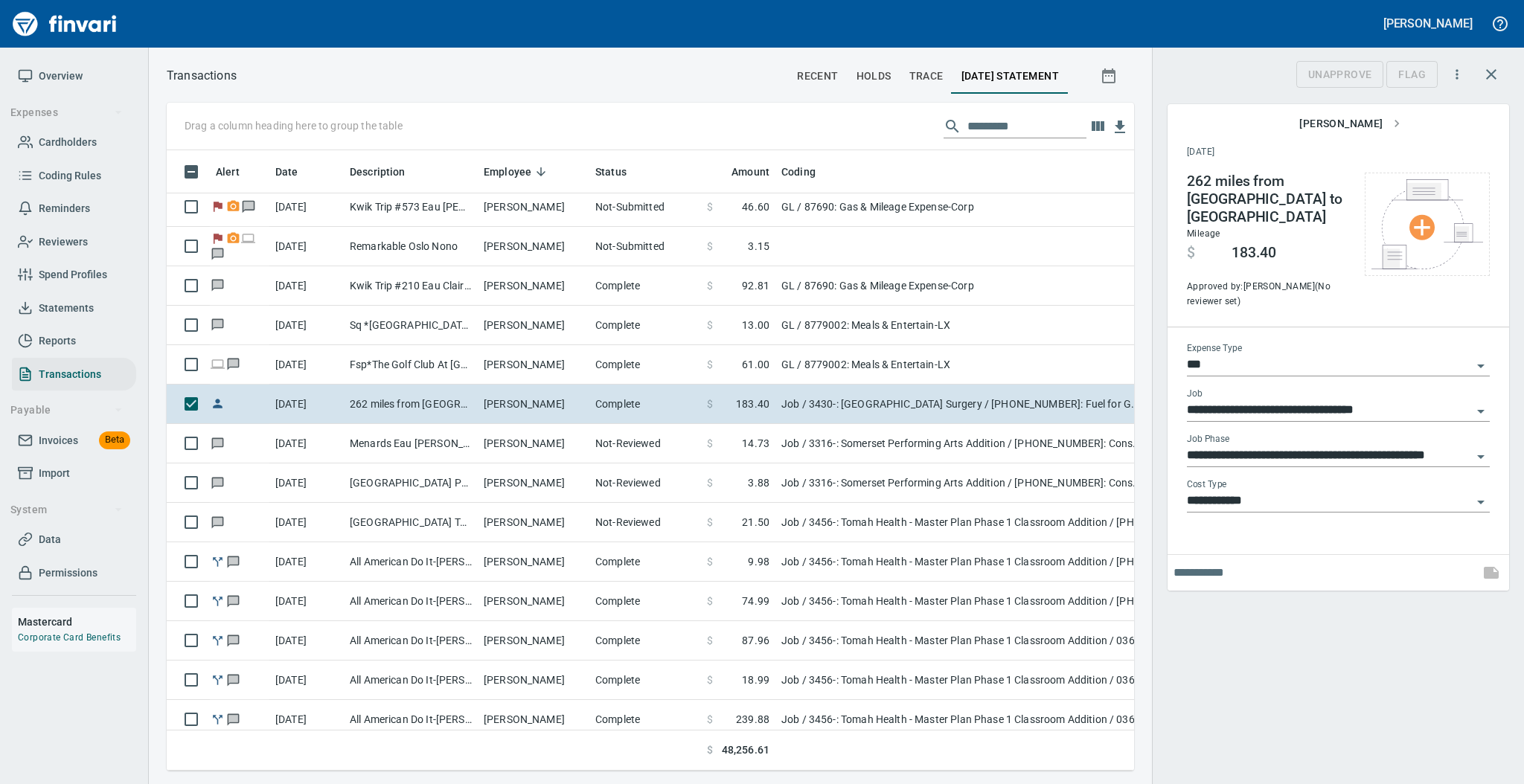
scroll to position [590, 937]
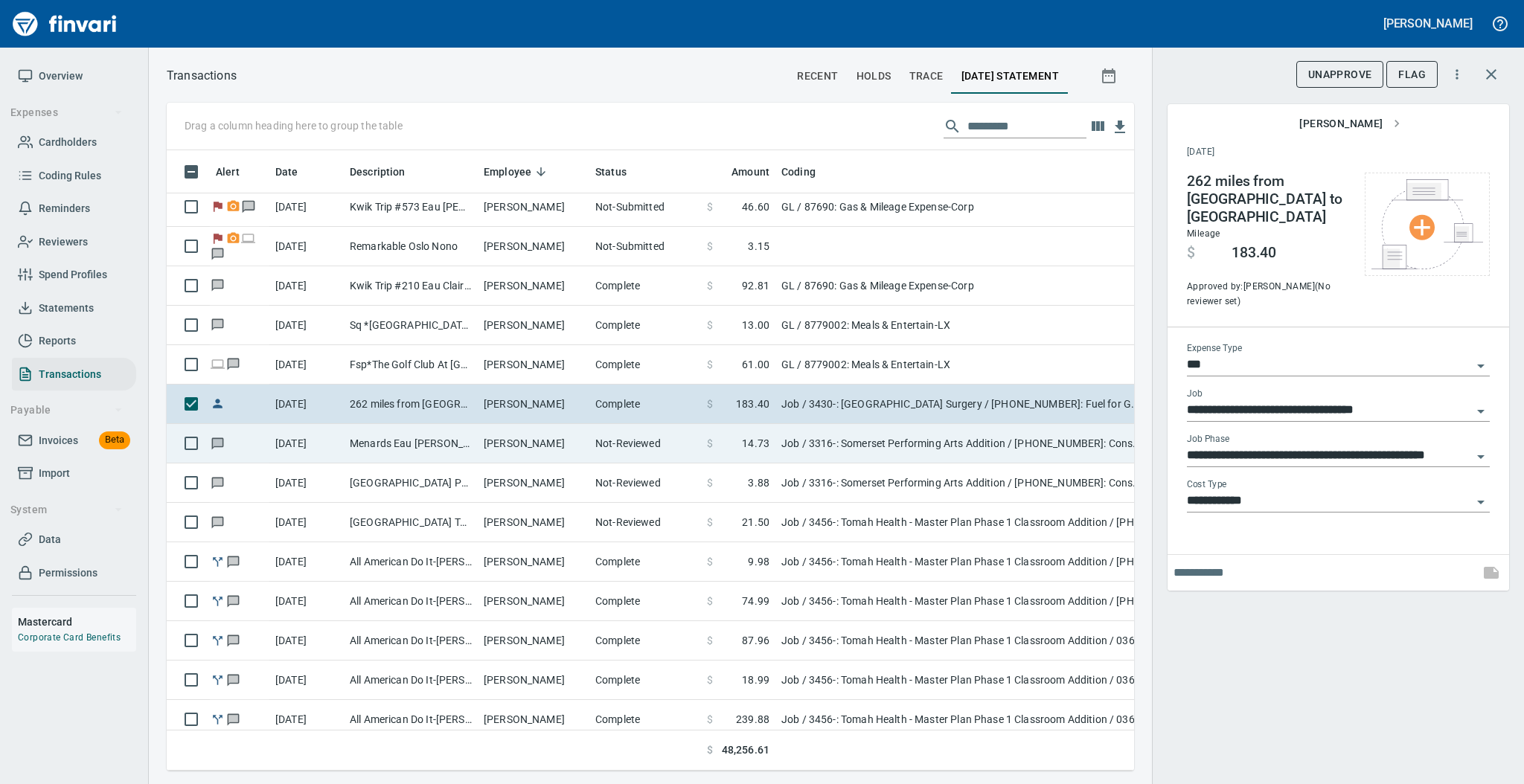
click at [403, 442] on td "Menards Eau [PERSON_NAME] [PERSON_NAME] Eau [PERSON_NAME]" at bounding box center [411, 443] width 134 height 39
type input "**********"
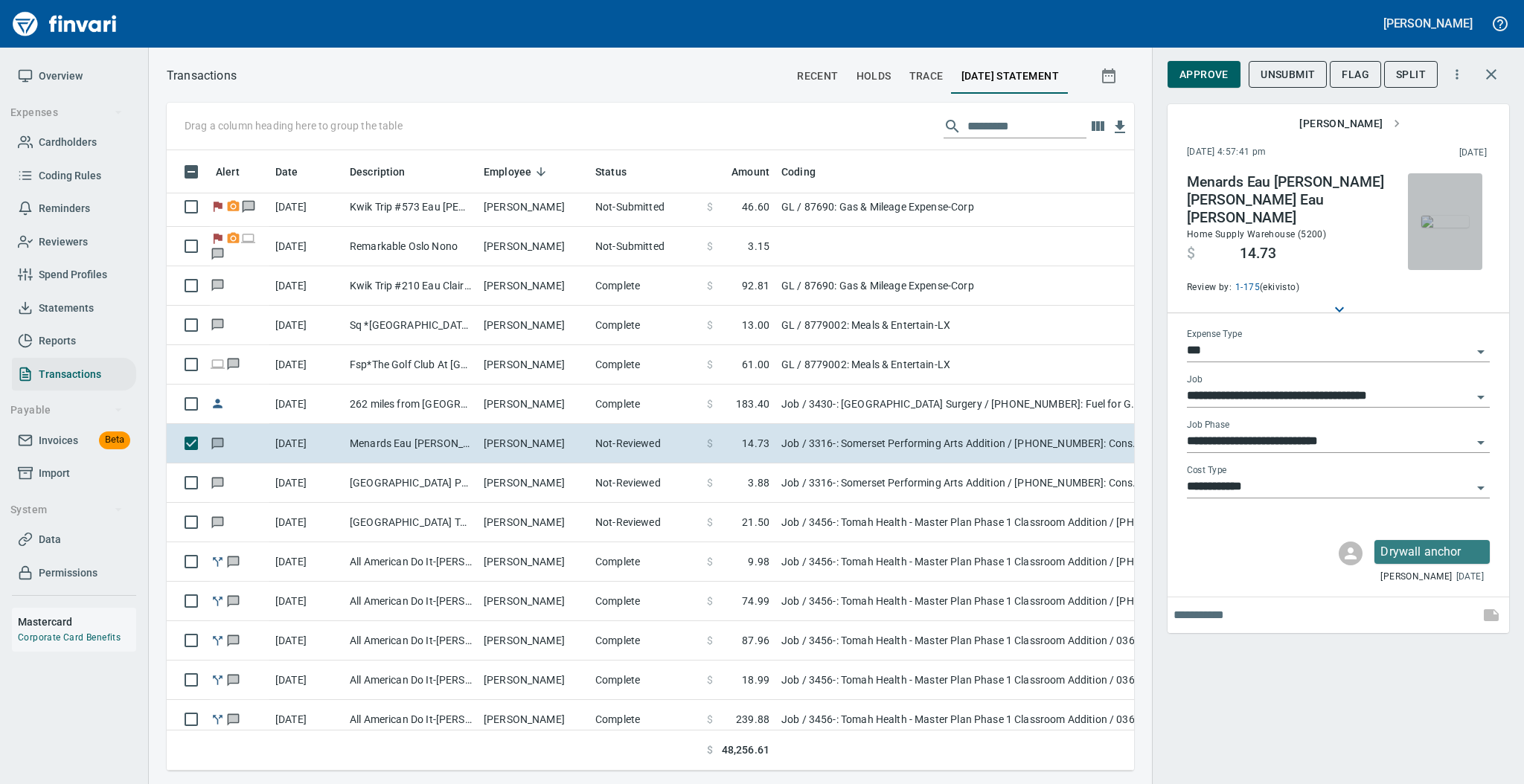
click at [1447, 221] on img "button" at bounding box center [1444, 222] width 48 height 11
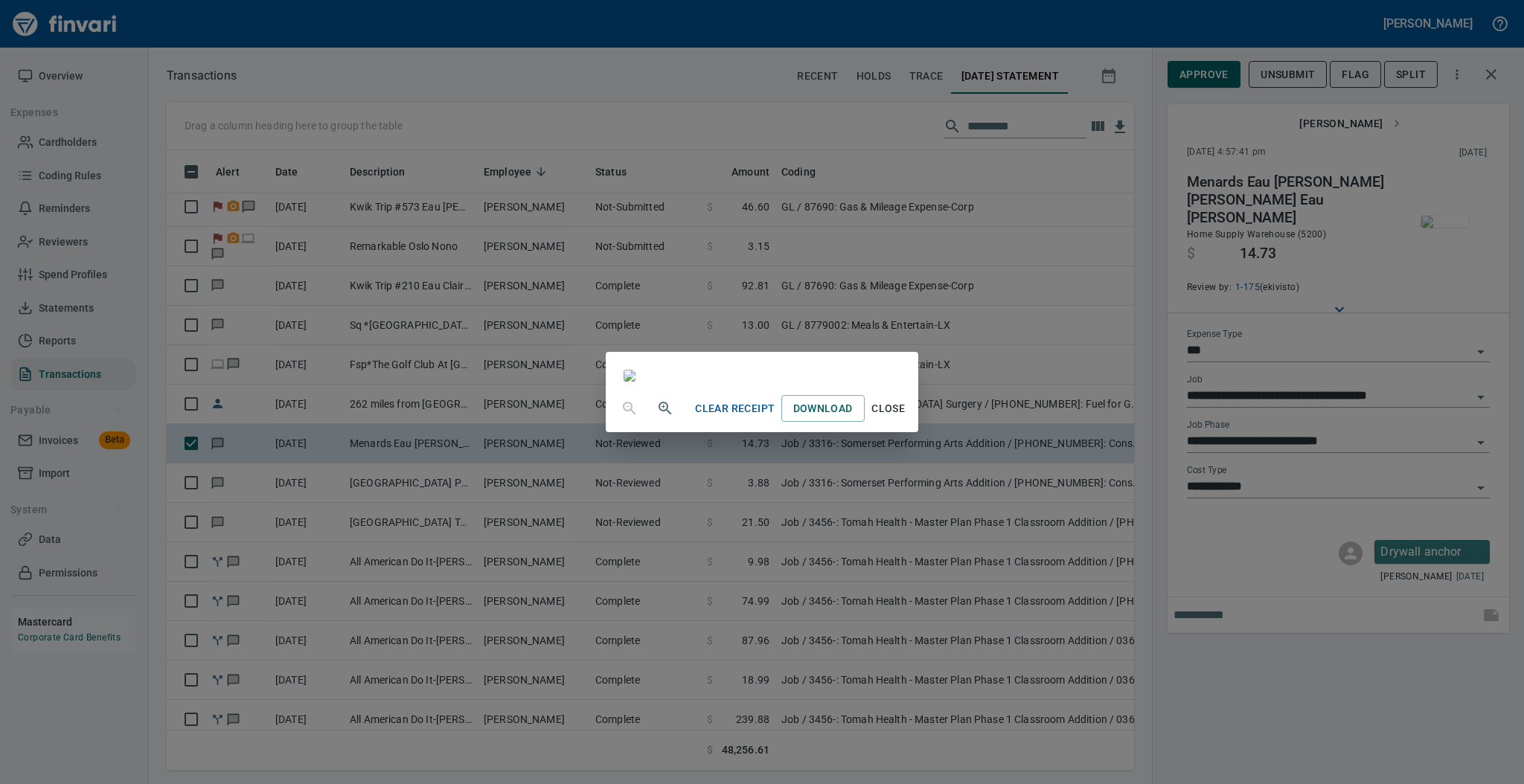
click at [907, 418] on span "Close" at bounding box center [888, 409] width 35 height 19
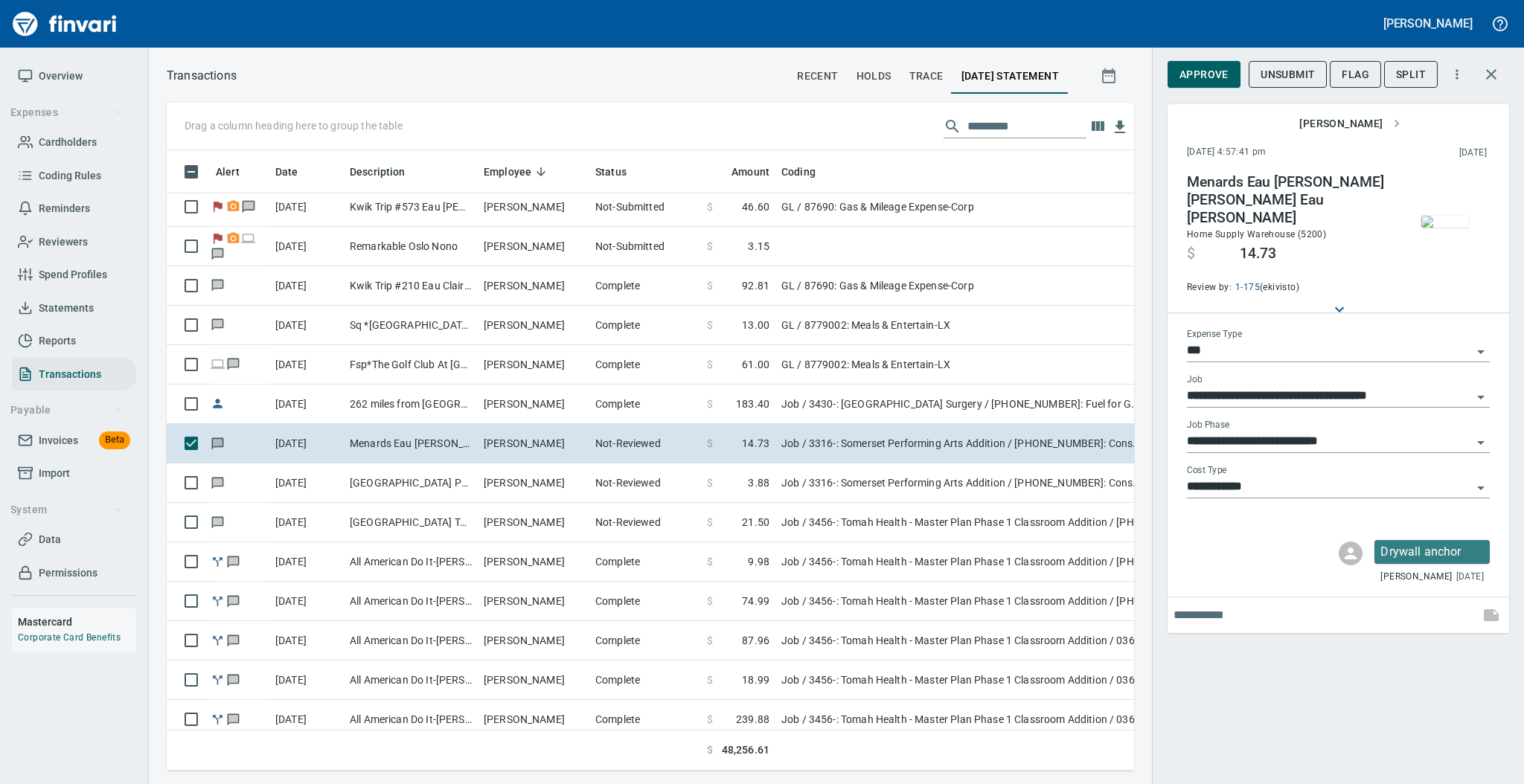
scroll to position [590, 937]
click at [1198, 80] on span "Approve" at bounding box center [1204, 75] width 49 height 19
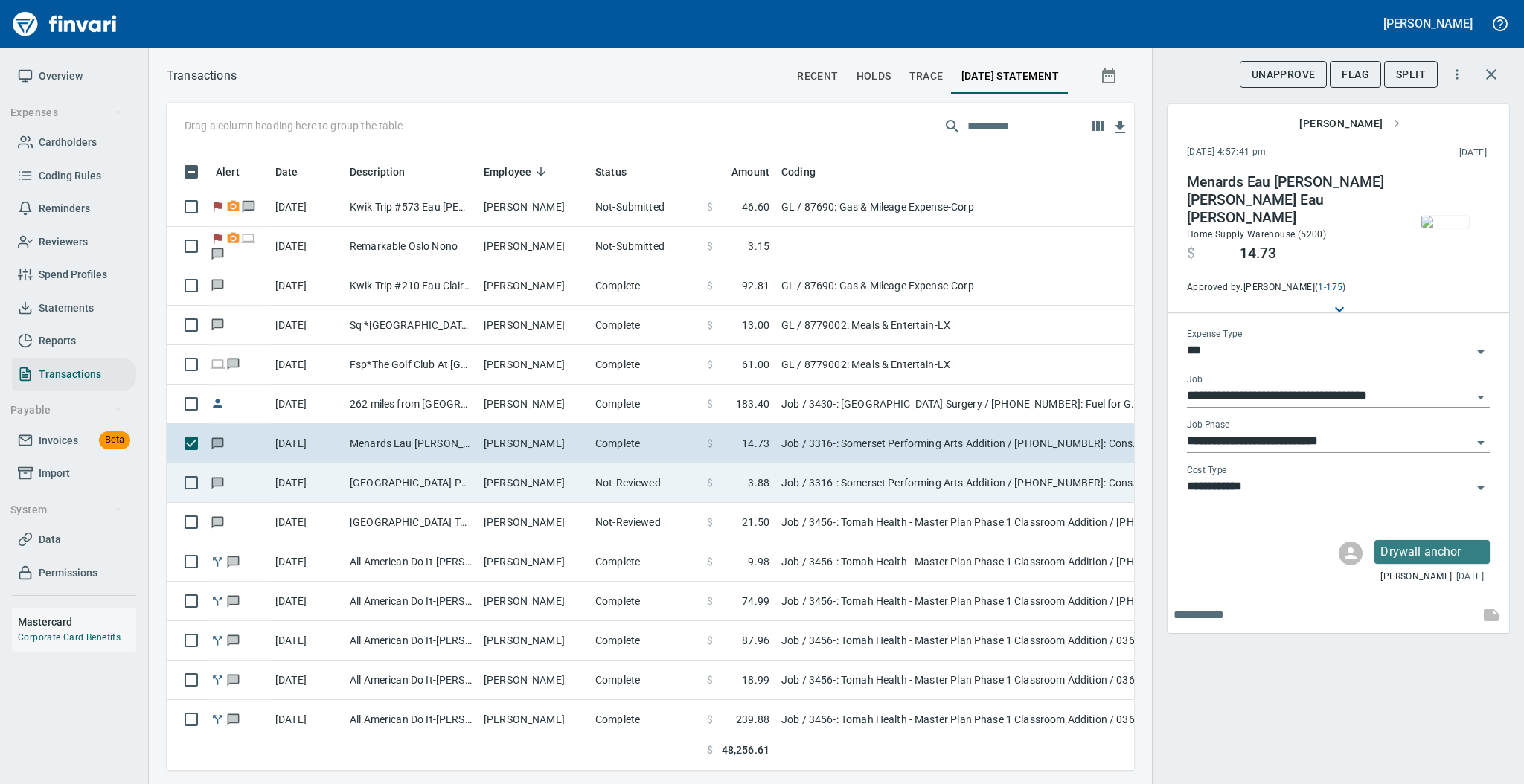
click at [463, 484] on td "[GEOGRAPHIC_DATA] Parts City [GEOGRAPHIC_DATA] [GEOGRAPHIC_DATA]" at bounding box center [411, 483] width 134 height 39
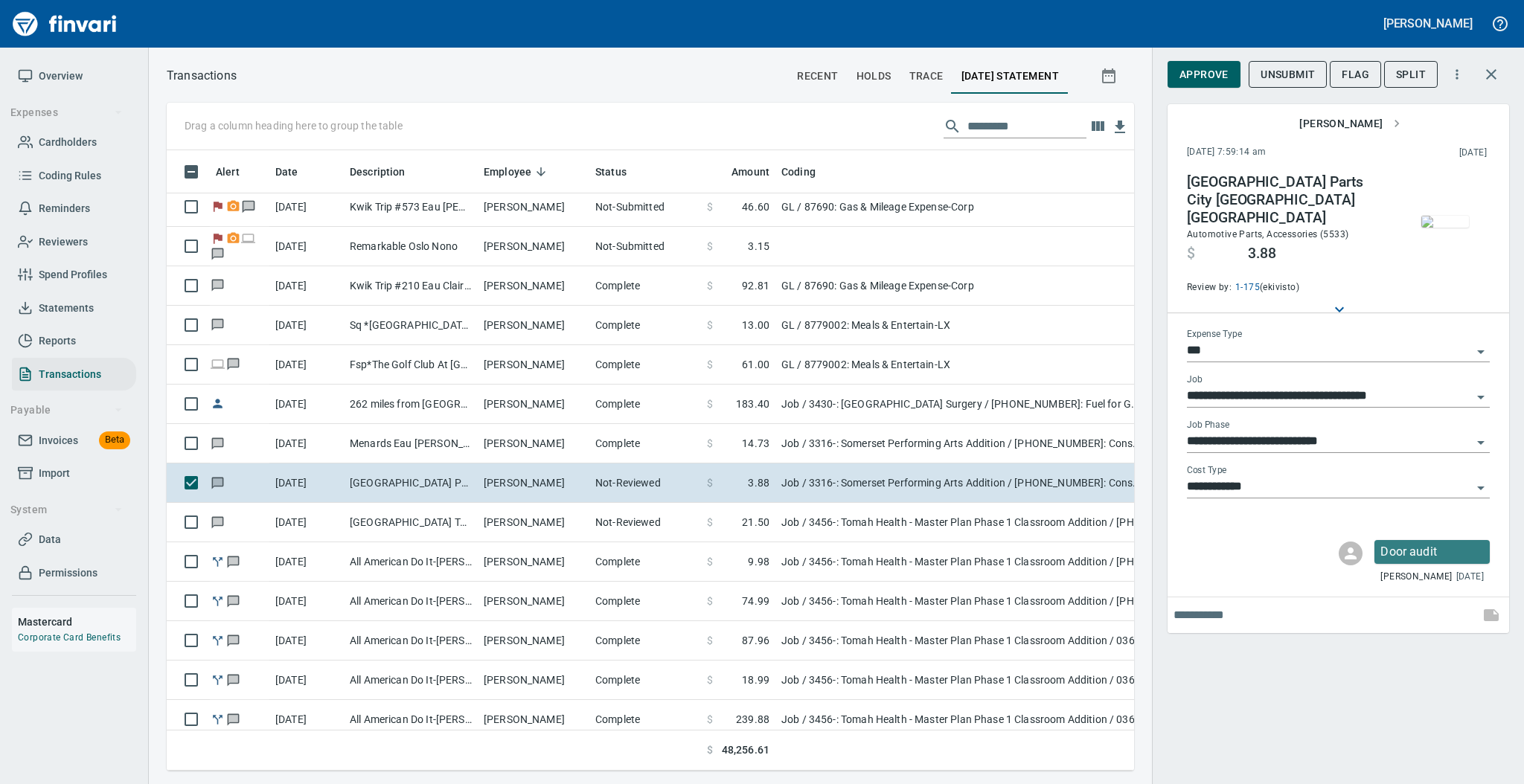
scroll to position [590, 937]
click at [1435, 218] on img "button" at bounding box center [1444, 222] width 48 height 11
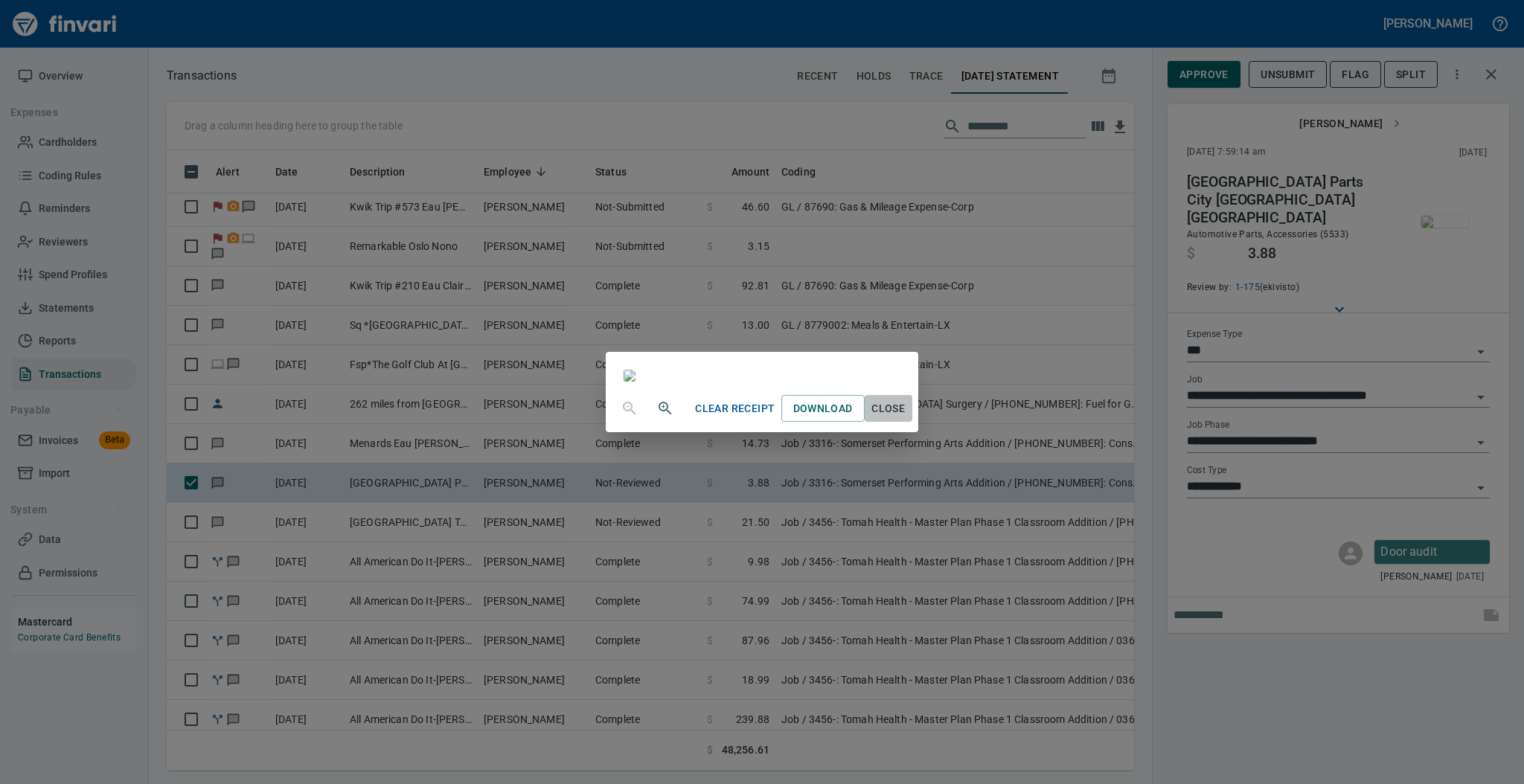
click at [907, 418] on span "Close" at bounding box center [888, 409] width 35 height 19
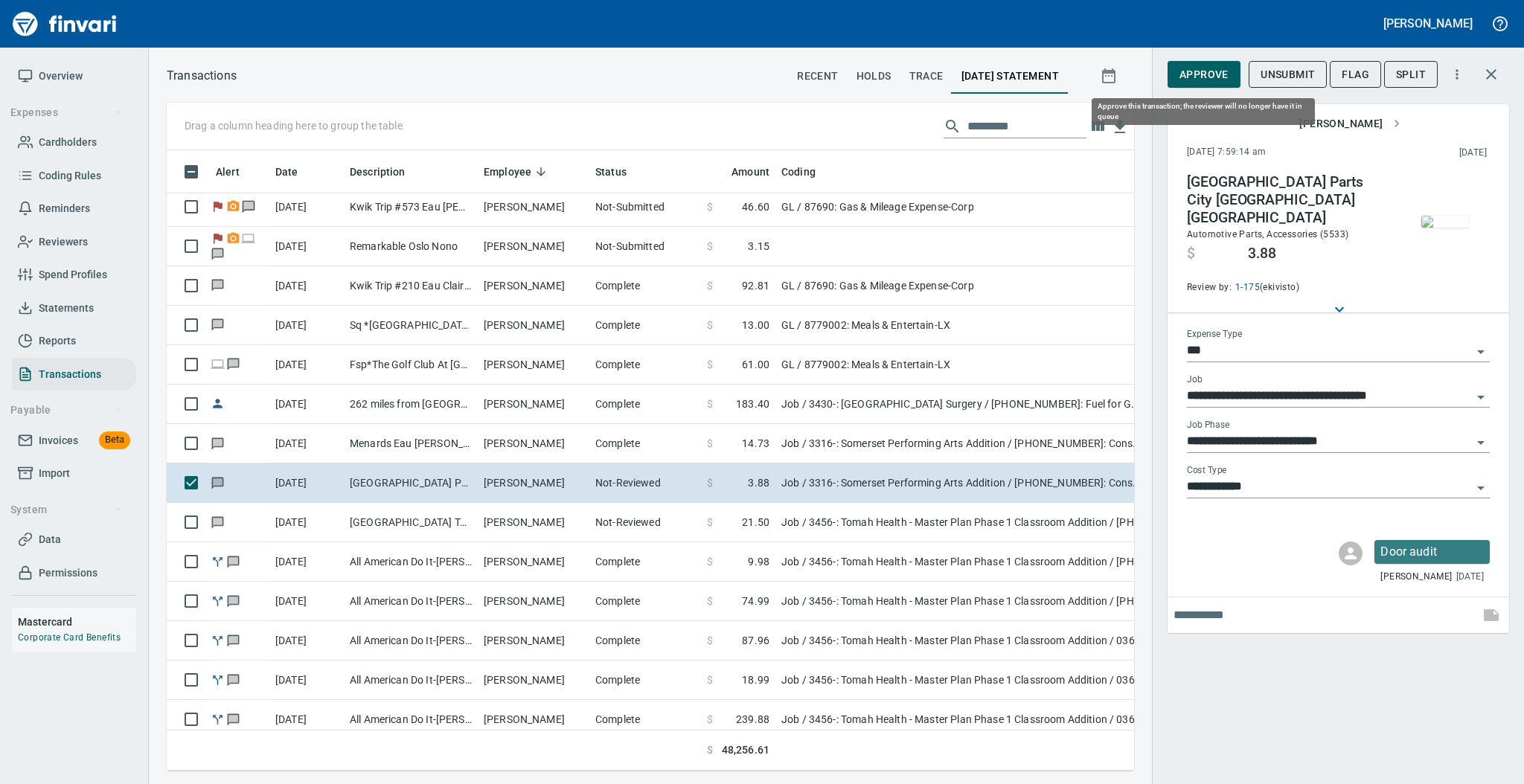
click at [1191, 70] on span "Approve" at bounding box center [1204, 75] width 49 height 19
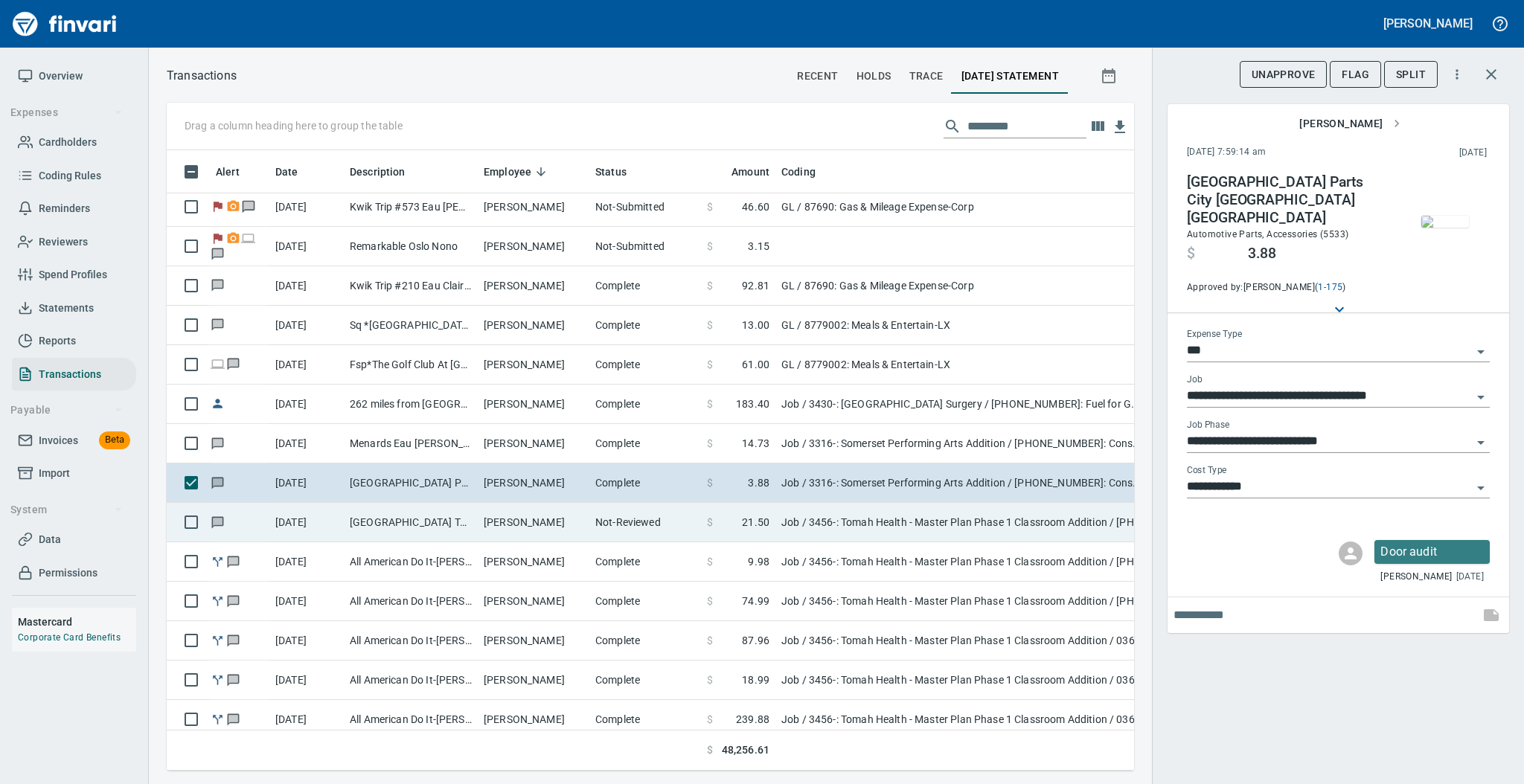
click at [421, 526] on td "[GEOGRAPHIC_DATA] Tomah [GEOGRAPHIC_DATA]" at bounding box center [411, 522] width 134 height 39
type input "**********"
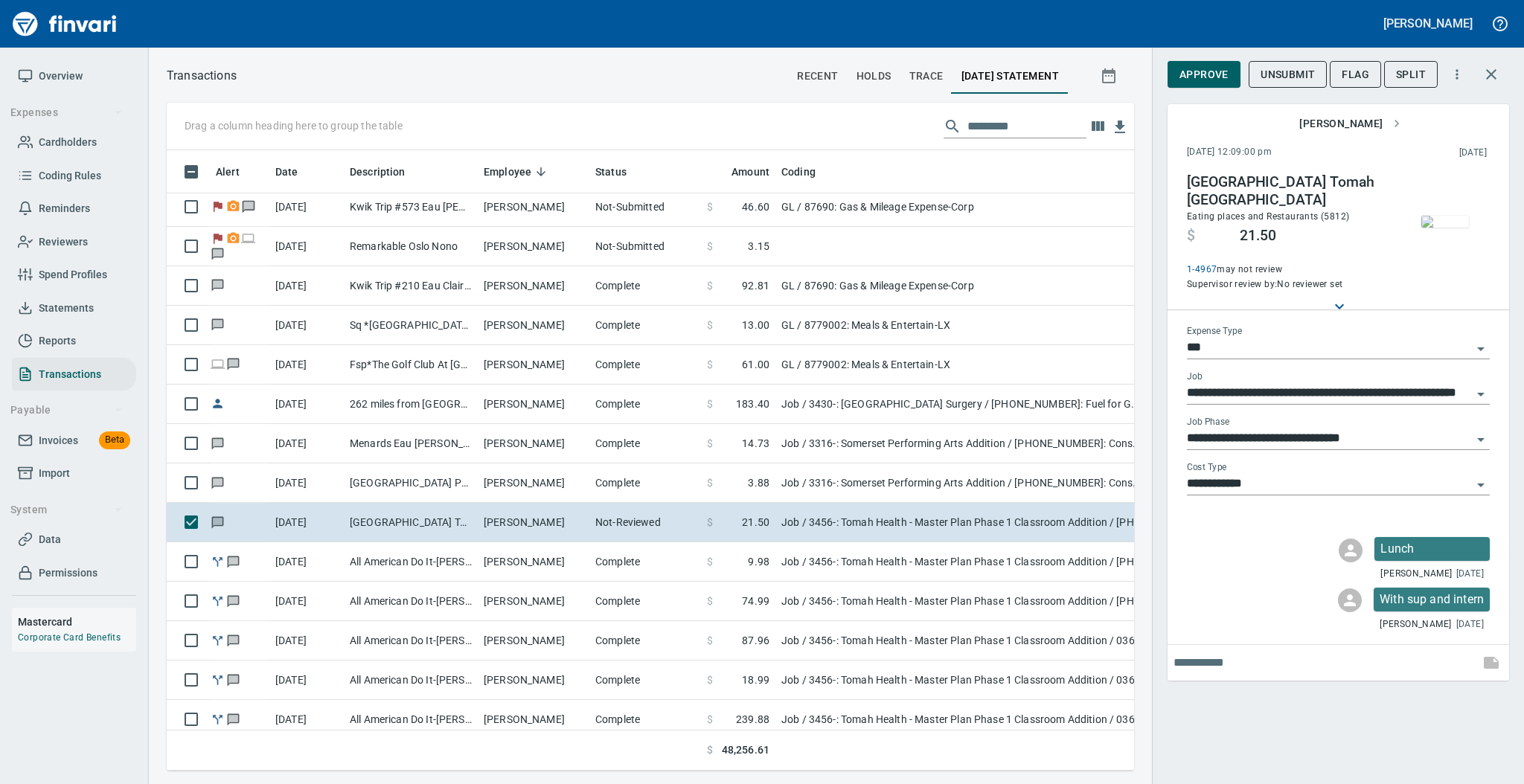
click at [1444, 216] on img "button" at bounding box center [1444, 222] width 48 height 11
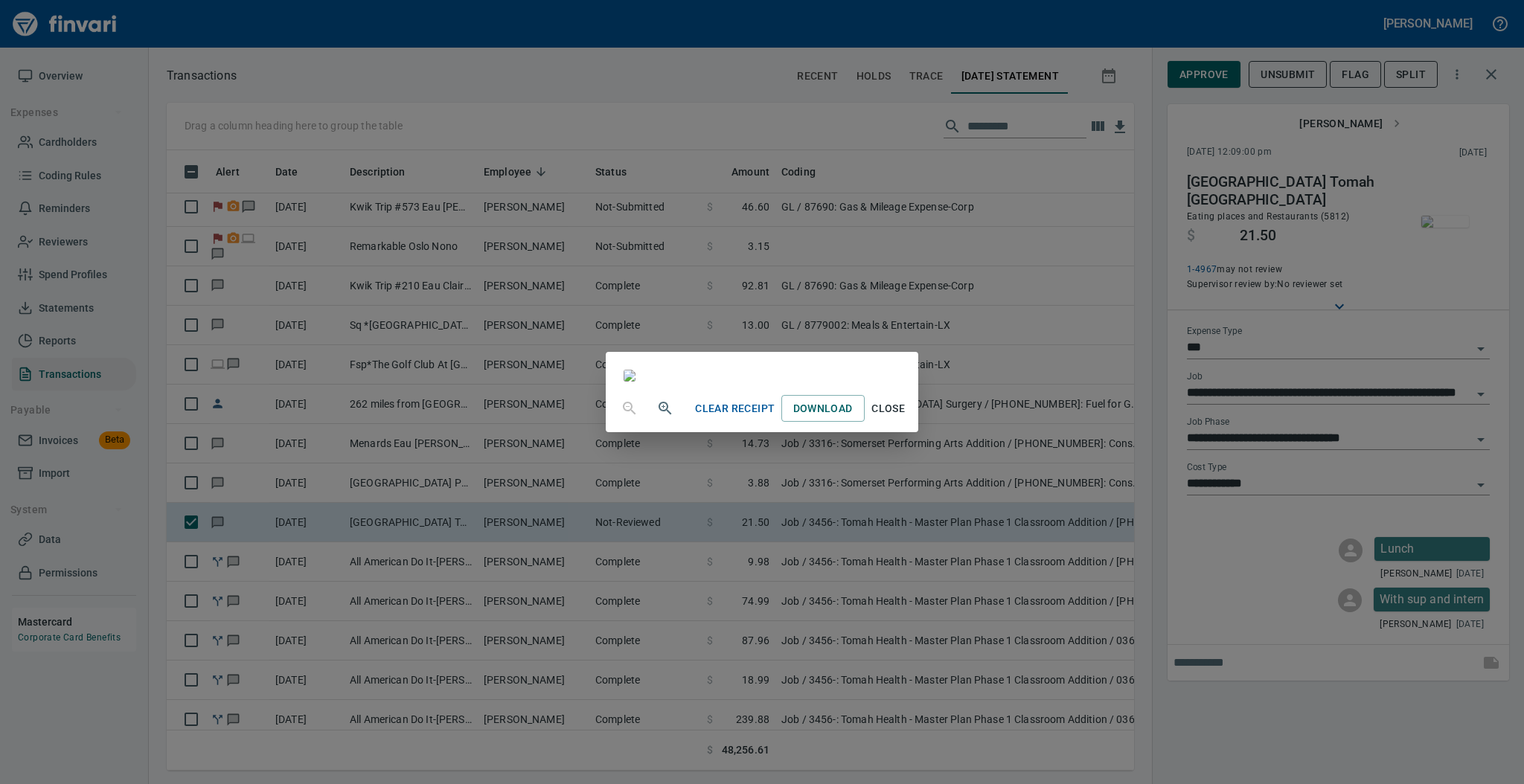
click at [907, 418] on span "Close" at bounding box center [888, 409] width 35 height 19
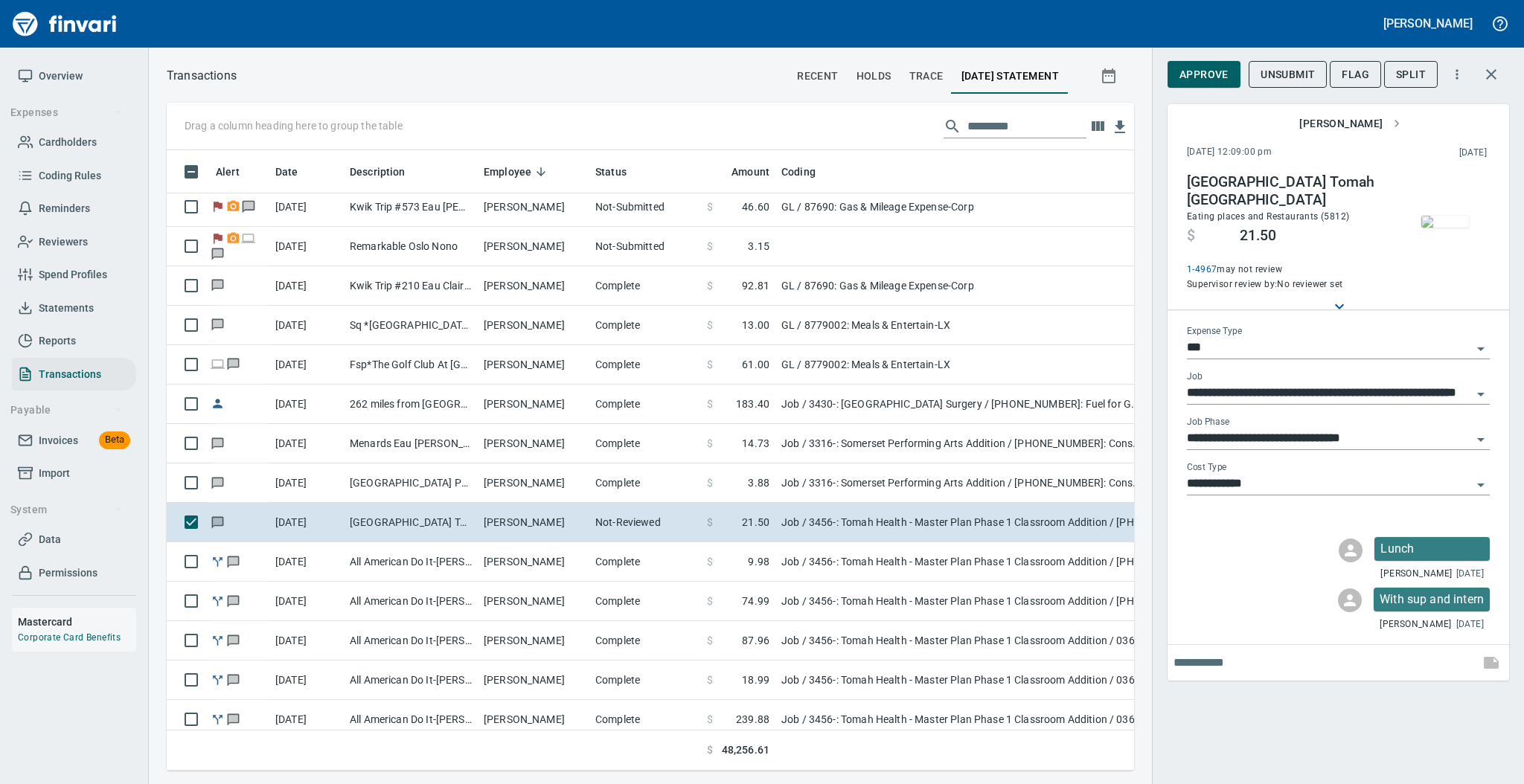
scroll to position [590, 937]
click at [1179, 80] on span "Approve" at bounding box center [1204, 75] width 49 height 19
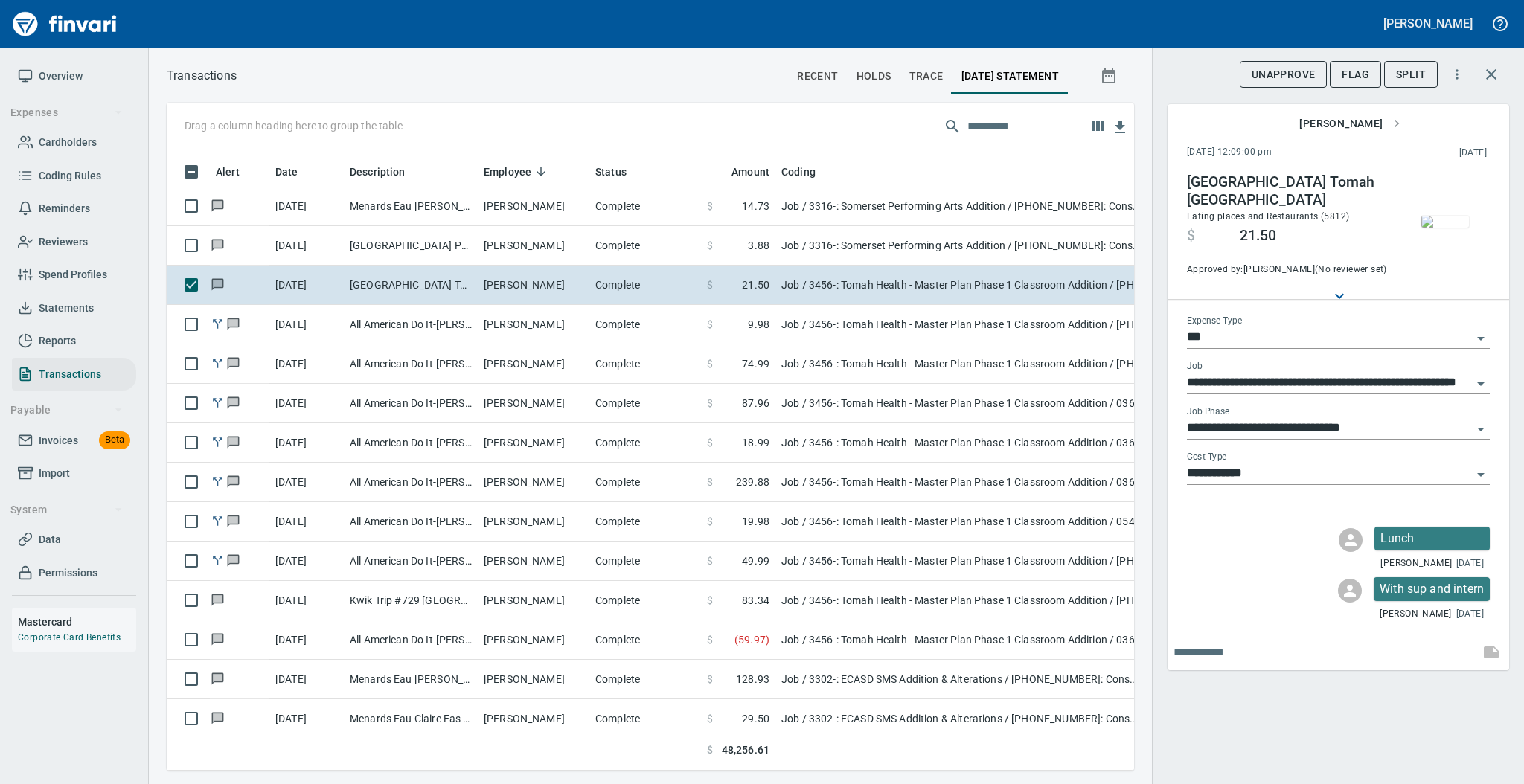
scroll to position [718, 0]
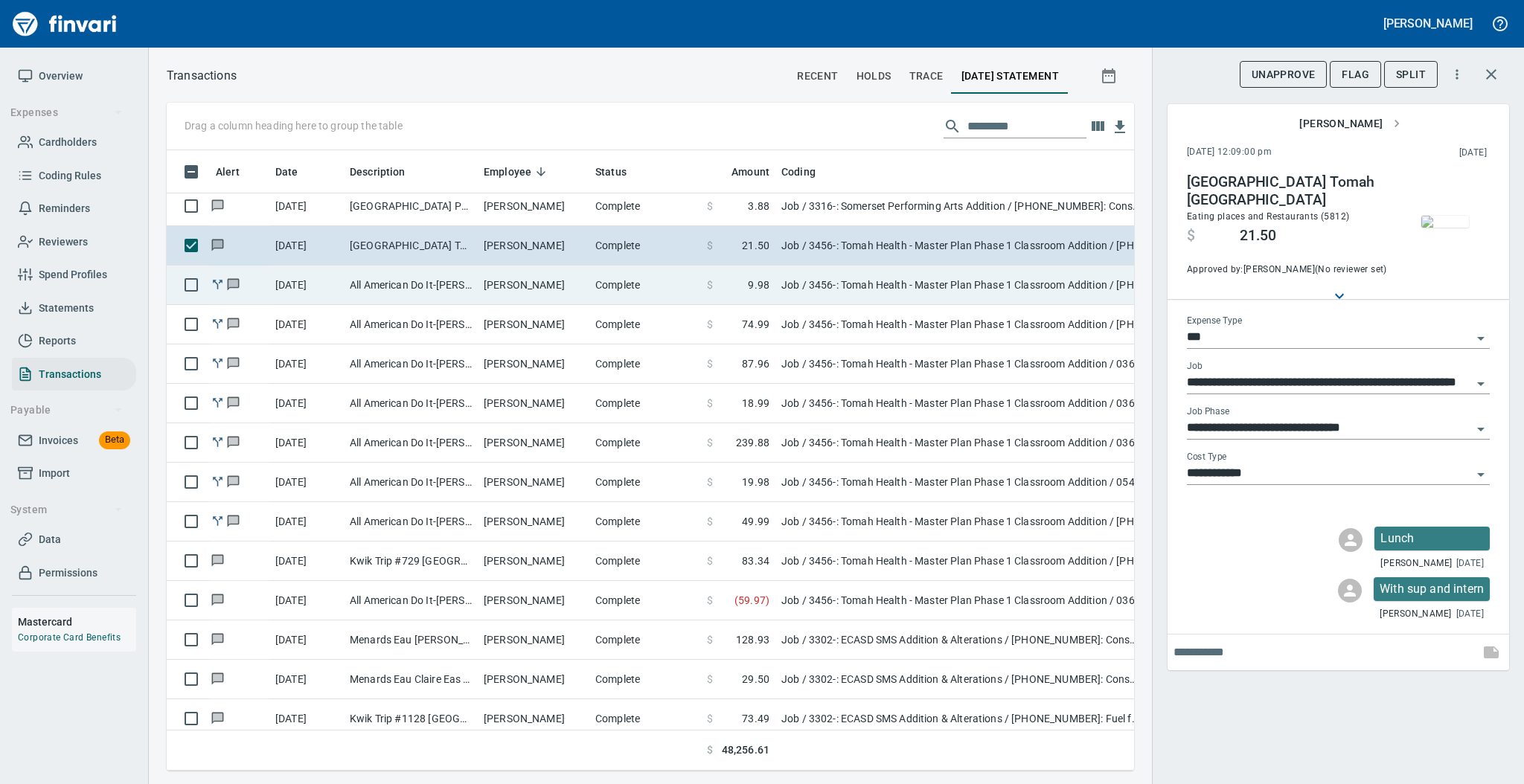
click at [545, 289] on td "[PERSON_NAME]" at bounding box center [534, 285] width 112 height 39
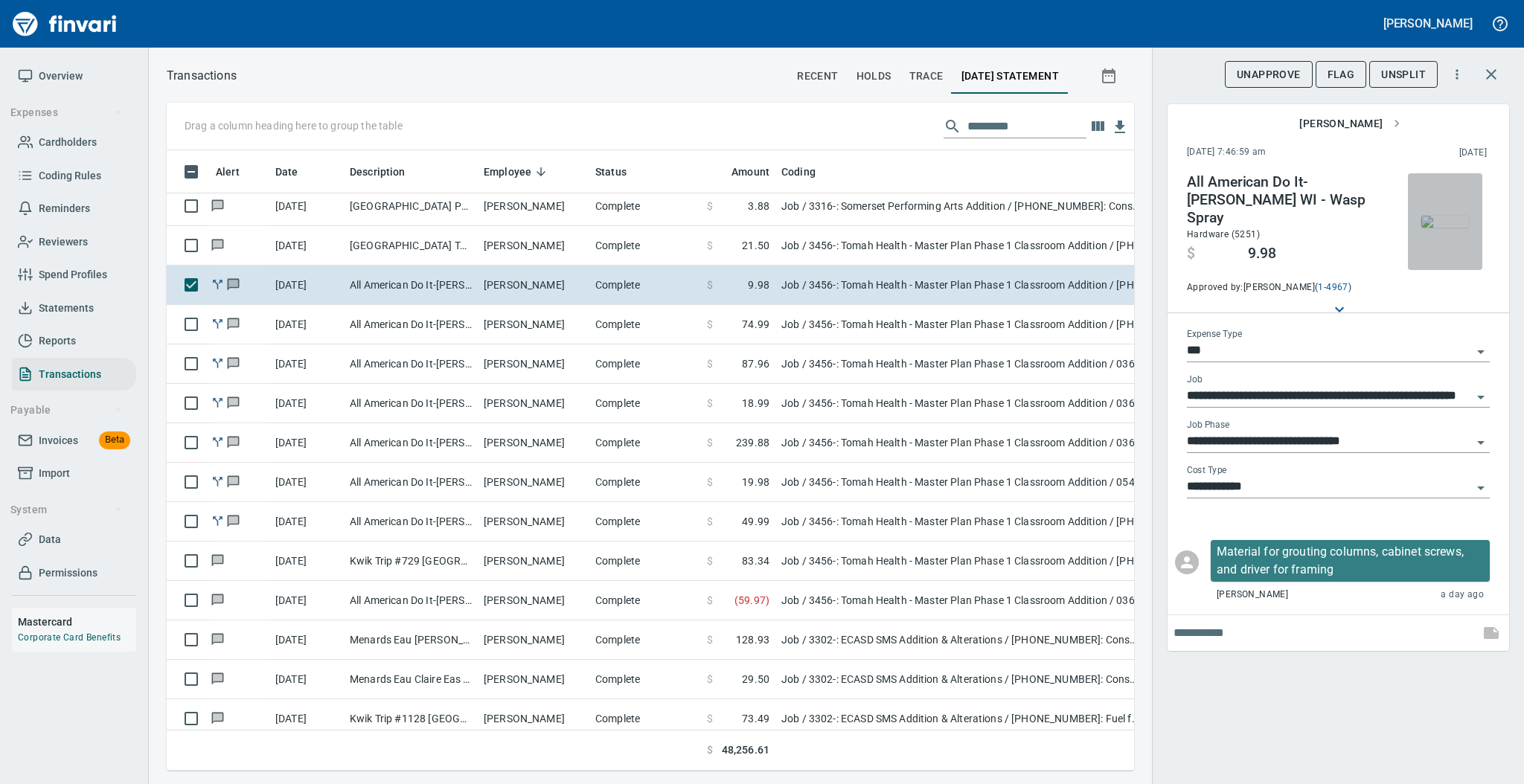
click at [1437, 224] on img "button" at bounding box center [1444, 222] width 48 height 11
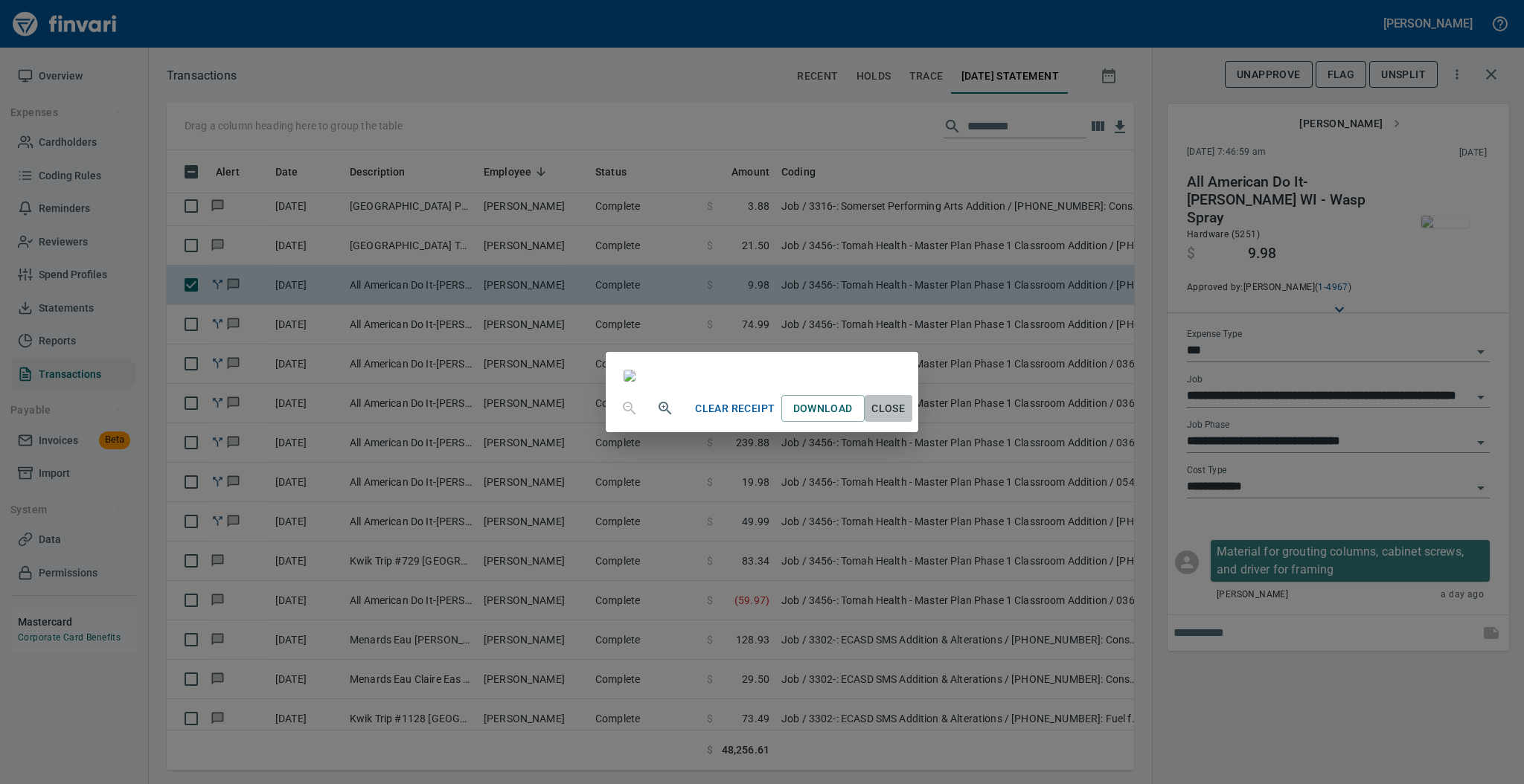
click at [907, 418] on span "Close" at bounding box center [888, 409] width 35 height 19
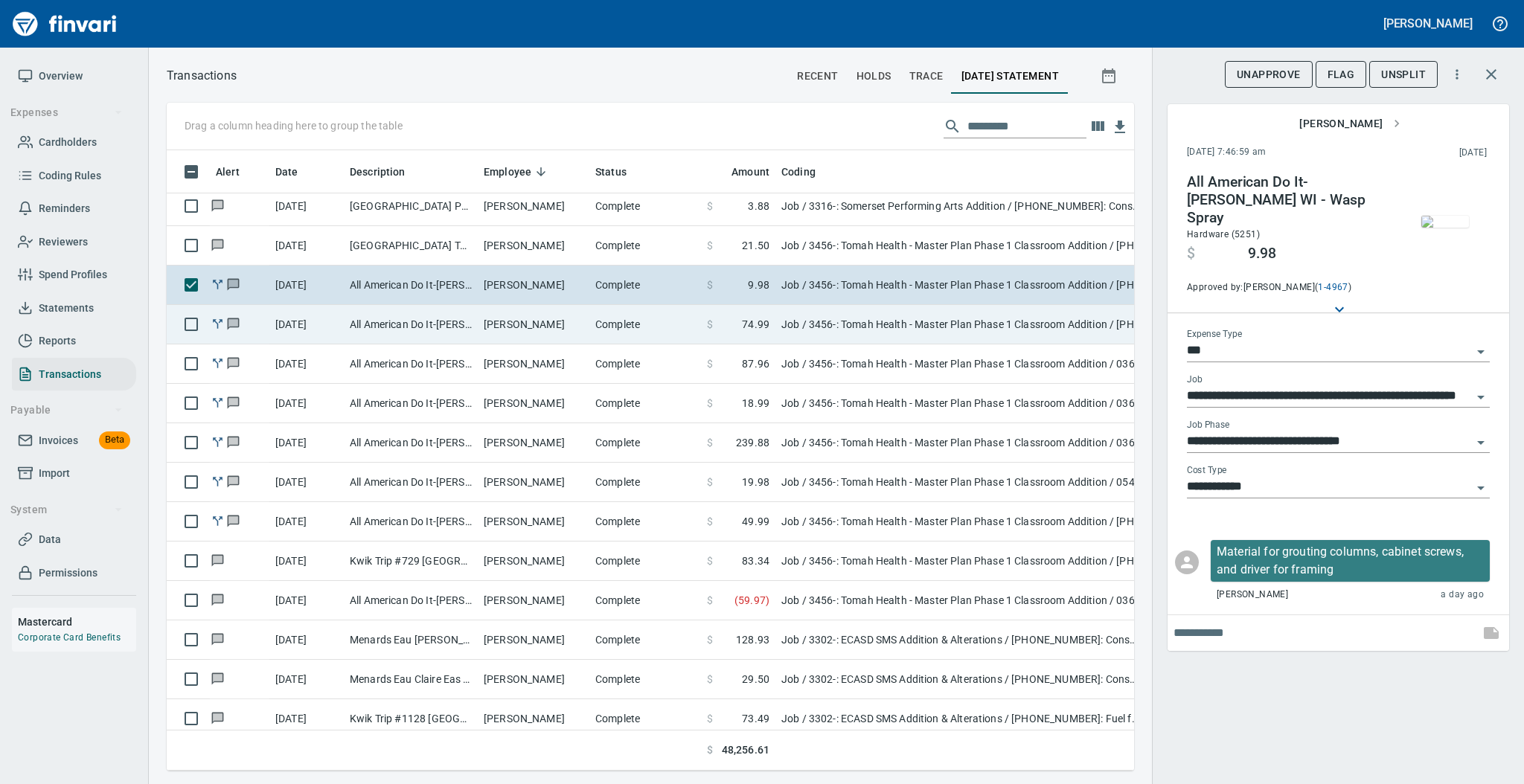
click at [544, 318] on td "[PERSON_NAME]" at bounding box center [534, 324] width 112 height 39
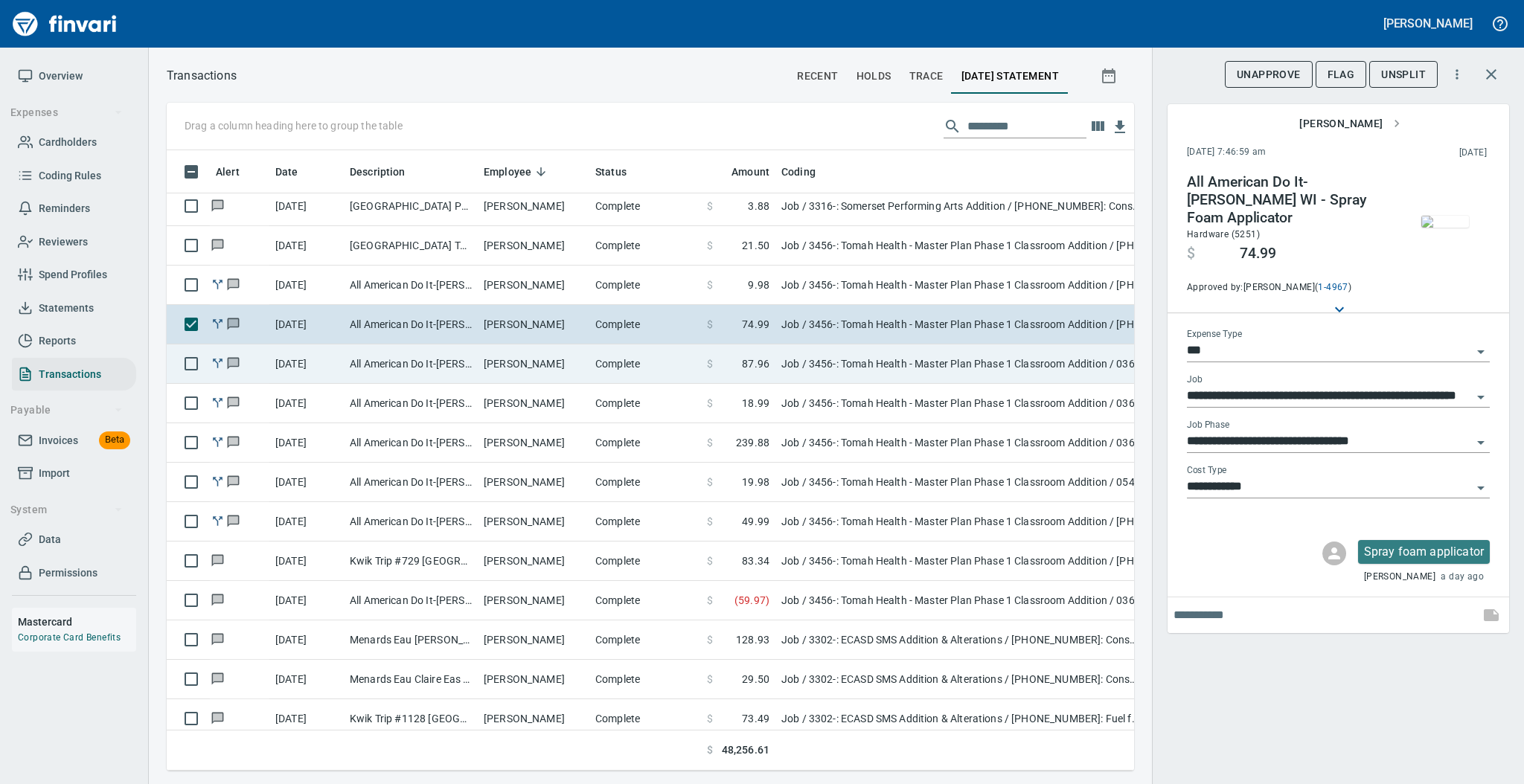
click at [549, 365] on td "[PERSON_NAME]" at bounding box center [534, 364] width 112 height 39
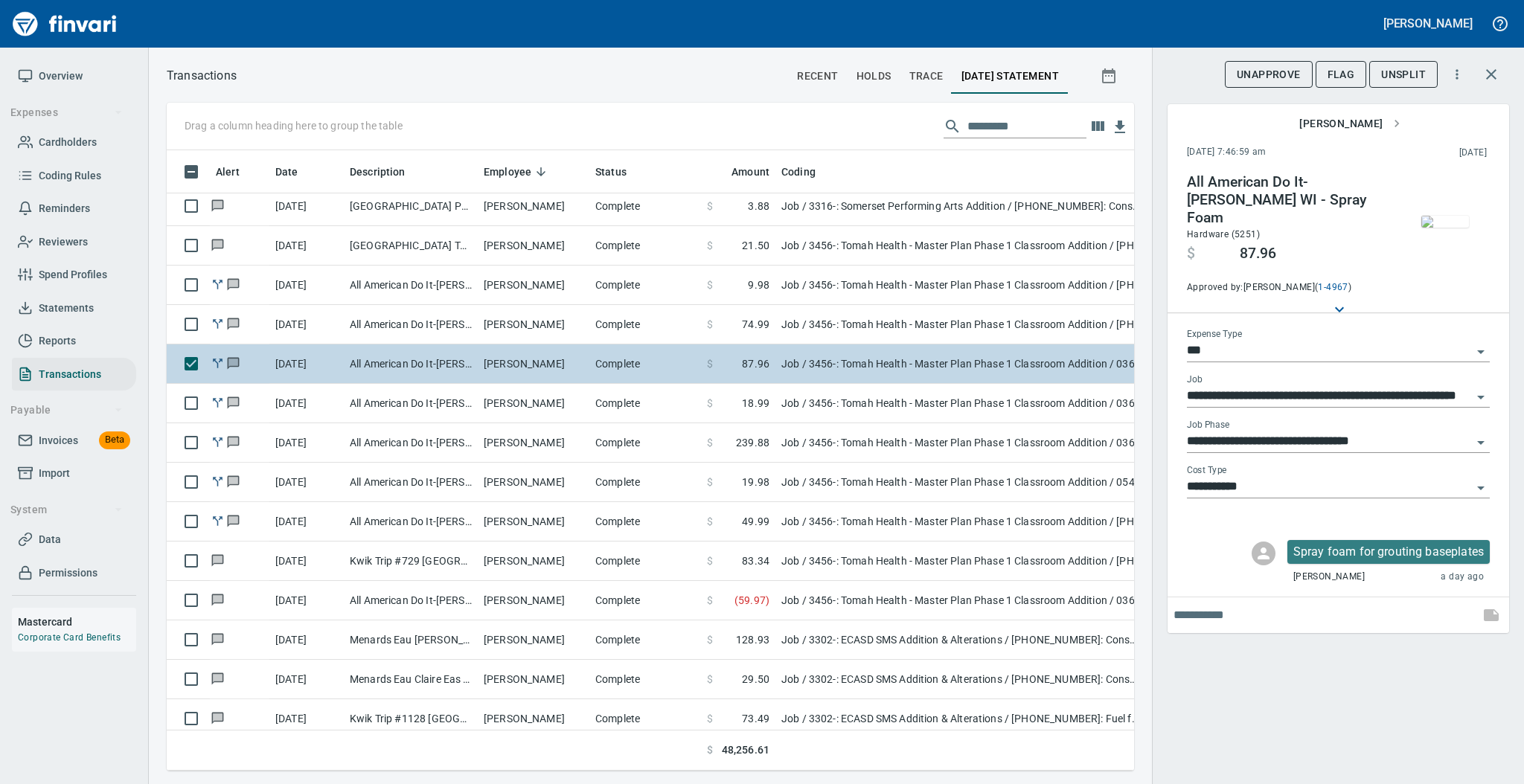
type input "**********"
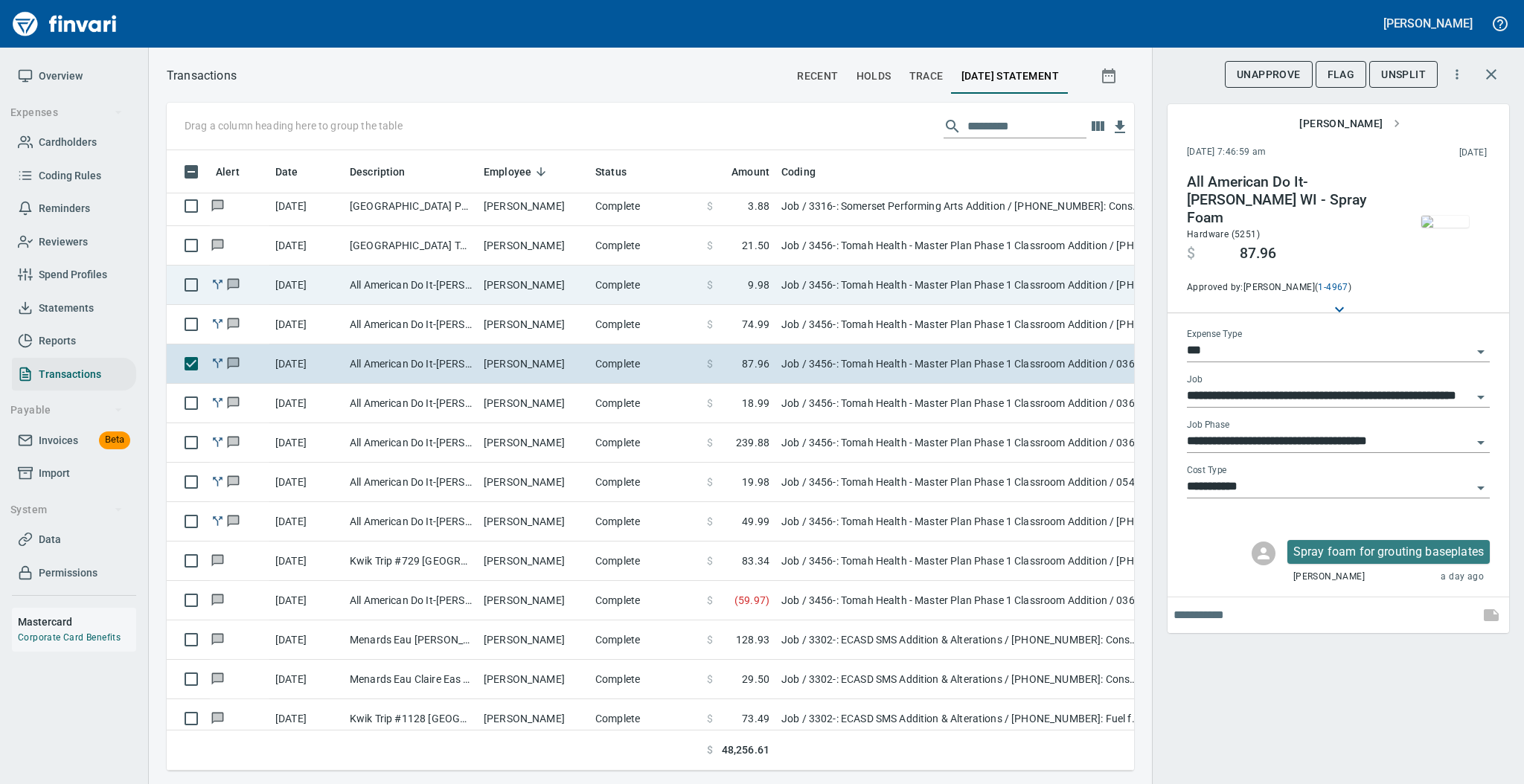
click at [534, 283] on td "[PERSON_NAME]" at bounding box center [534, 285] width 112 height 39
type input "**********"
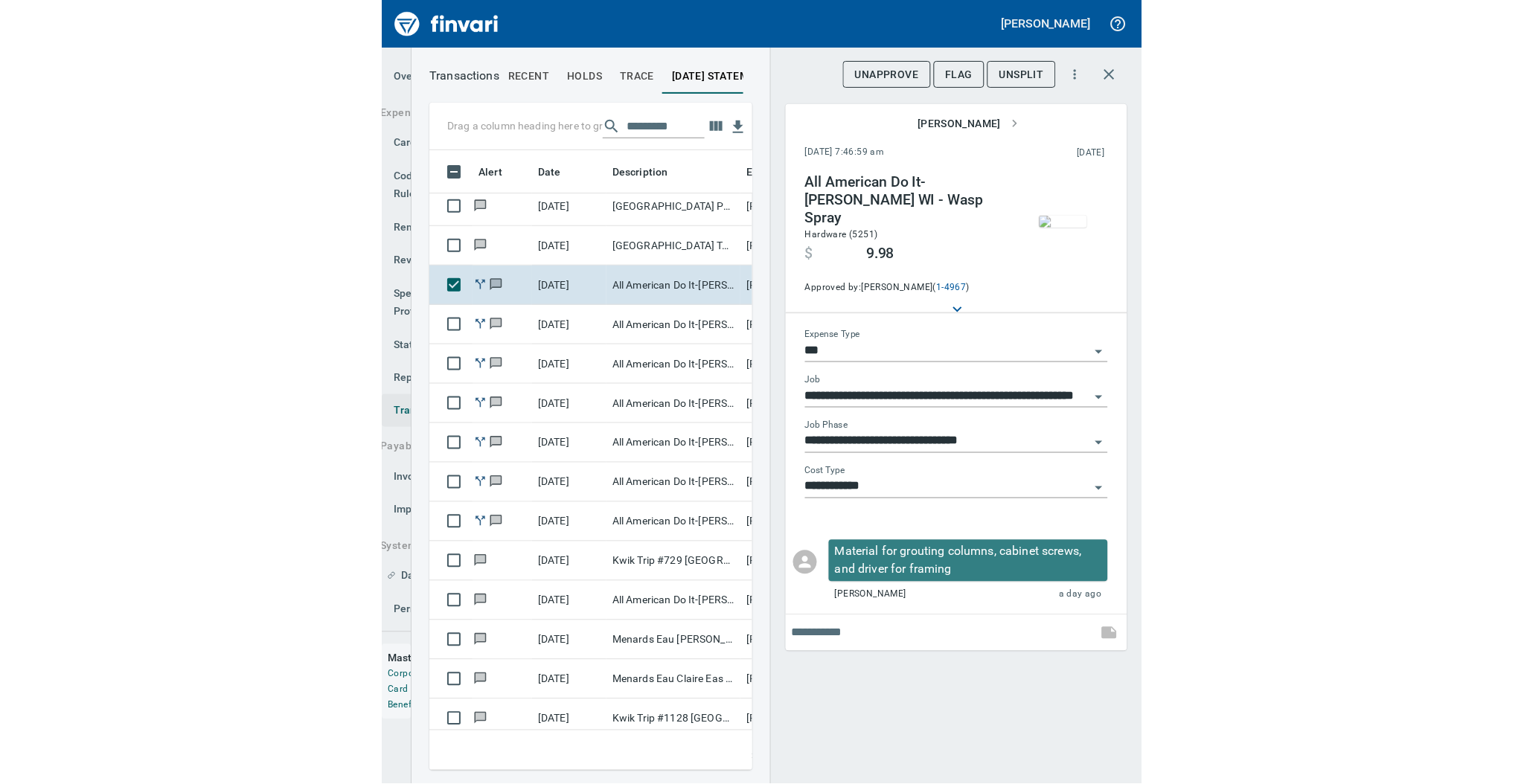
scroll to position [590, 293]
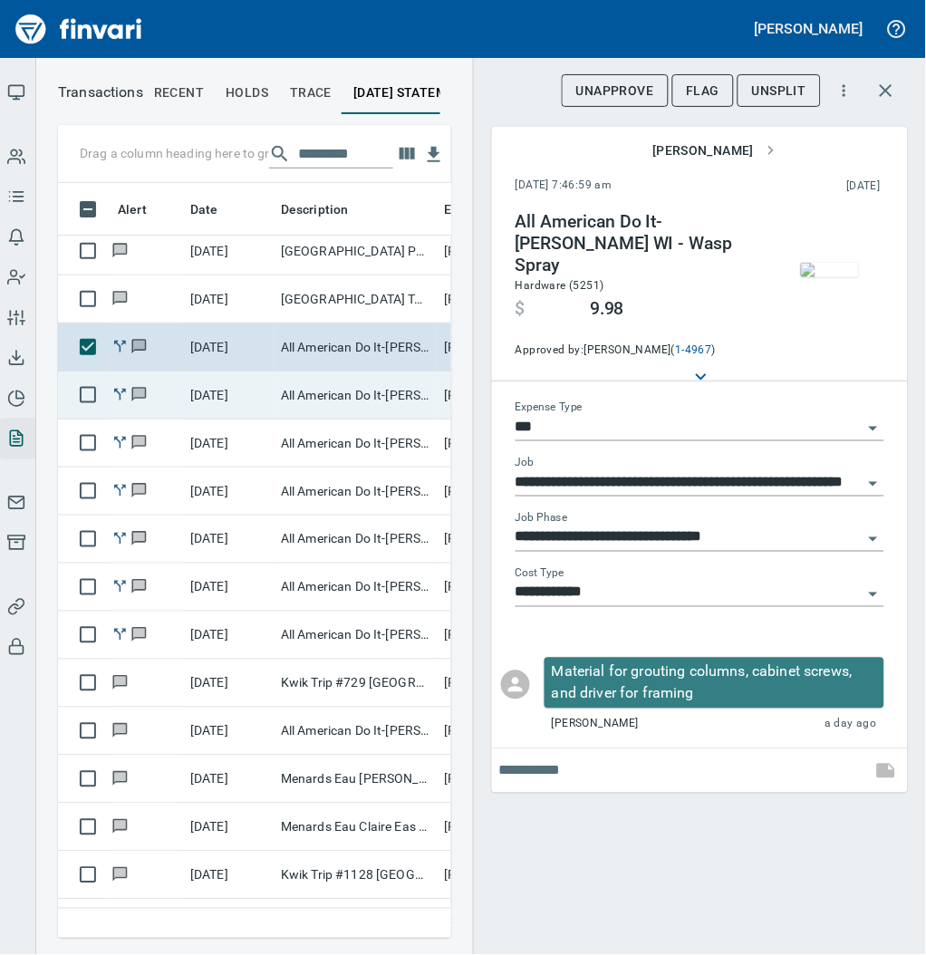
click at [286, 387] on td "All American Do It-[PERSON_NAME] WI - Spray Foam Applicator" at bounding box center [355, 395] width 163 height 48
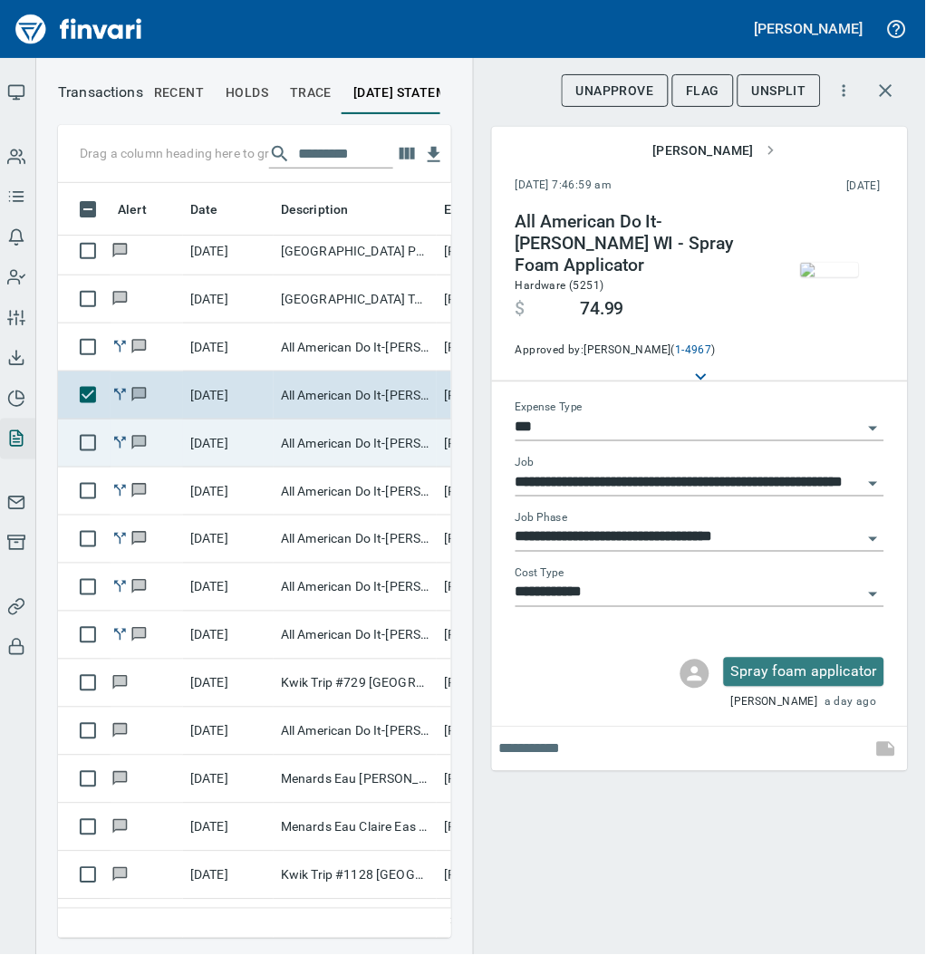
click at [307, 442] on td "All American Do It-[PERSON_NAME] WI - Spray Foam" at bounding box center [355, 443] width 163 height 48
type input "**********"
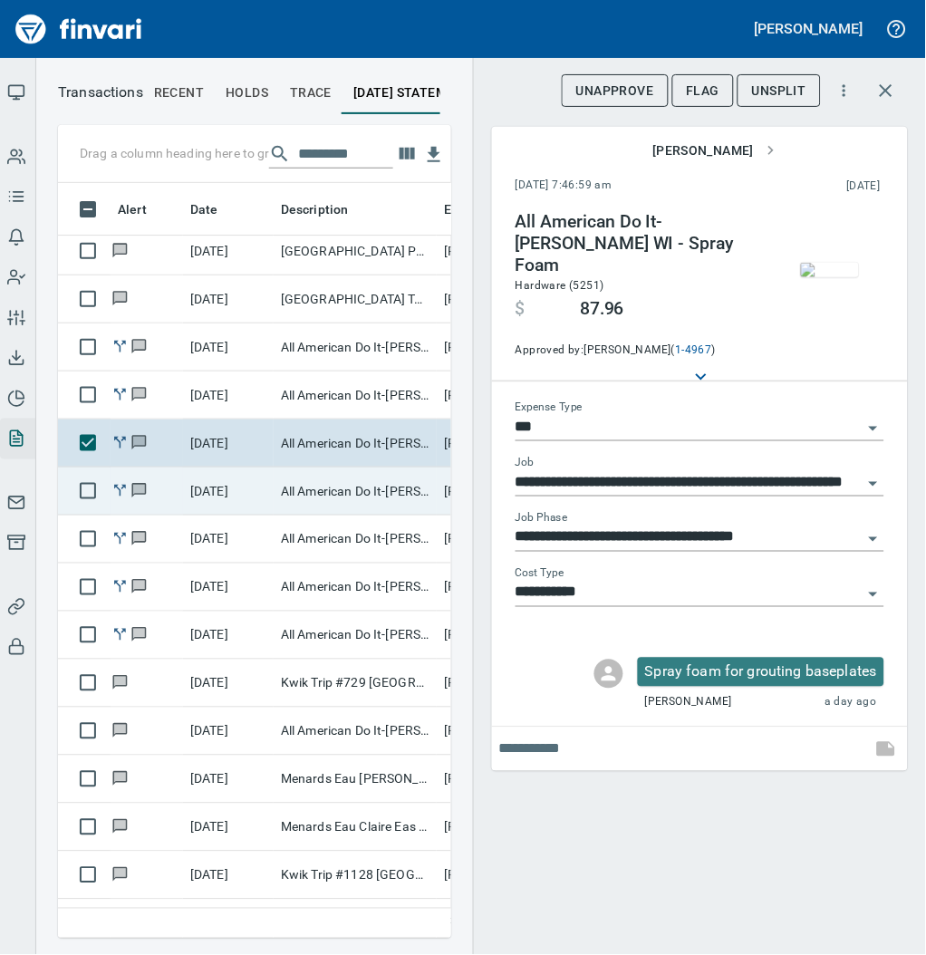
click at [284, 487] on td "All American Do It-[PERSON_NAME] WI - Mud Mixer" at bounding box center [355, 492] width 163 height 48
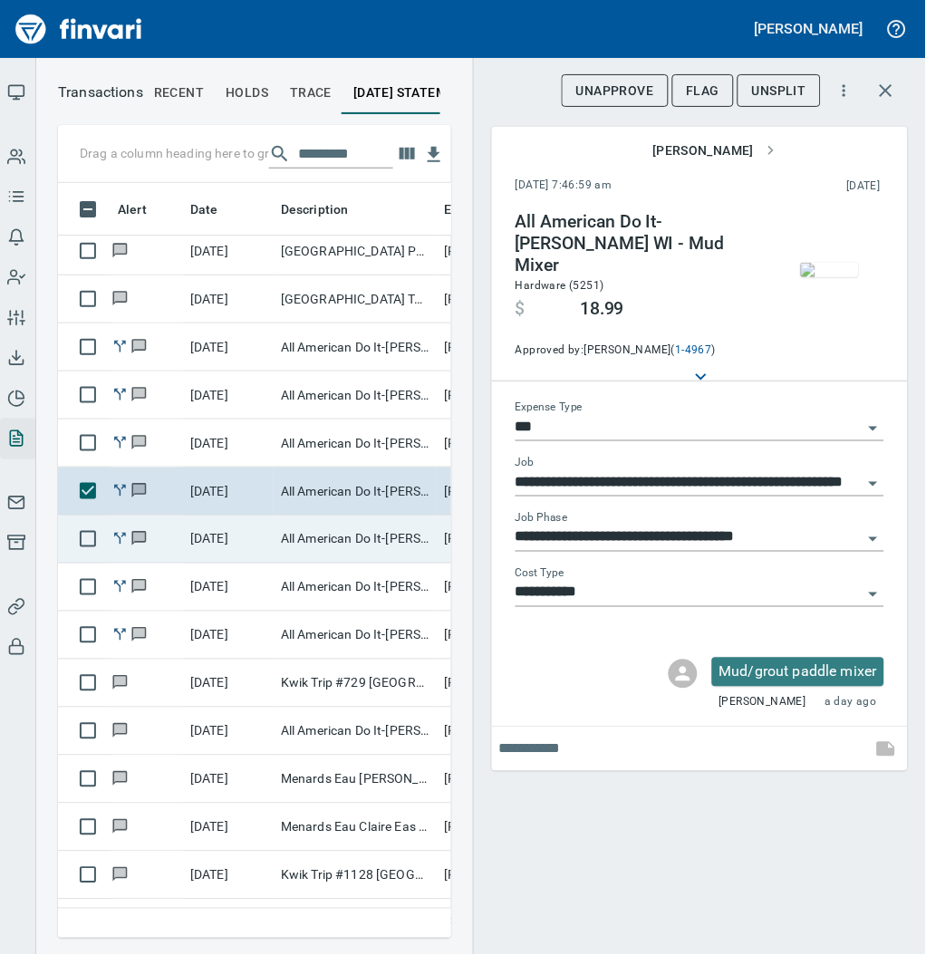
click at [288, 541] on td "All American Do It-[PERSON_NAME] WI - Grout" at bounding box center [355, 540] width 163 height 48
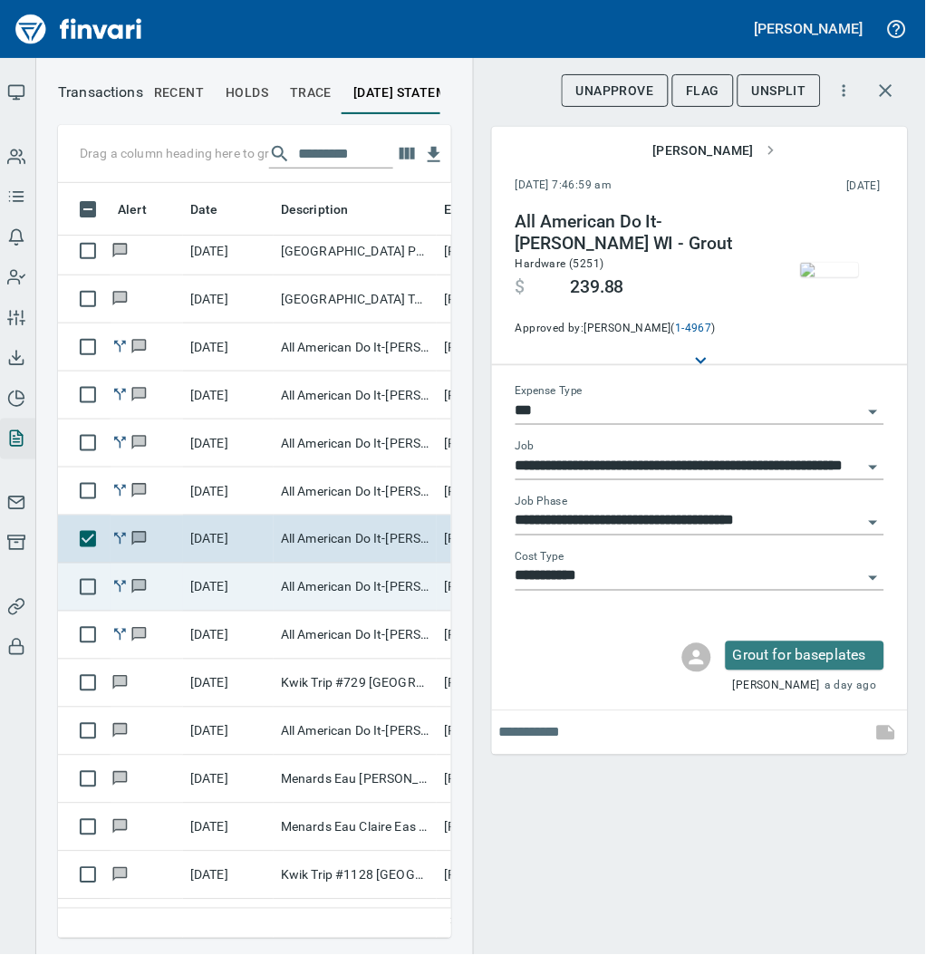
click at [292, 589] on td "All American Do It-[PERSON_NAME] WI - Hex Head/Nut Driver" at bounding box center [355, 588] width 163 height 48
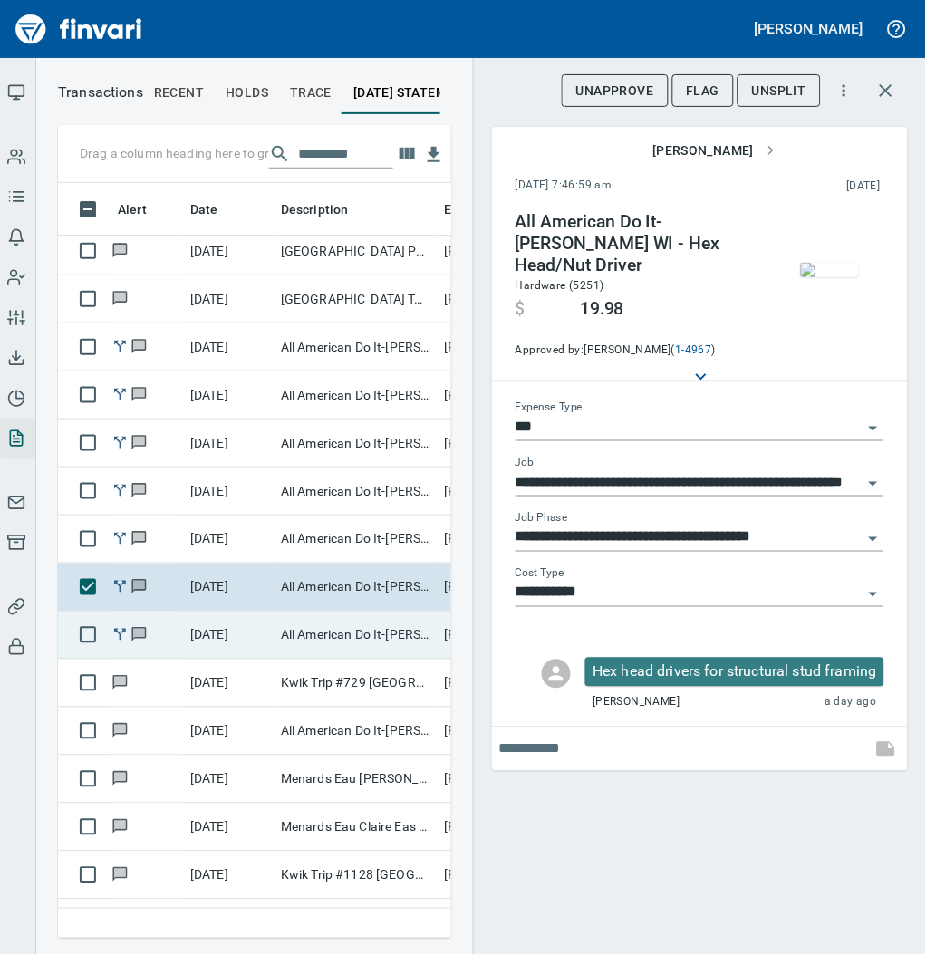
click at [291, 628] on td "All American Do It-[PERSON_NAME] WI - Cainet Screw" at bounding box center [355, 636] width 163 height 48
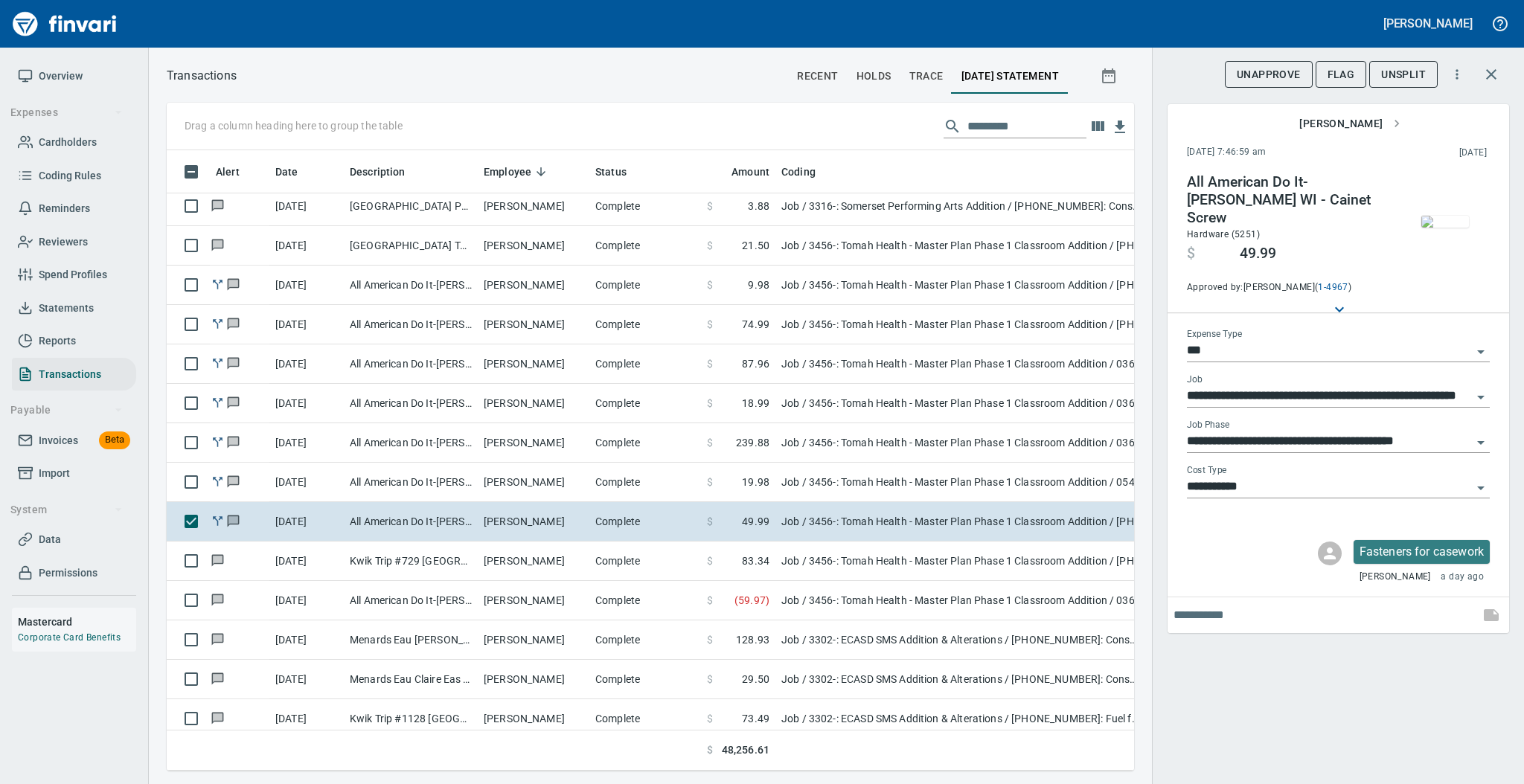
scroll to position [590, 937]
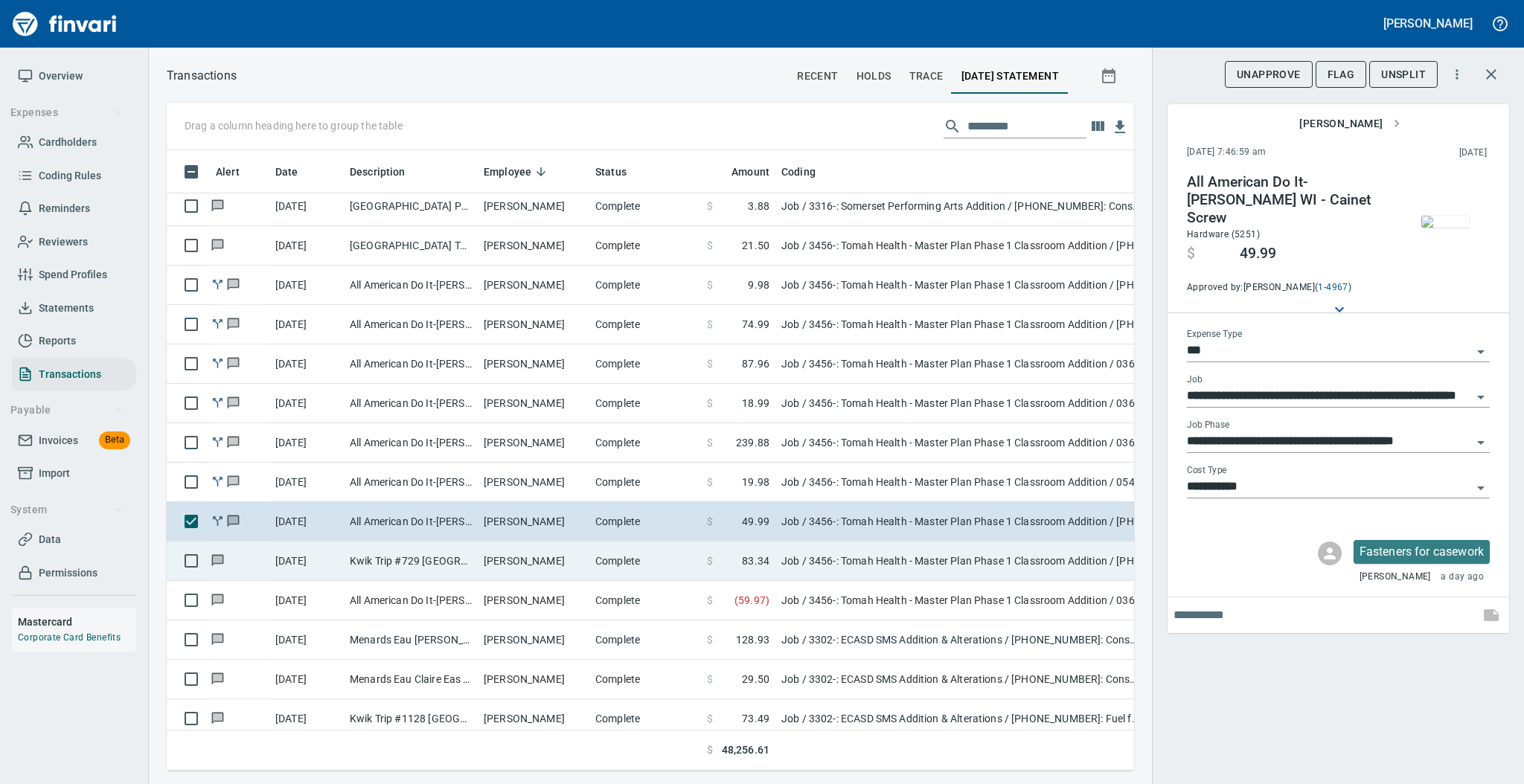
click at [483, 556] on td "[PERSON_NAME]" at bounding box center [534, 562] width 112 height 39
type input "**********"
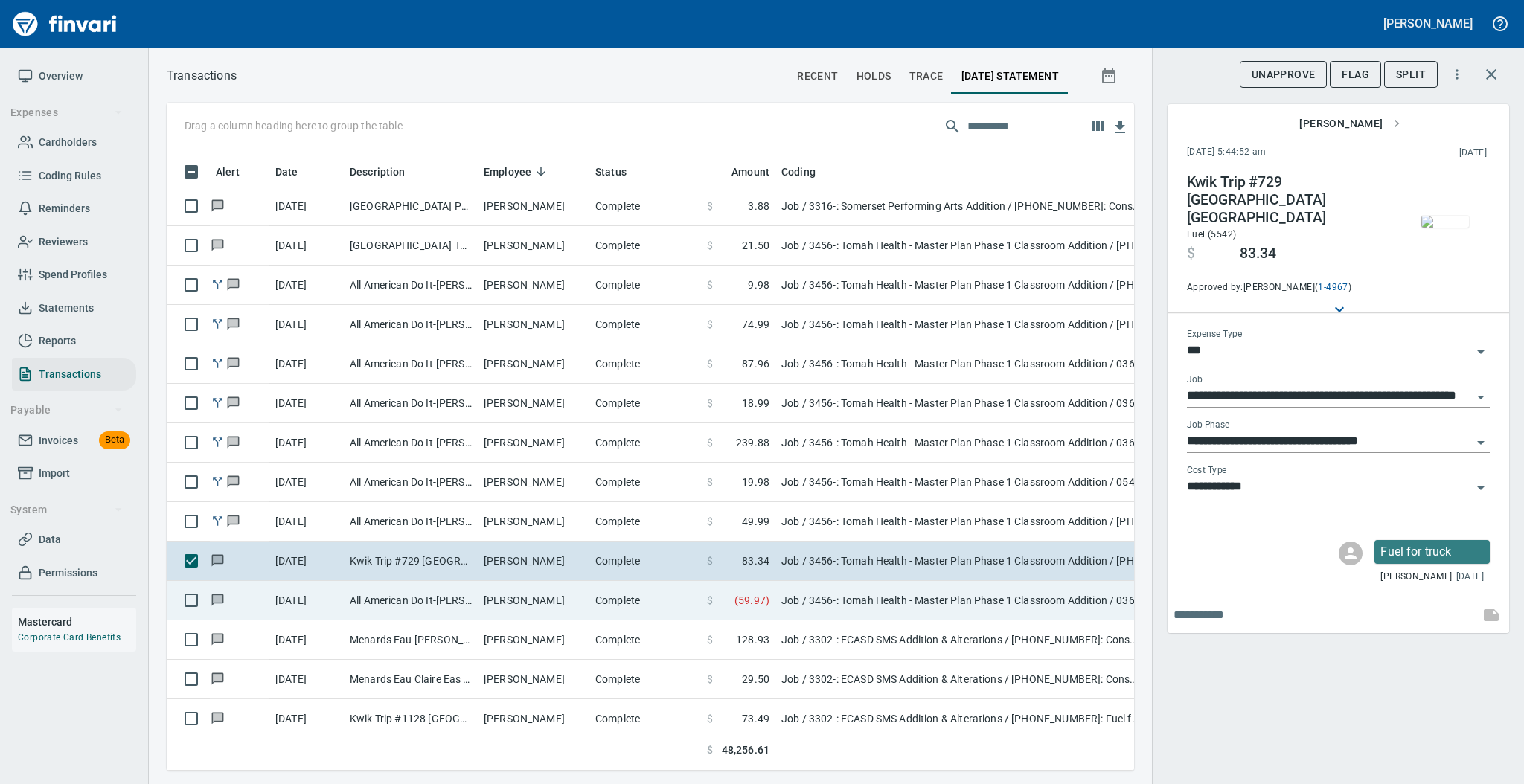
click at [566, 595] on td "[PERSON_NAME]" at bounding box center [534, 601] width 112 height 39
type input "**********"
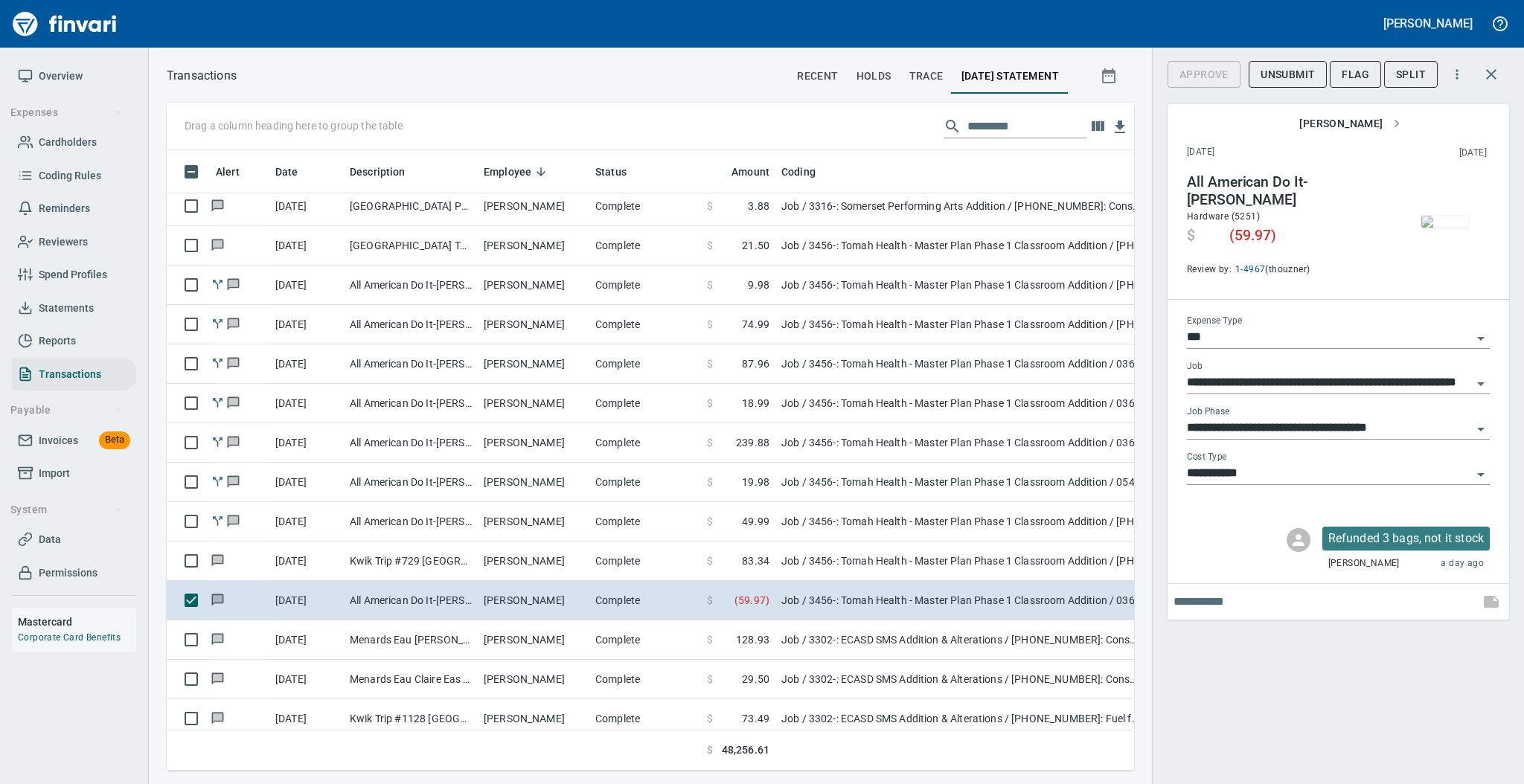
click at [1442, 216] on img "button" at bounding box center [1444, 222] width 48 height 11
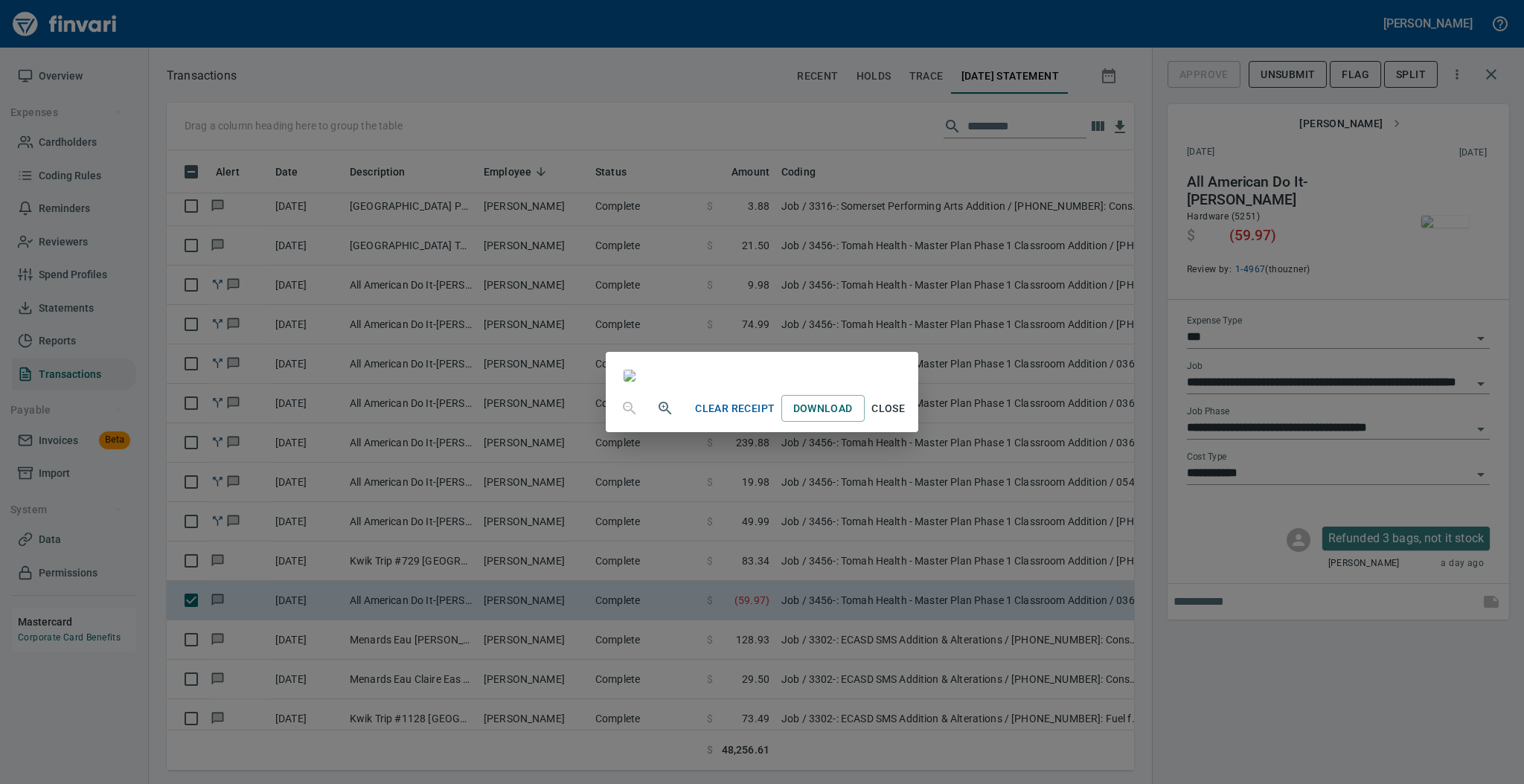
click at [907, 418] on span "Close" at bounding box center [888, 409] width 35 height 19
